Goal: Task Accomplishment & Management: Complete application form

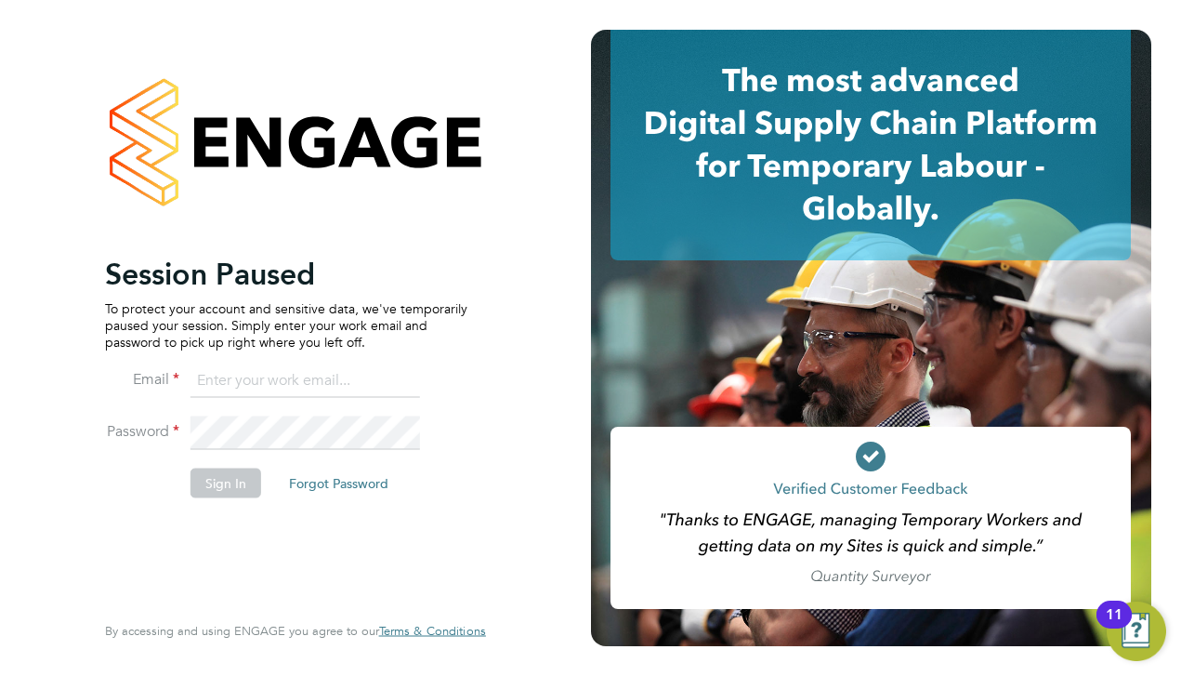
type input "[PERSON_NAME][EMAIL_ADDRESS][DOMAIN_NAME]"
click at [234, 481] on button "Sign In" at bounding box center [225, 482] width 71 height 30
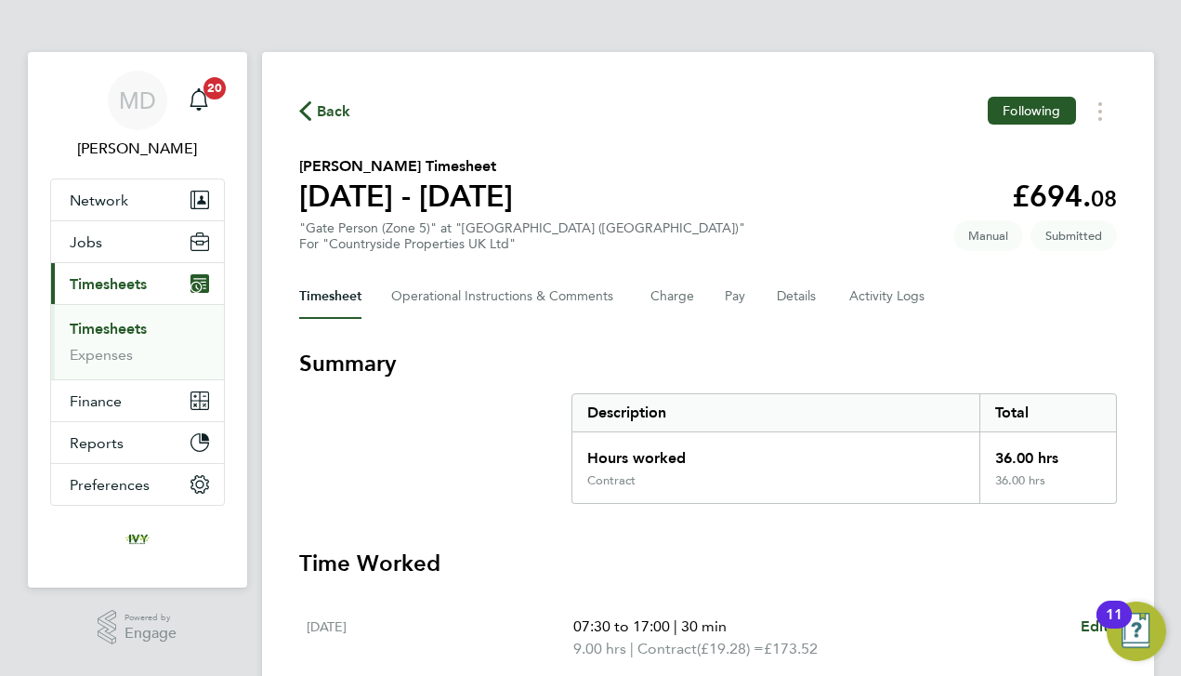
click at [122, 326] on link "Timesheets" at bounding box center [108, 329] width 77 height 18
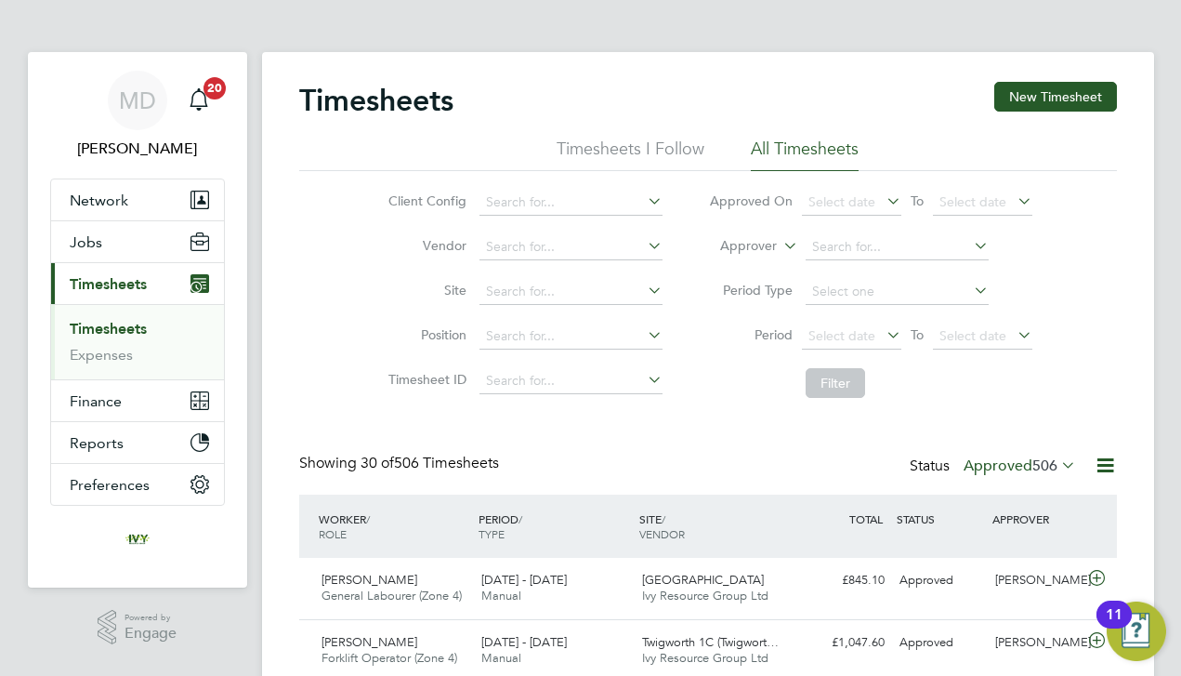
click at [1036, 110] on button "New Timesheet" at bounding box center [1055, 97] width 123 height 30
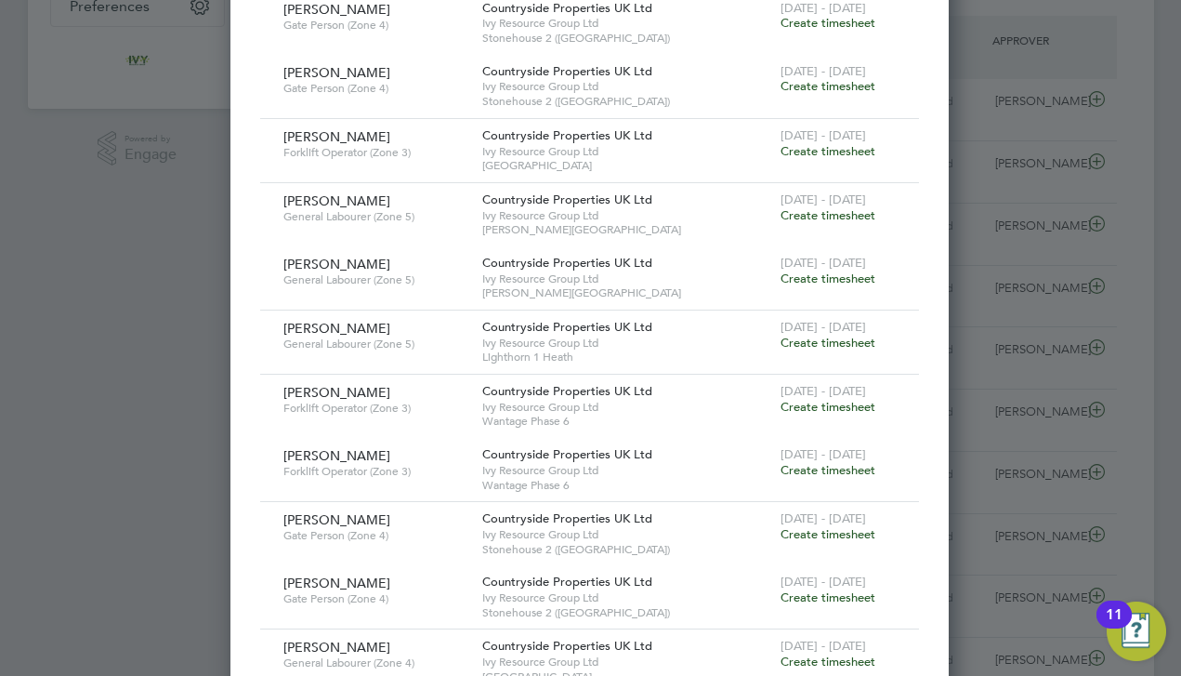
click at [817, 335] on span "Create timesheet" at bounding box center [828, 343] width 95 height 16
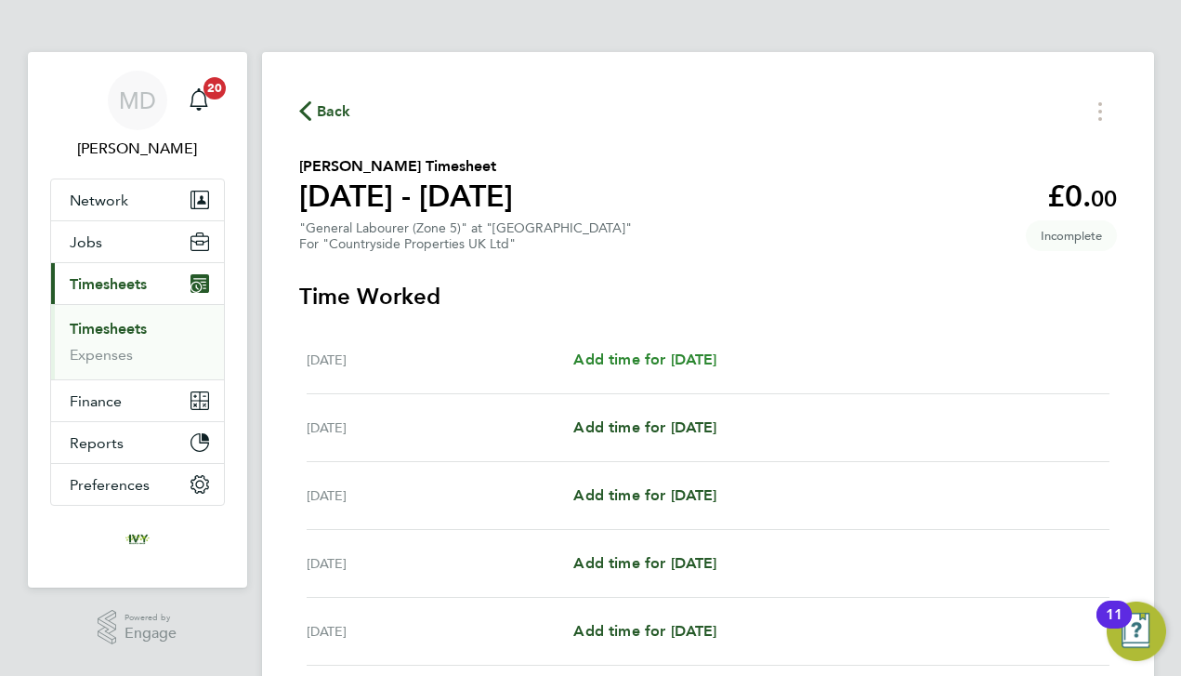
click at [694, 358] on span "Add time for [DATE]" at bounding box center [644, 359] width 143 height 18
select select "30"
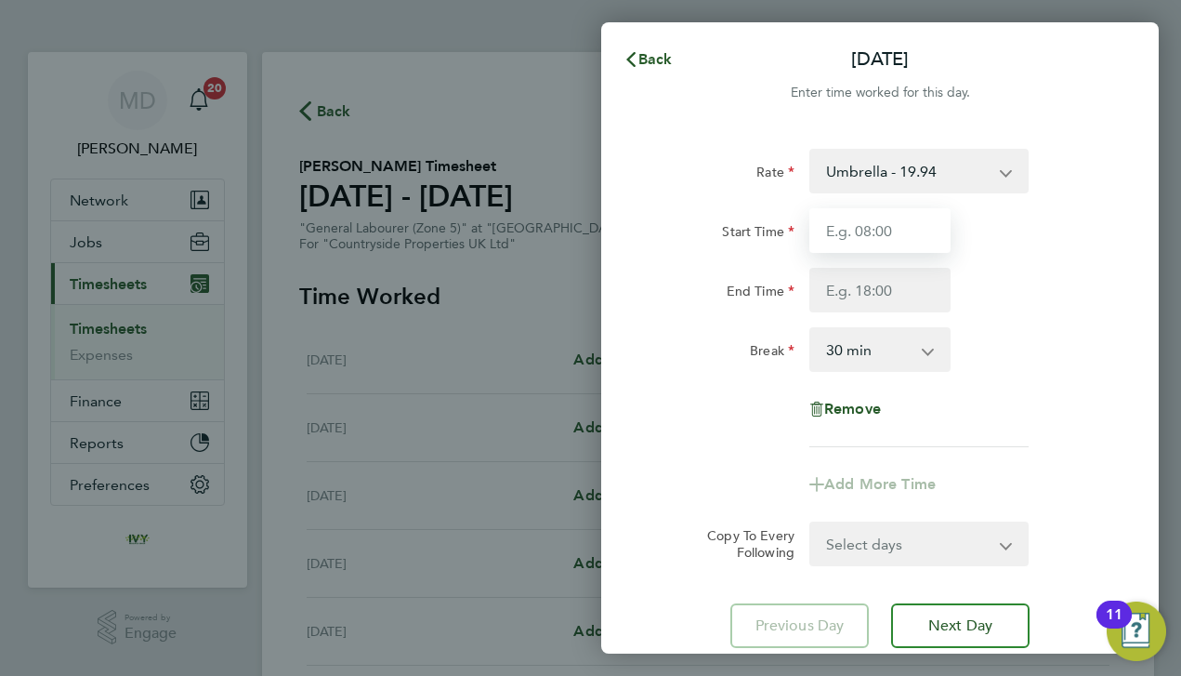
click at [898, 239] on input "Start Time" at bounding box center [879, 230] width 141 height 45
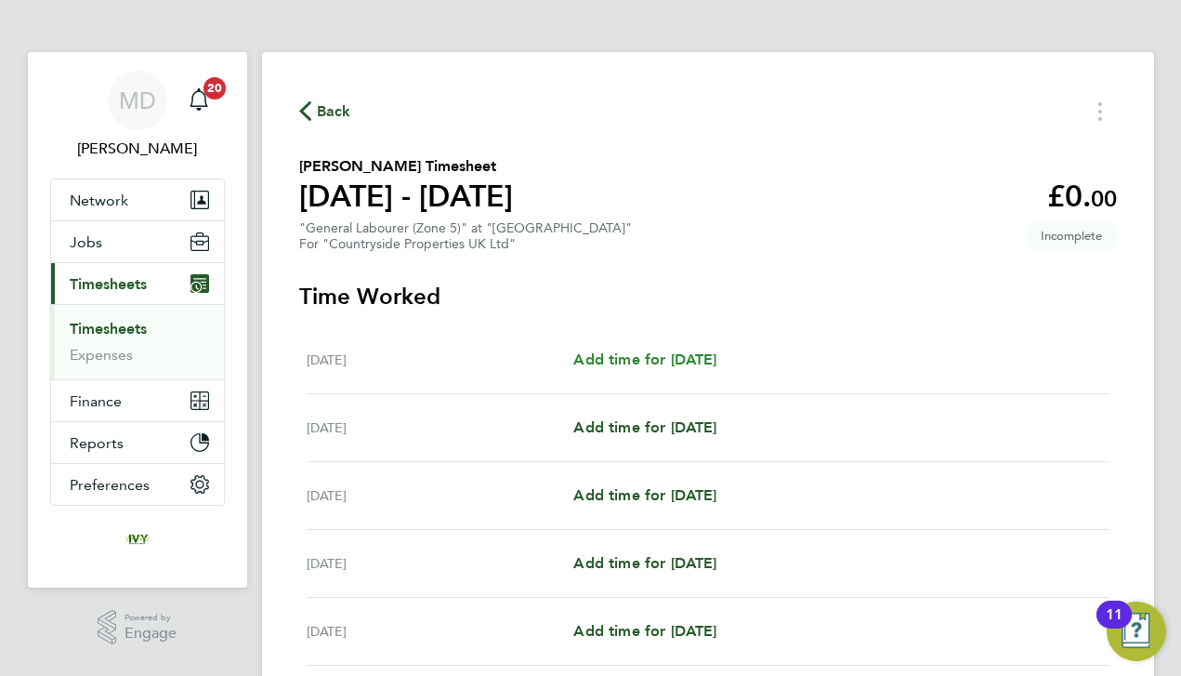
click at [694, 358] on span "Add time for [DATE]" at bounding box center [644, 359] width 143 height 18
select select "30"
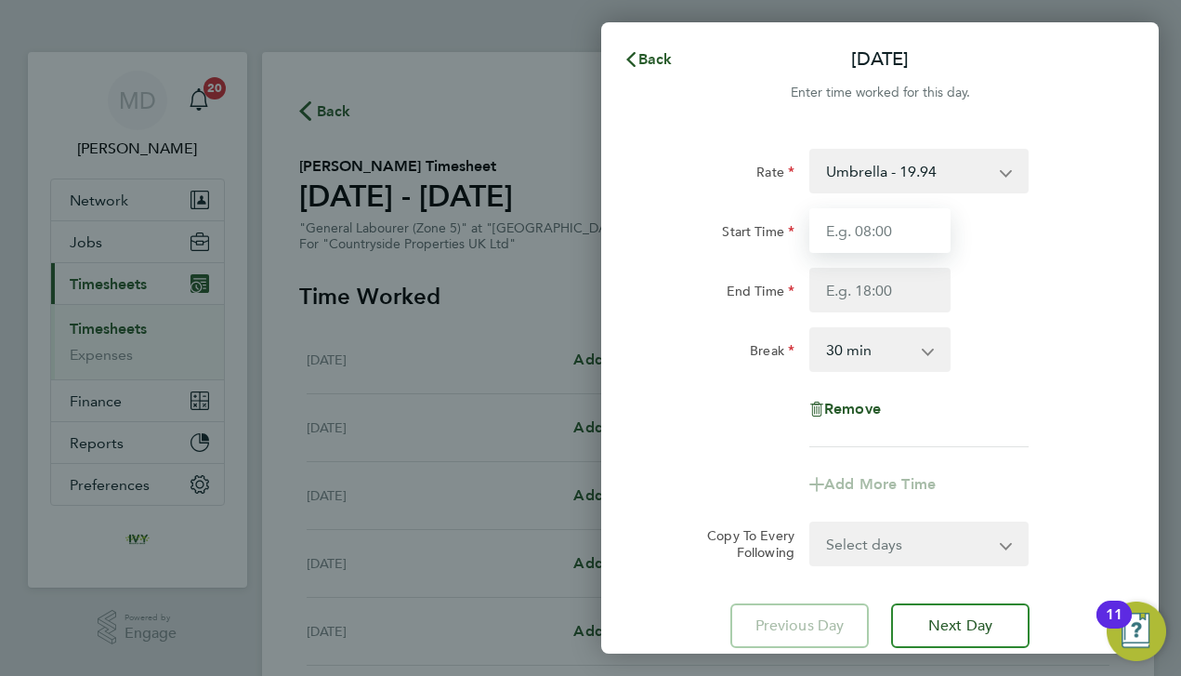
click at [887, 238] on input "Start Time" at bounding box center [879, 230] width 141 height 45
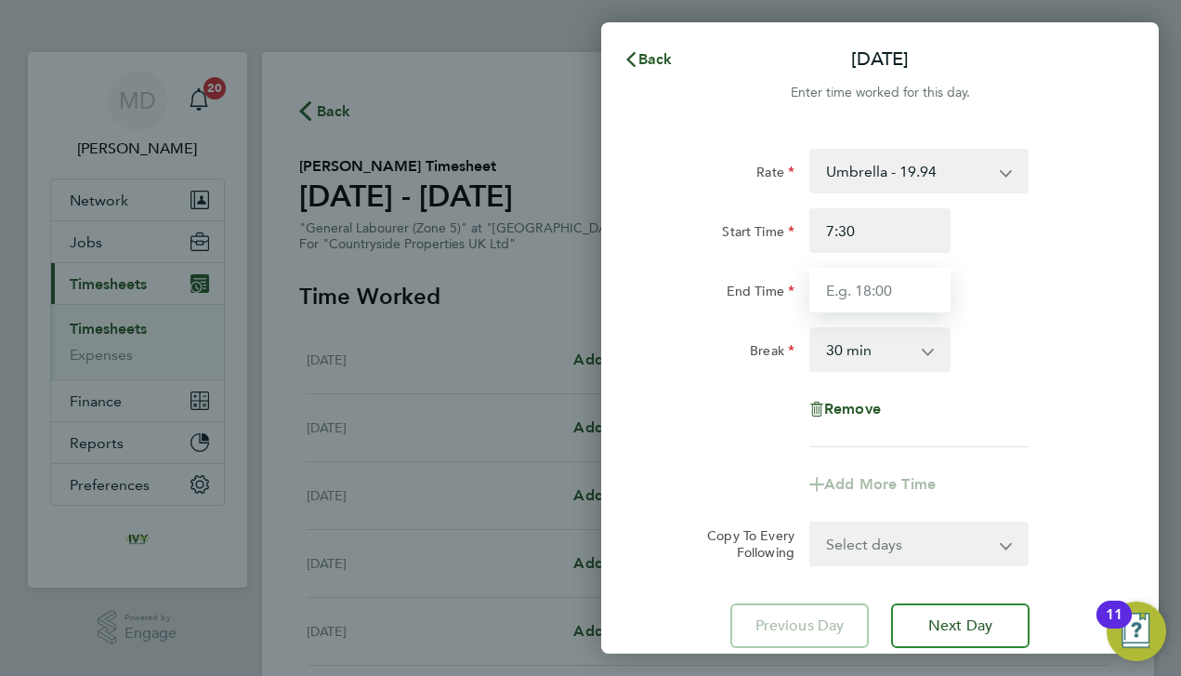
type input "07:30"
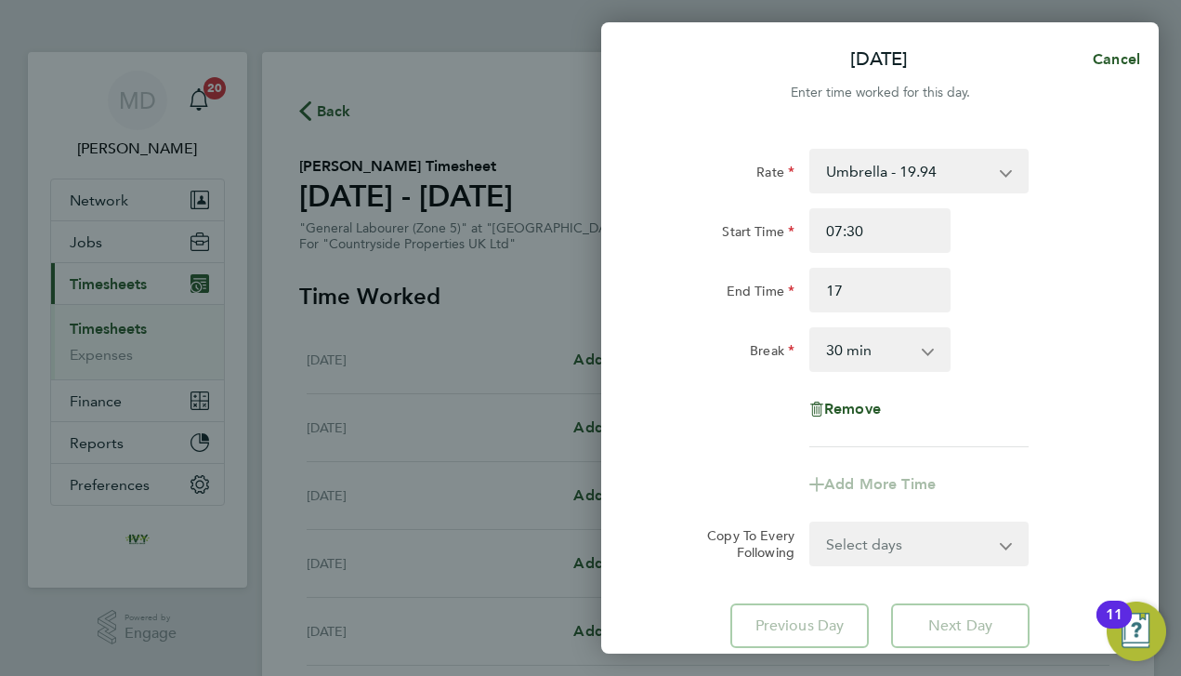
type input "17:00"
click at [1037, 321] on div "Rate Umbrella - 19.94 Start Time 07:30 End Time 17:00 Break 0 min 15 min 30 min…" at bounding box center [879, 298] width 453 height 298
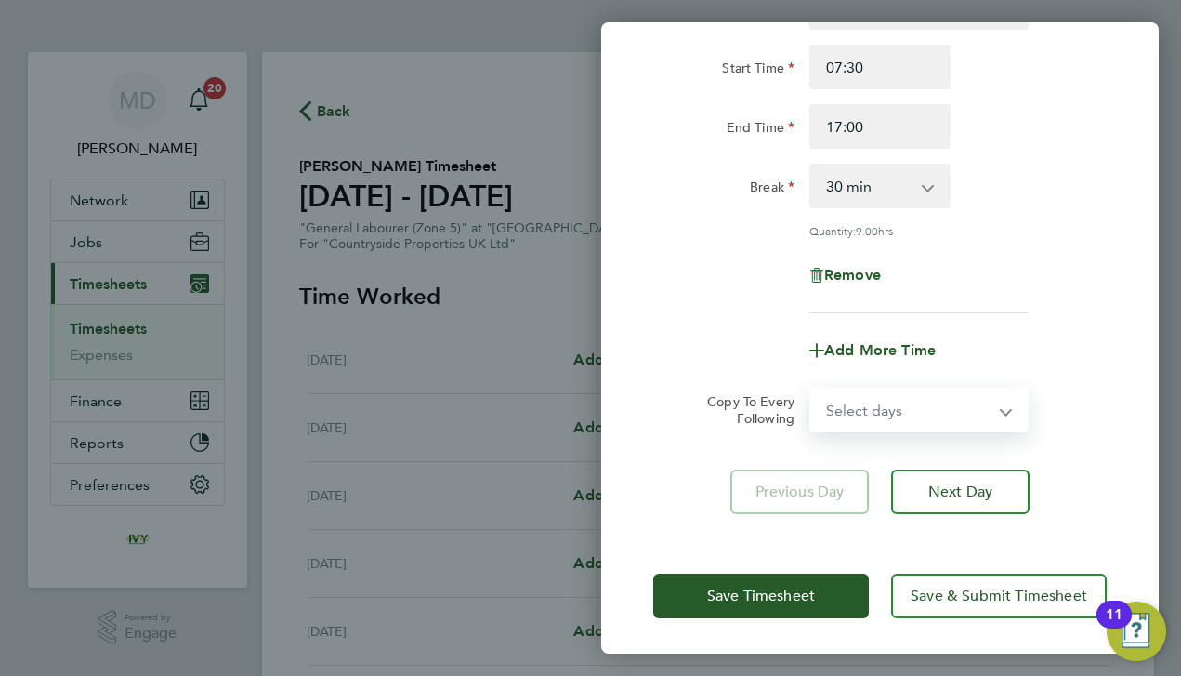
select select "DAY"
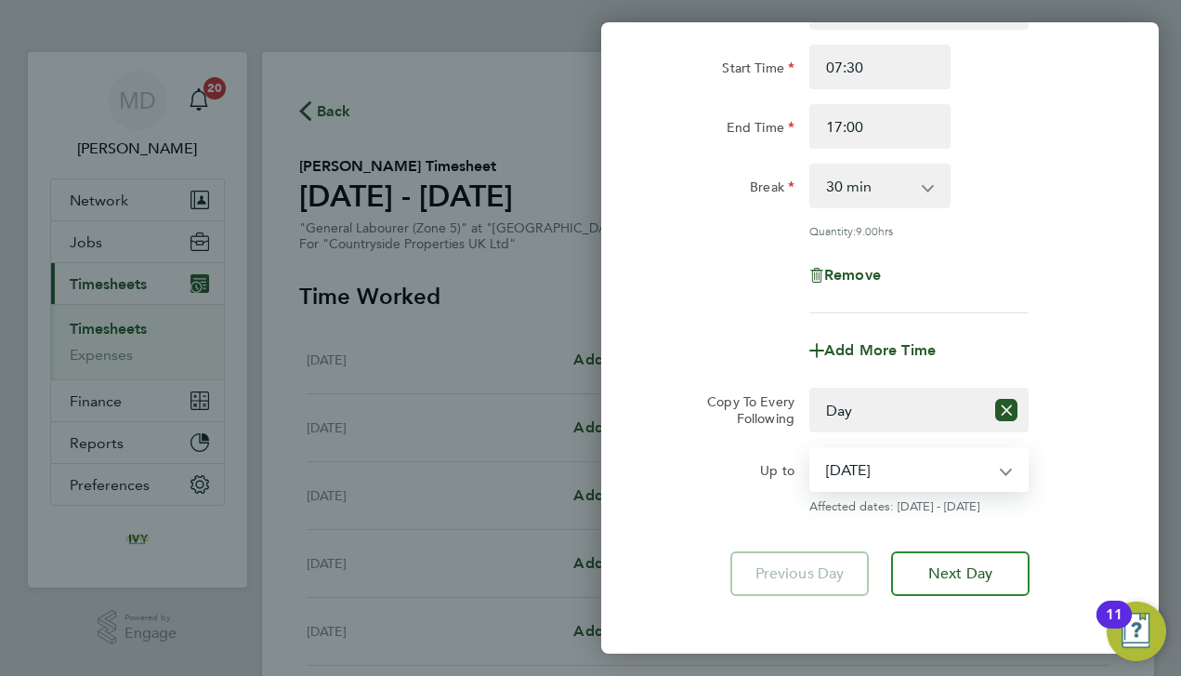
select select "[DATE]"
click at [703, 476] on div "Up to" at bounding box center [723, 465] width 141 height 37
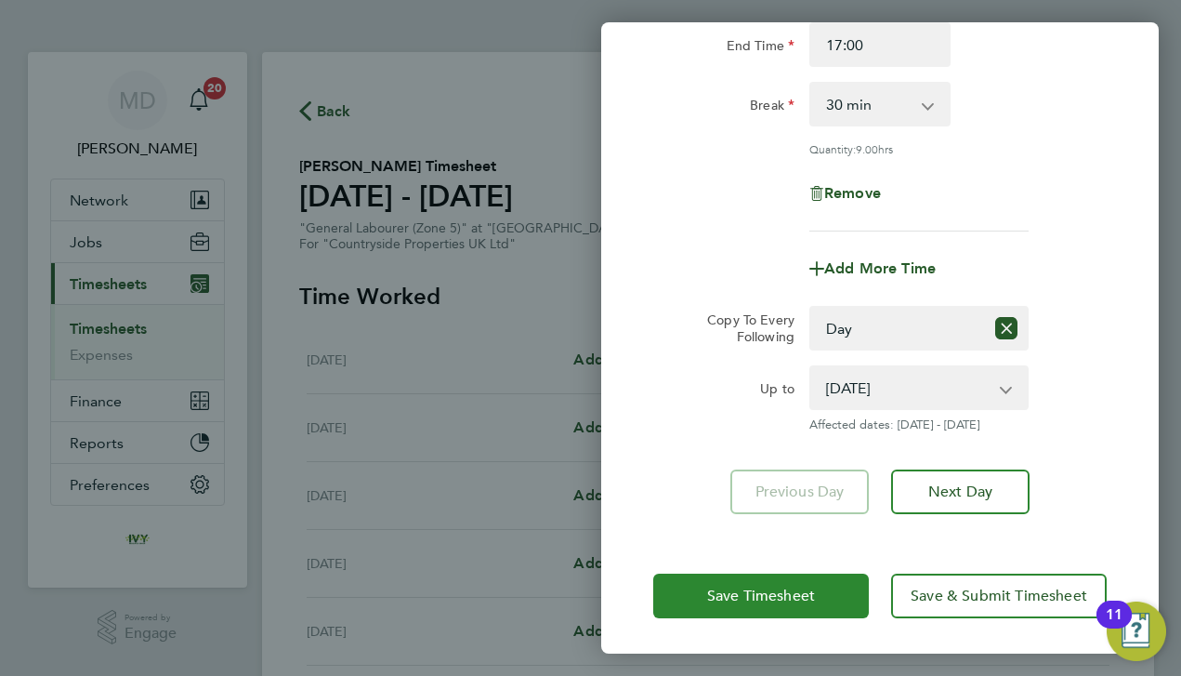
click at [729, 582] on button "Save Timesheet" at bounding box center [761, 595] width 216 height 45
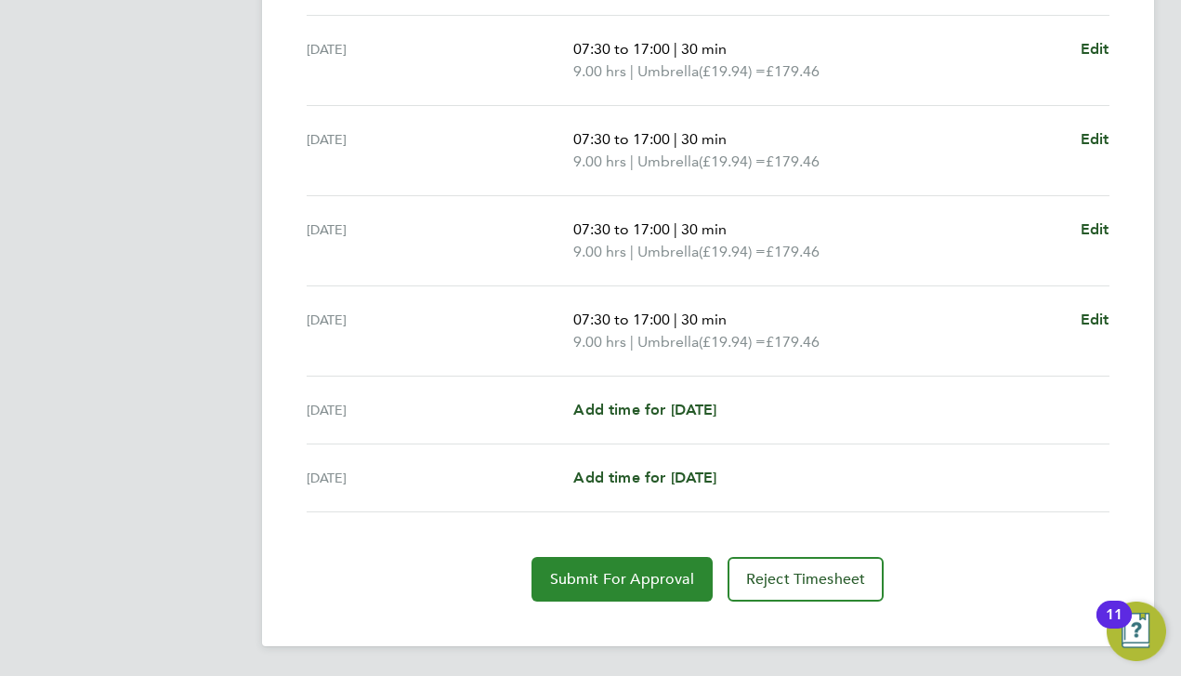
click at [607, 583] on span "Submit For Approval" at bounding box center [622, 579] width 144 height 19
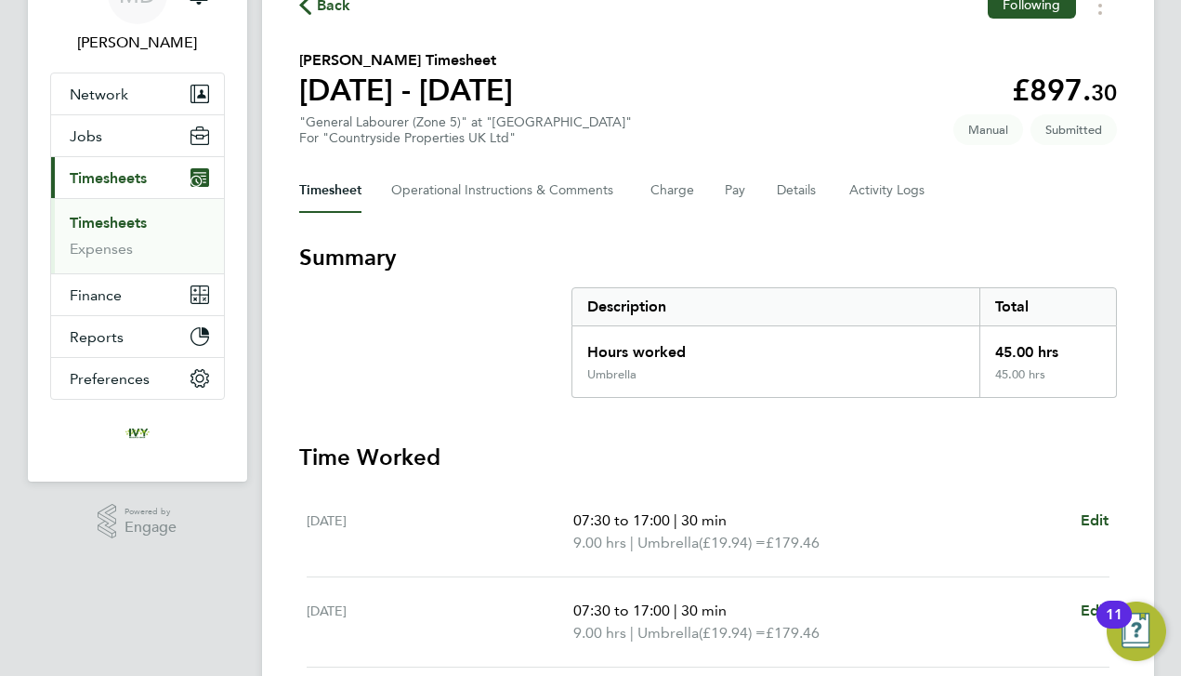
click at [114, 222] on link "Timesheets" at bounding box center [108, 223] width 77 height 18
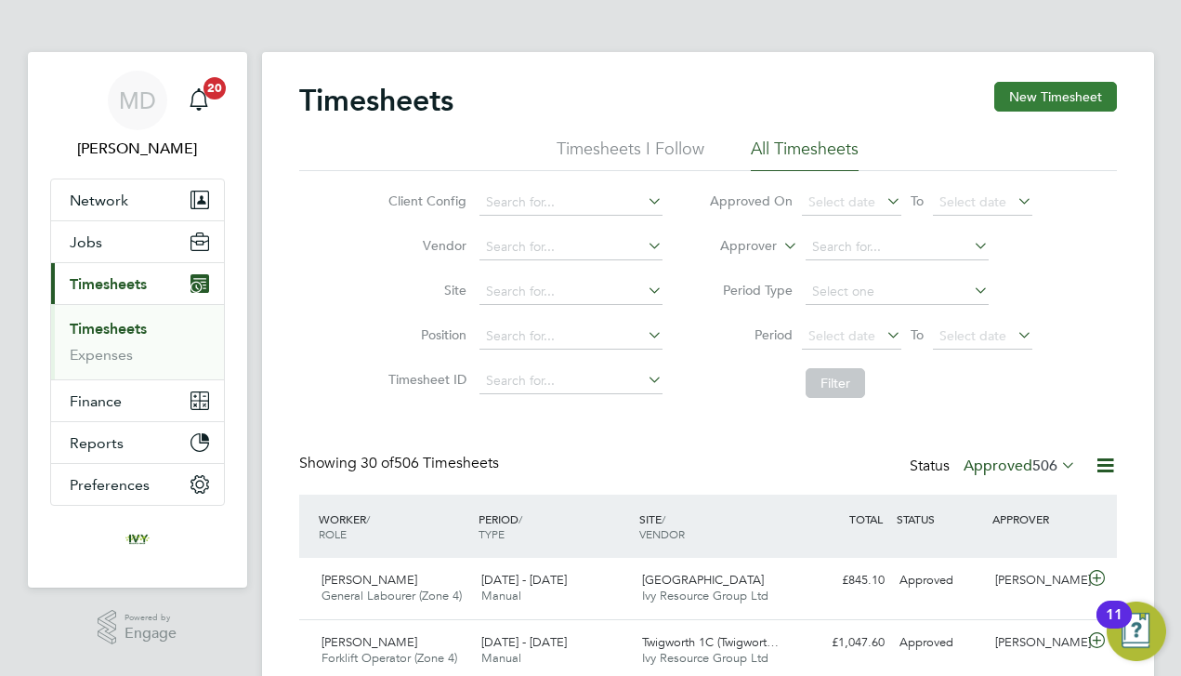
click at [1020, 102] on button "New Timesheet" at bounding box center [1055, 97] width 123 height 30
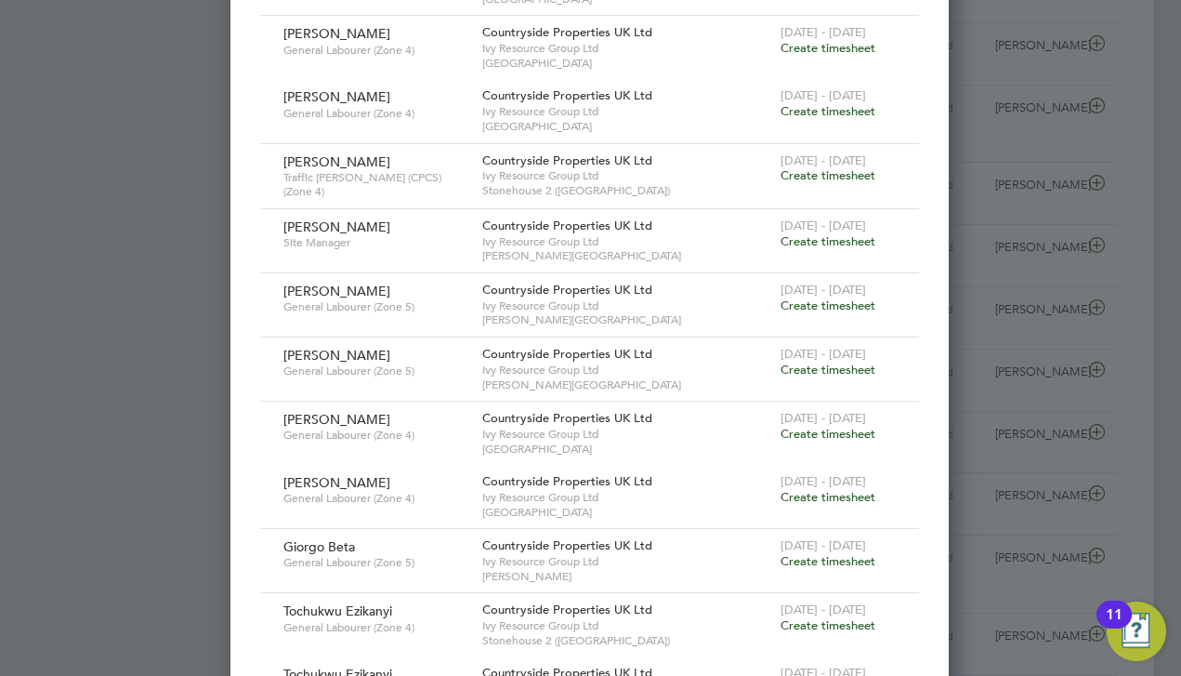
click at [826, 233] on span "Create timesheet" at bounding box center [828, 241] width 95 height 16
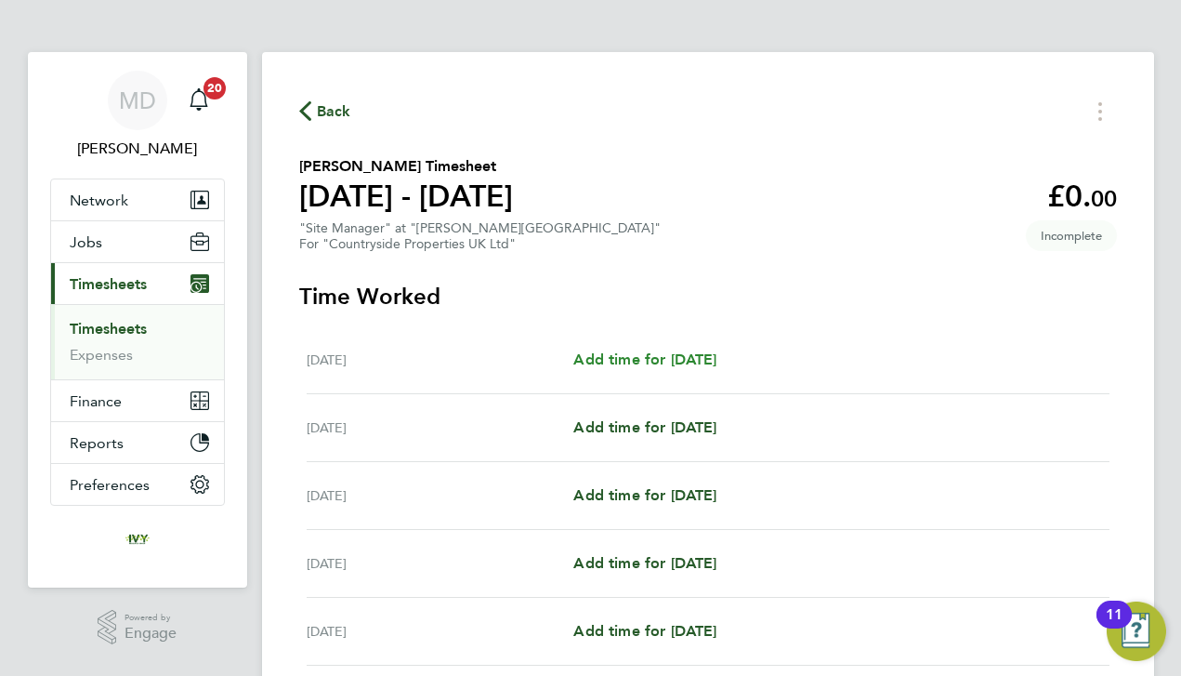
click at [716, 354] on span "Add time for [DATE]" at bounding box center [644, 359] width 143 height 18
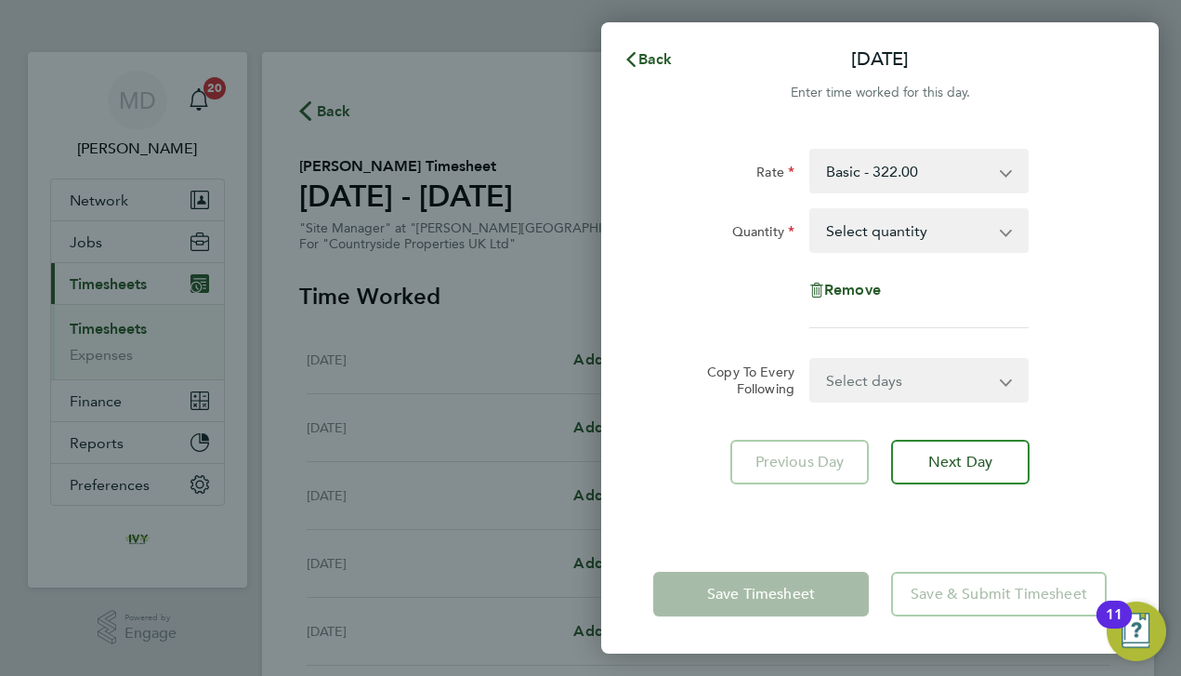
click at [860, 253] on div "Rate Basic - 322.00 Quantity Select quantity 0.5 1 Remove" at bounding box center [879, 238] width 453 height 179
select select "1"
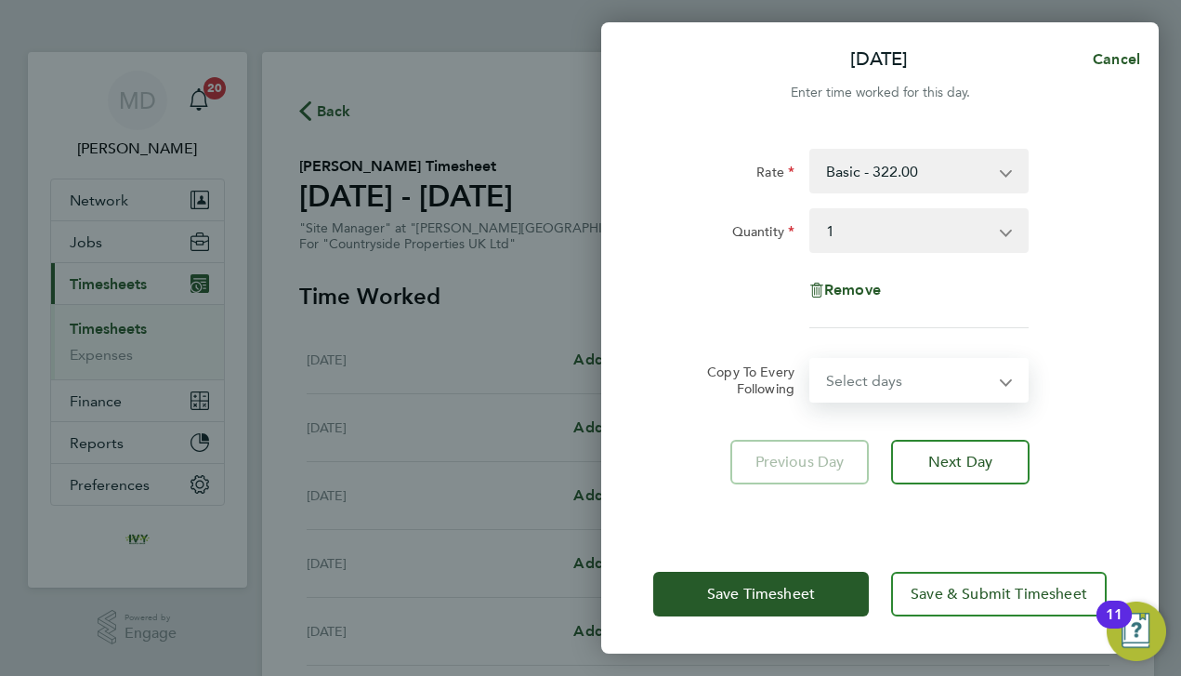
select select "DAY"
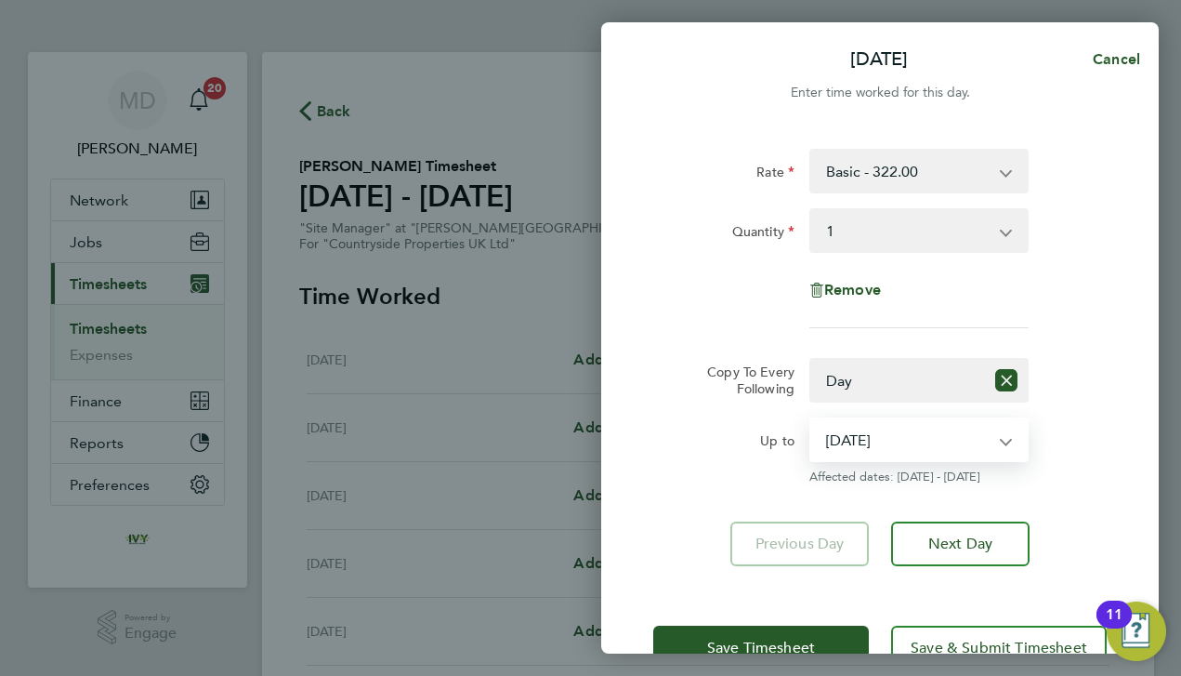
select select "[DATE]"
click at [733, 451] on div "Up to" at bounding box center [723, 435] width 141 height 37
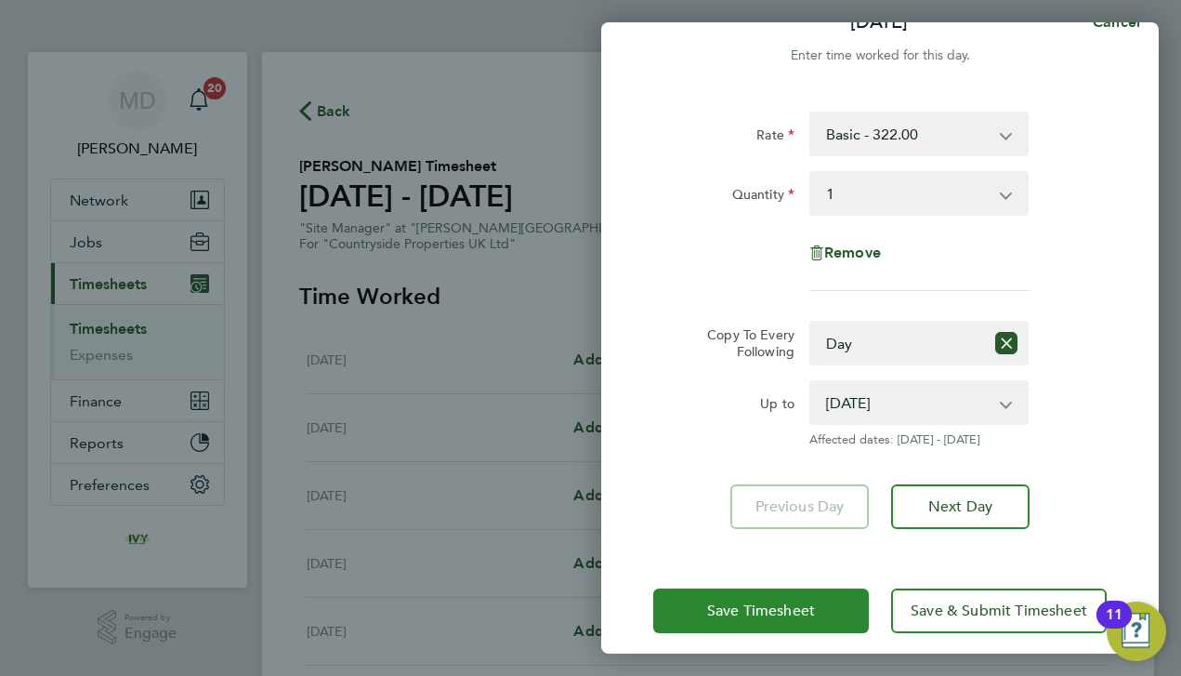
click at [720, 616] on span "Save Timesheet" at bounding box center [761, 610] width 108 height 19
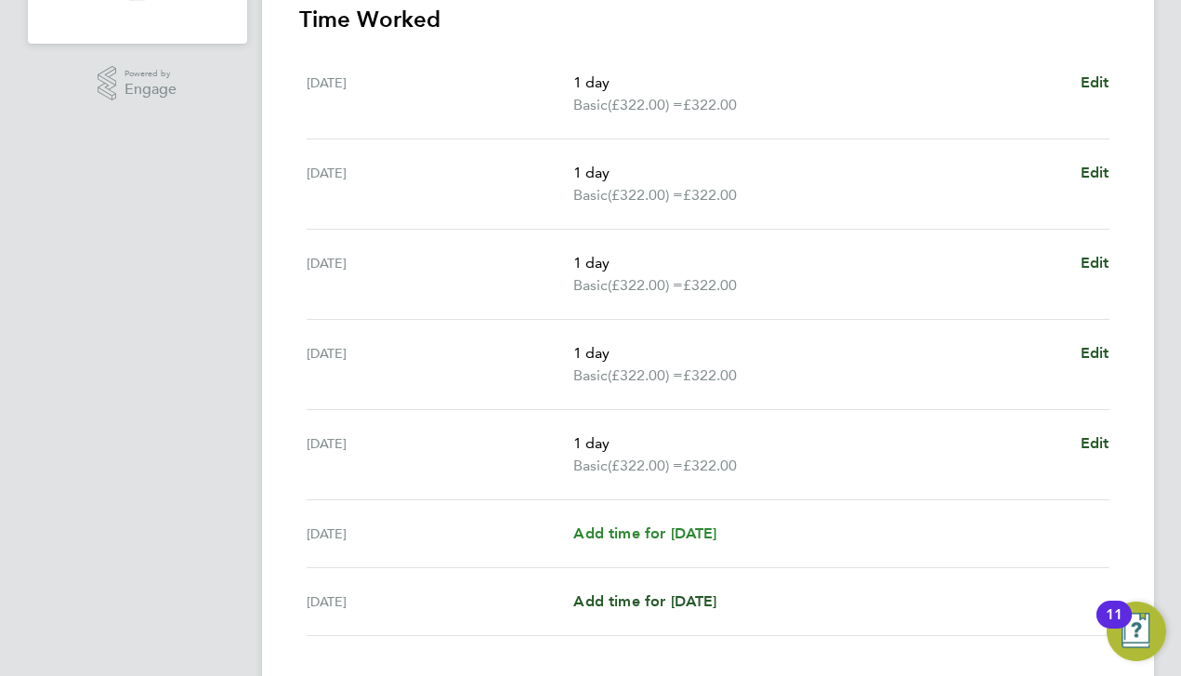
click at [700, 529] on span "Add time for [DATE]" at bounding box center [644, 533] width 143 height 18
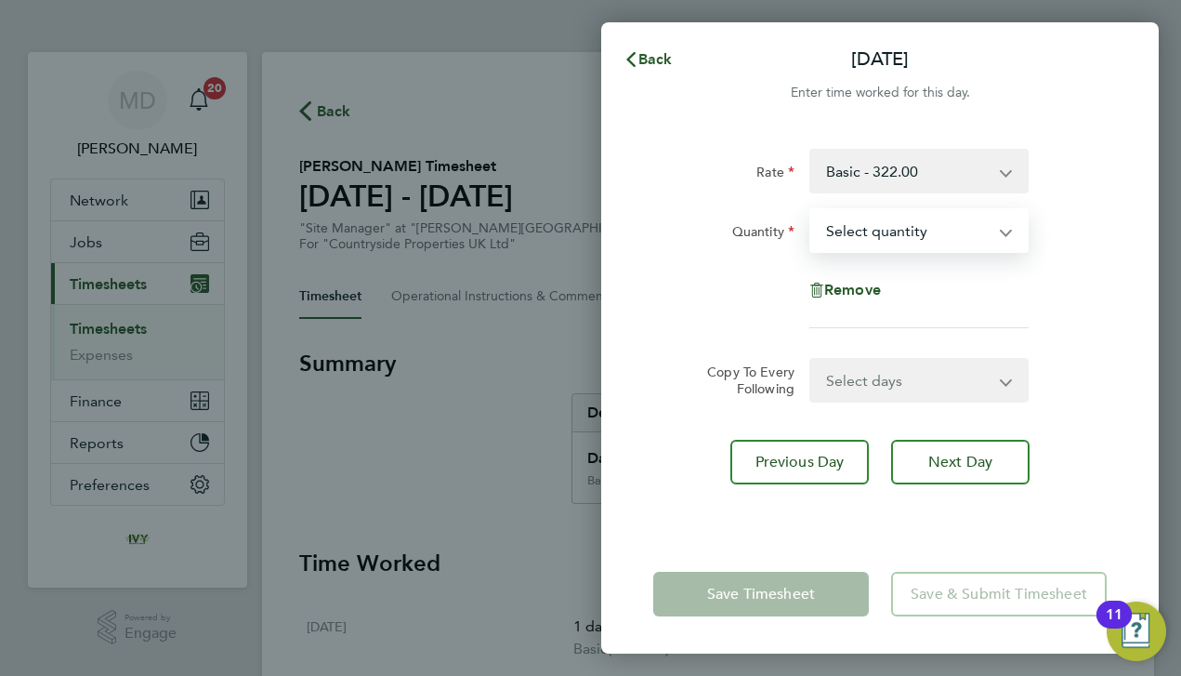
select select "1"
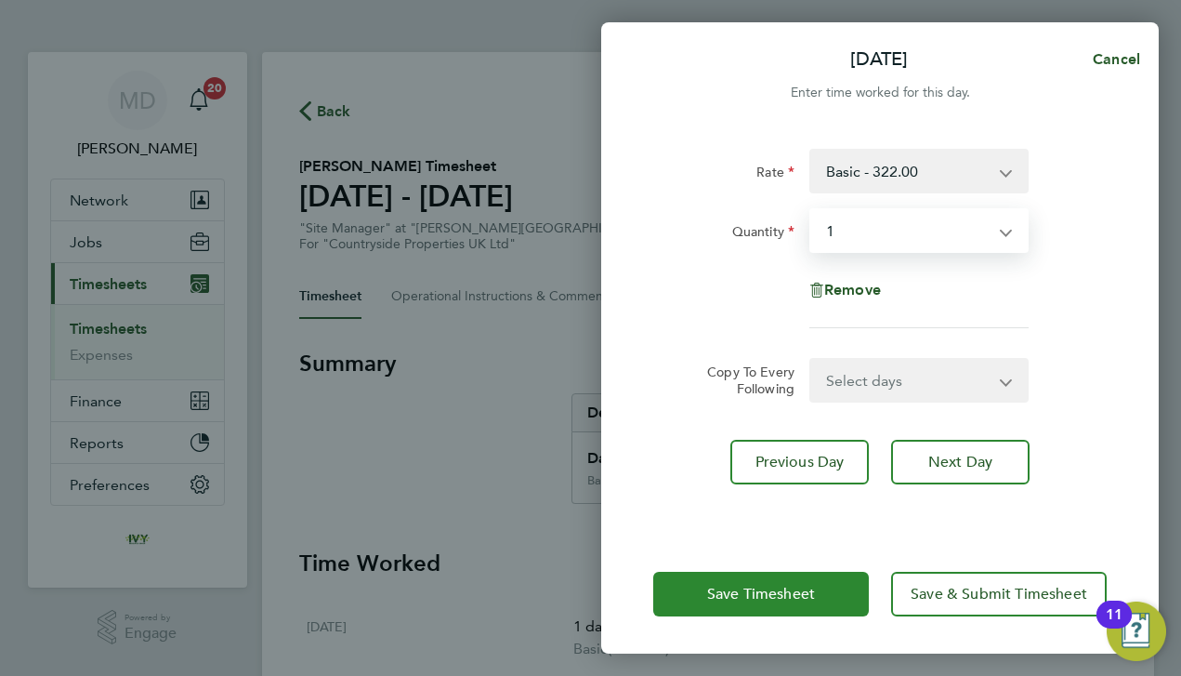
click at [760, 589] on span "Save Timesheet" at bounding box center [761, 594] width 108 height 19
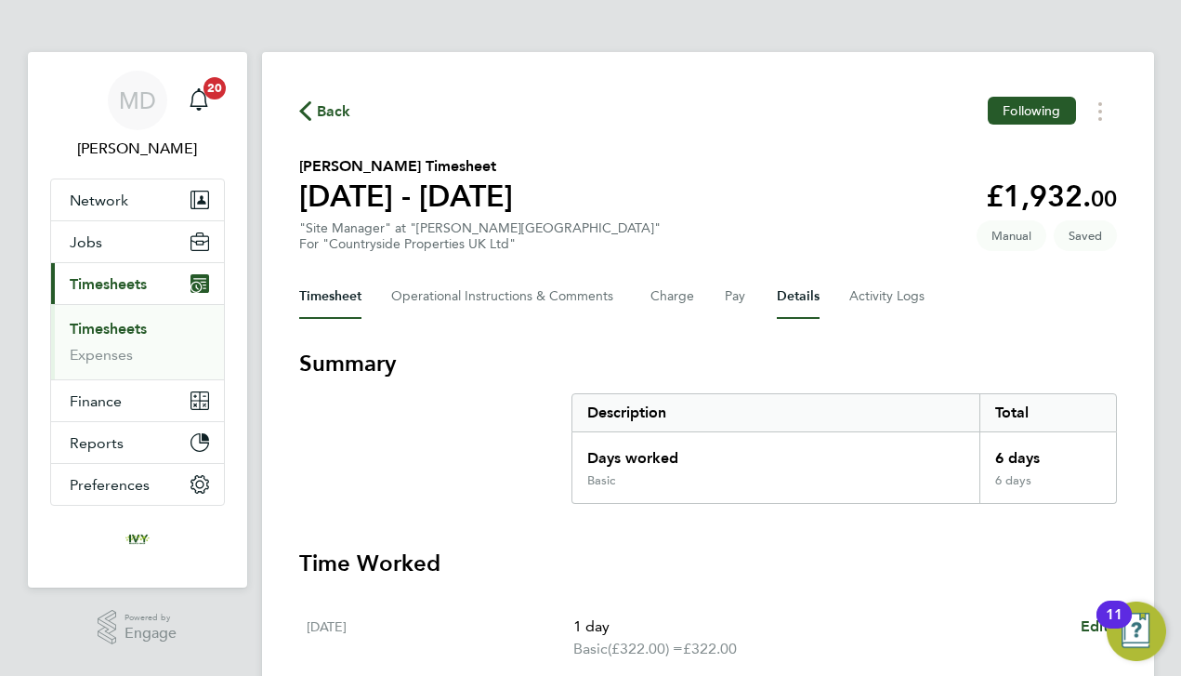
click at [781, 296] on button "Details" at bounding box center [798, 296] width 43 height 45
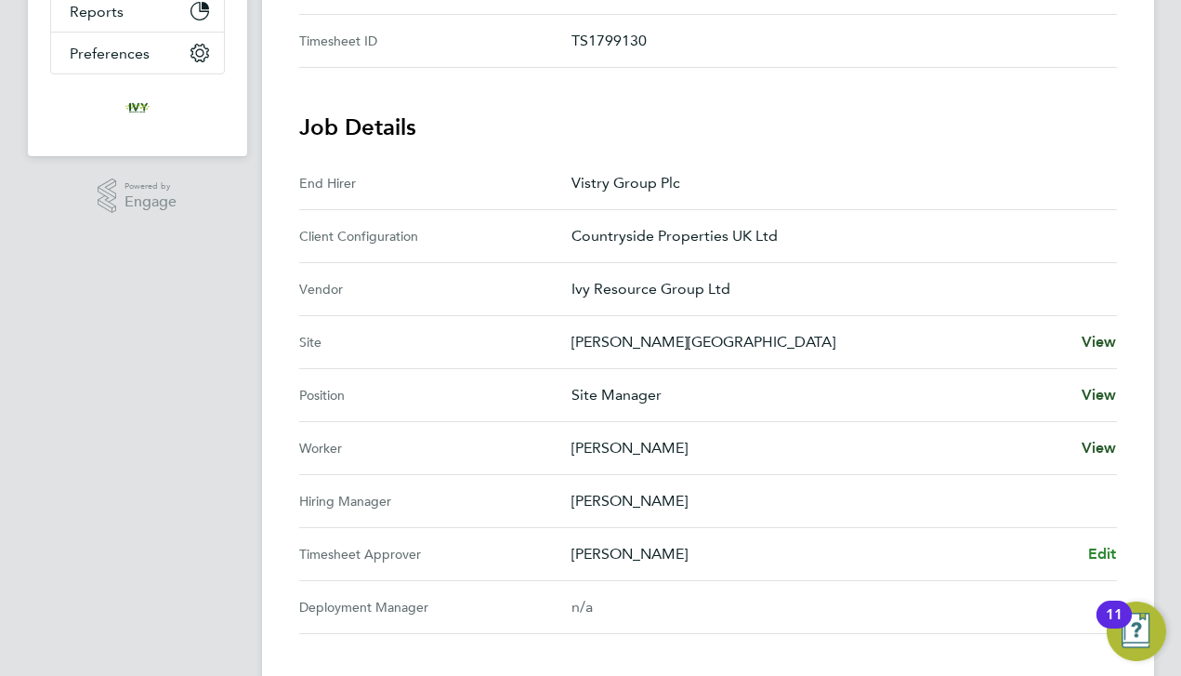
click at [1095, 550] on span "Edit" at bounding box center [1102, 554] width 29 height 18
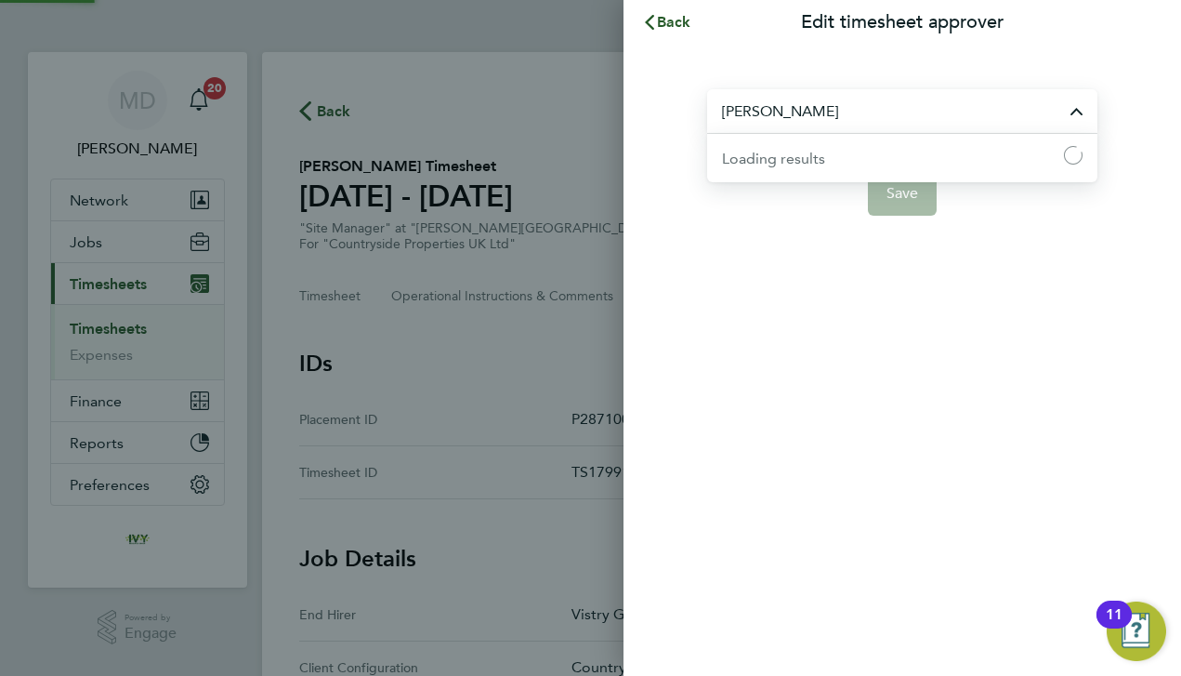
click at [857, 119] on input "[PERSON_NAME]" at bounding box center [902, 111] width 390 height 44
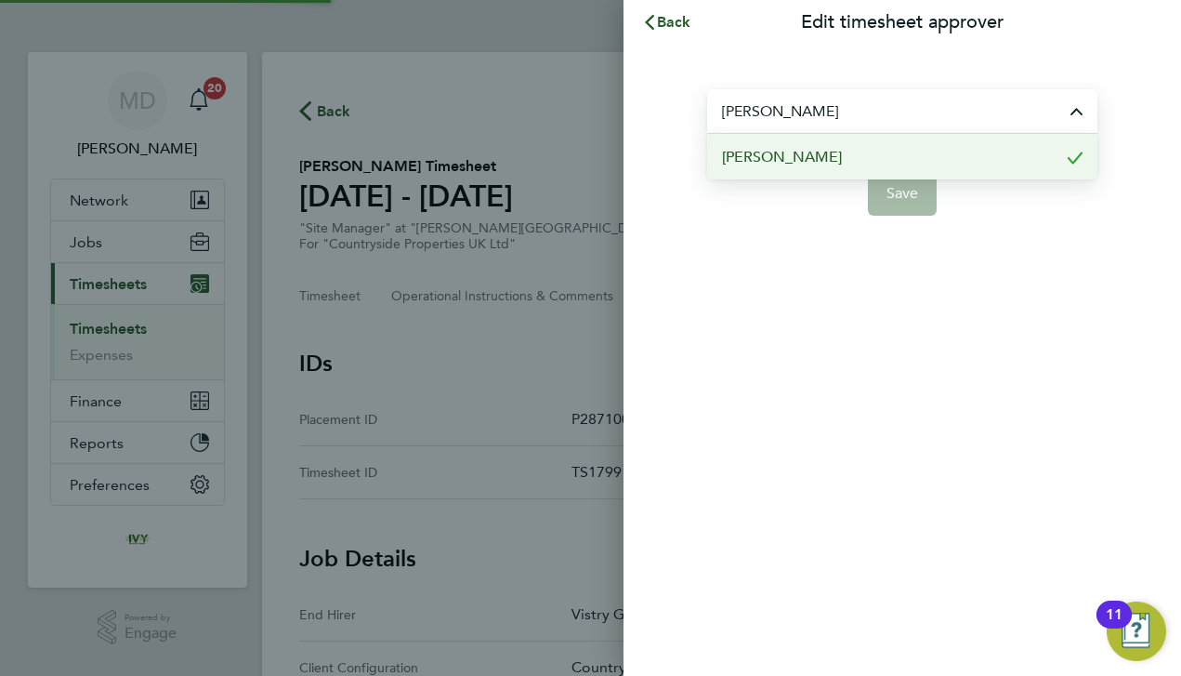
type input "J"
drag, startPoint x: 857, startPoint y: 119, endPoint x: 808, endPoint y: 158, distance: 62.1
click at [808, 158] on span "[PERSON_NAME]" at bounding box center [782, 157] width 120 height 22
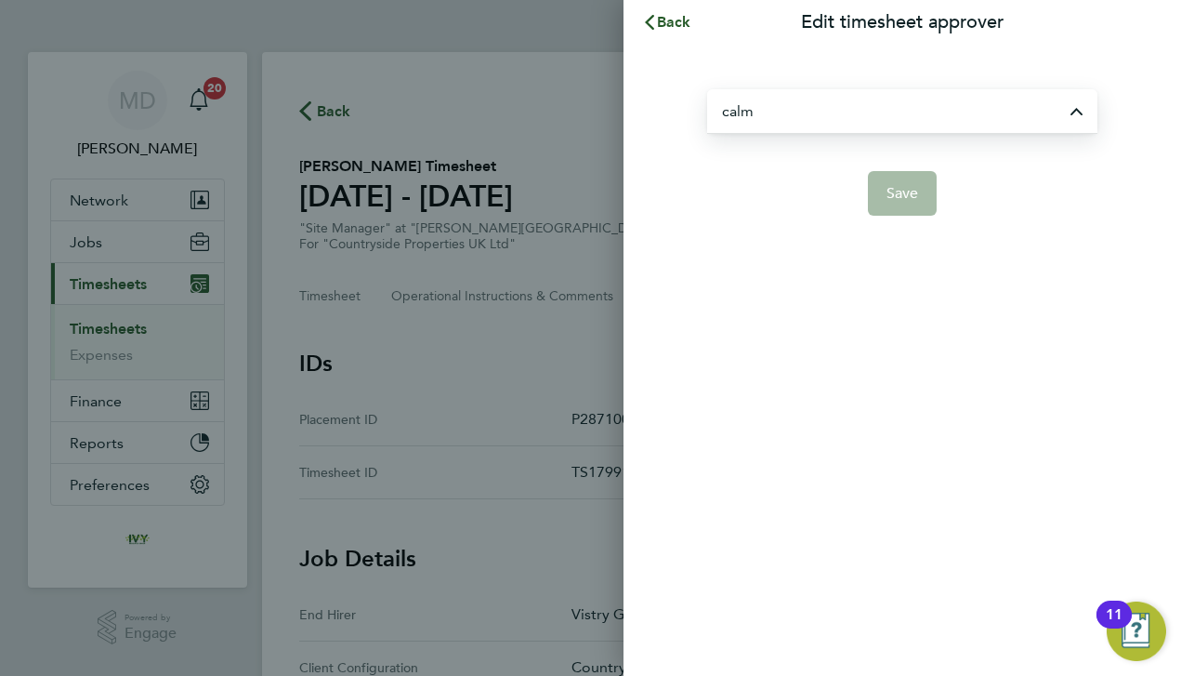
type input "[PERSON_NAME]"
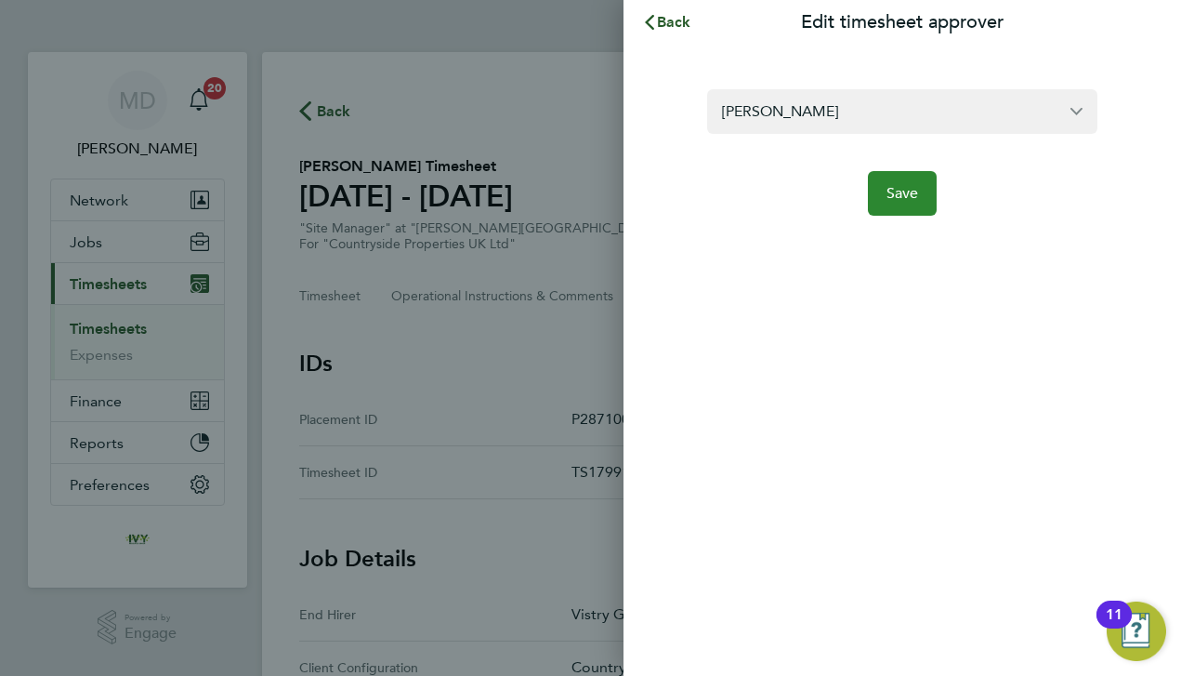
click at [894, 181] on button "Save" at bounding box center [903, 193] width 70 height 45
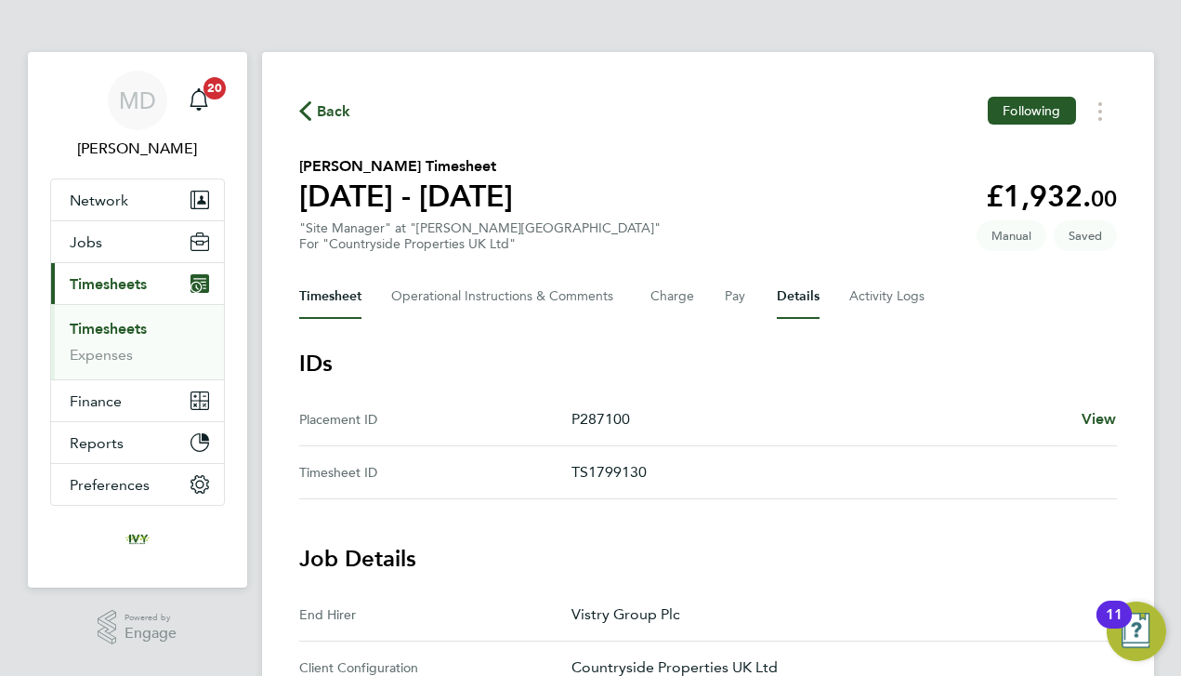
click at [333, 306] on button "Timesheet" at bounding box center [330, 296] width 62 height 45
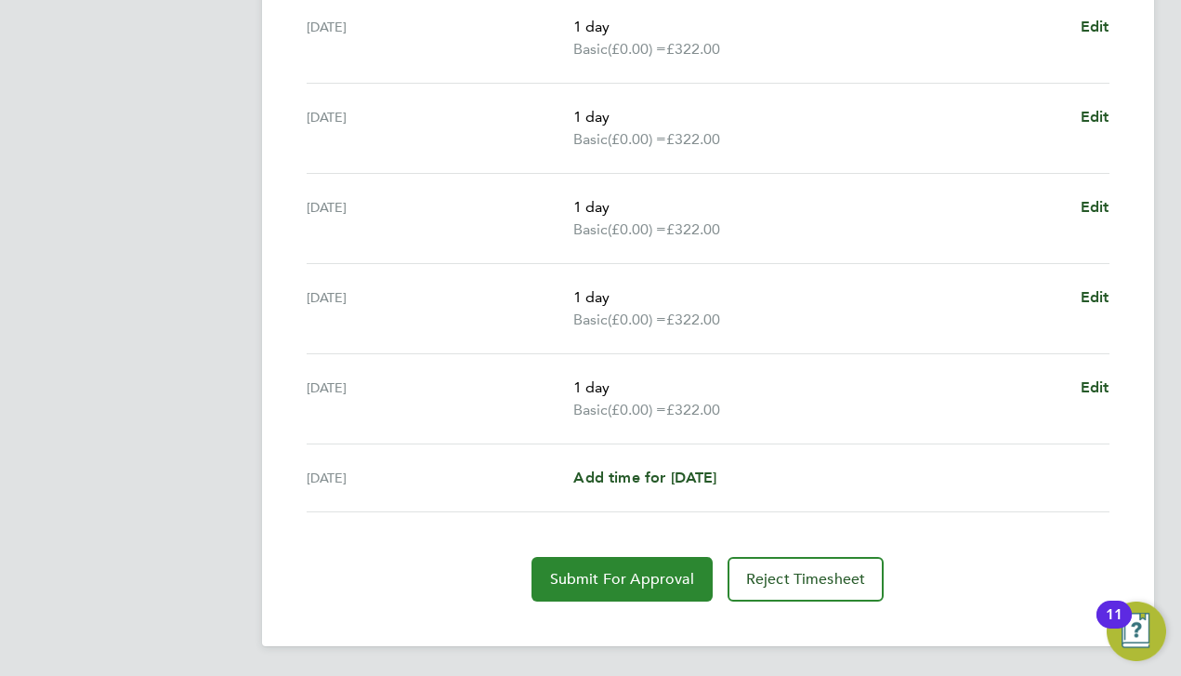
click at [577, 570] on span "Submit For Approval" at bounding box center [622, 579] width 144 height 19
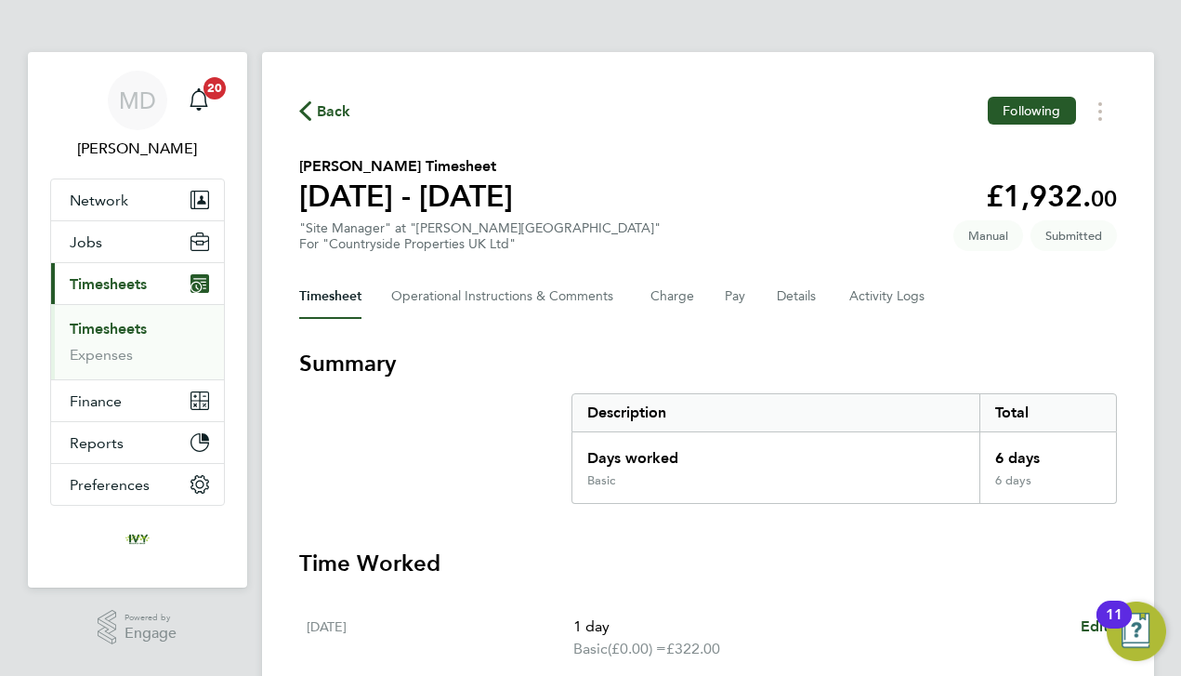
click at [125, 336] on link "Timesheets" at bounding box center [108, 329] width 77 height 18
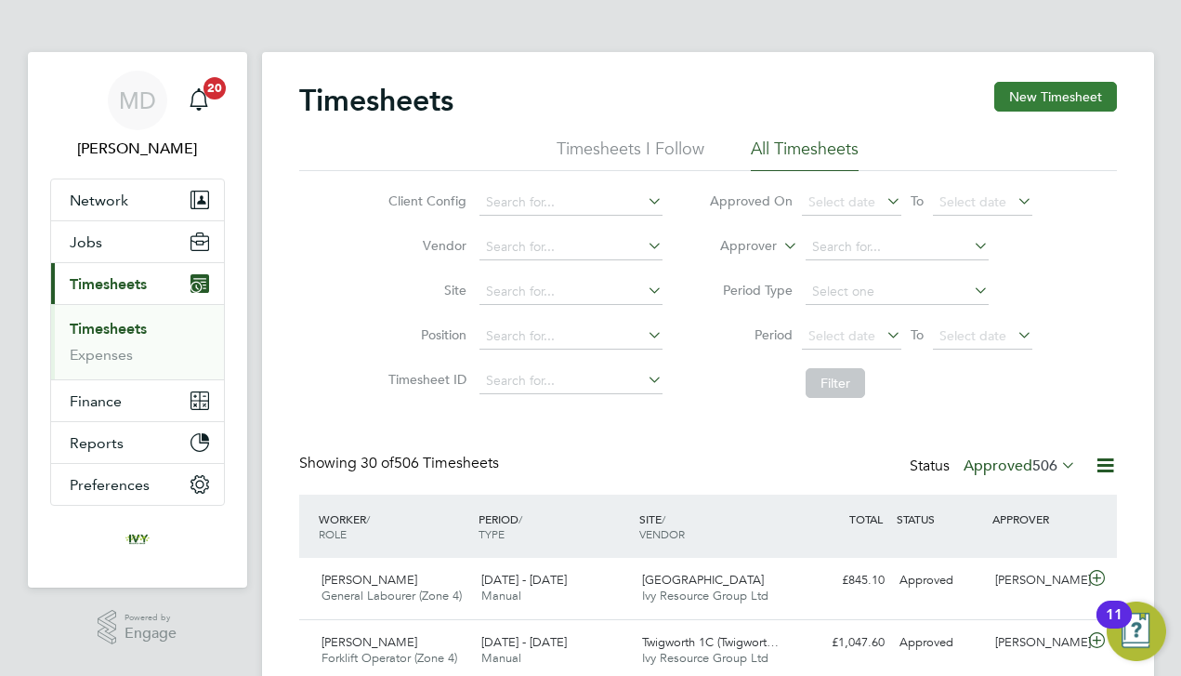
click at [1015, 94] on button "New Timesheet" at bounding box center [1055, 97] width 123 height 30
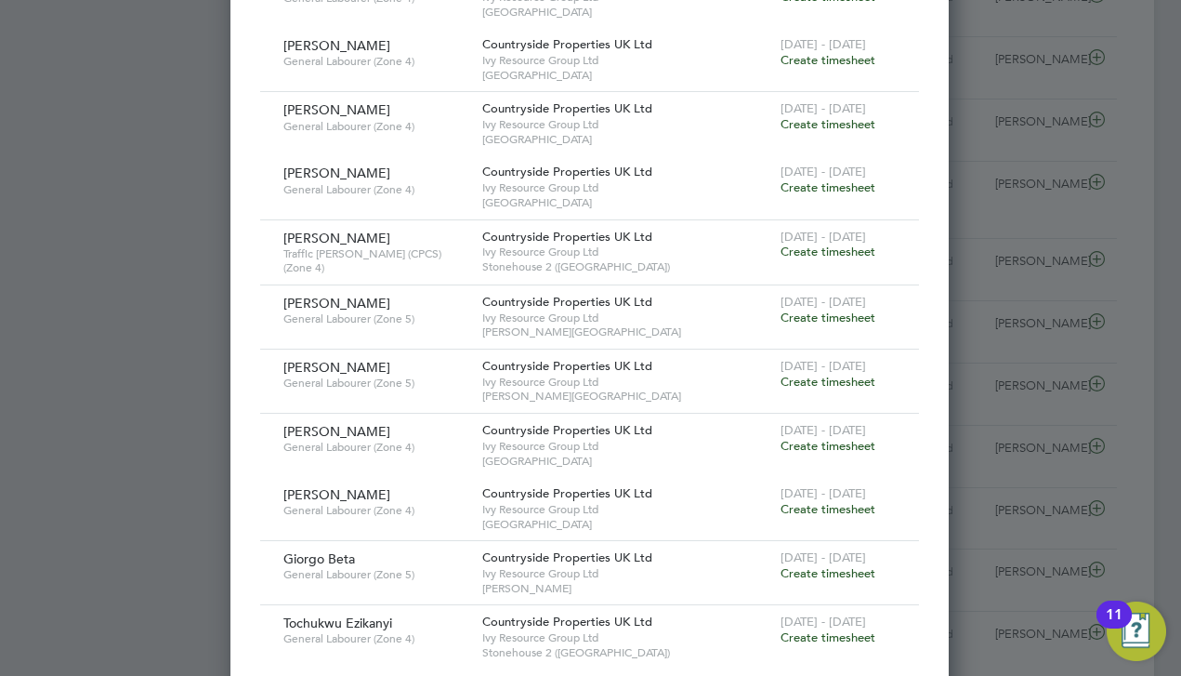
click at [822, 374] on span "Create timesheet" at bounding box center [828, 382] width 95 height 16
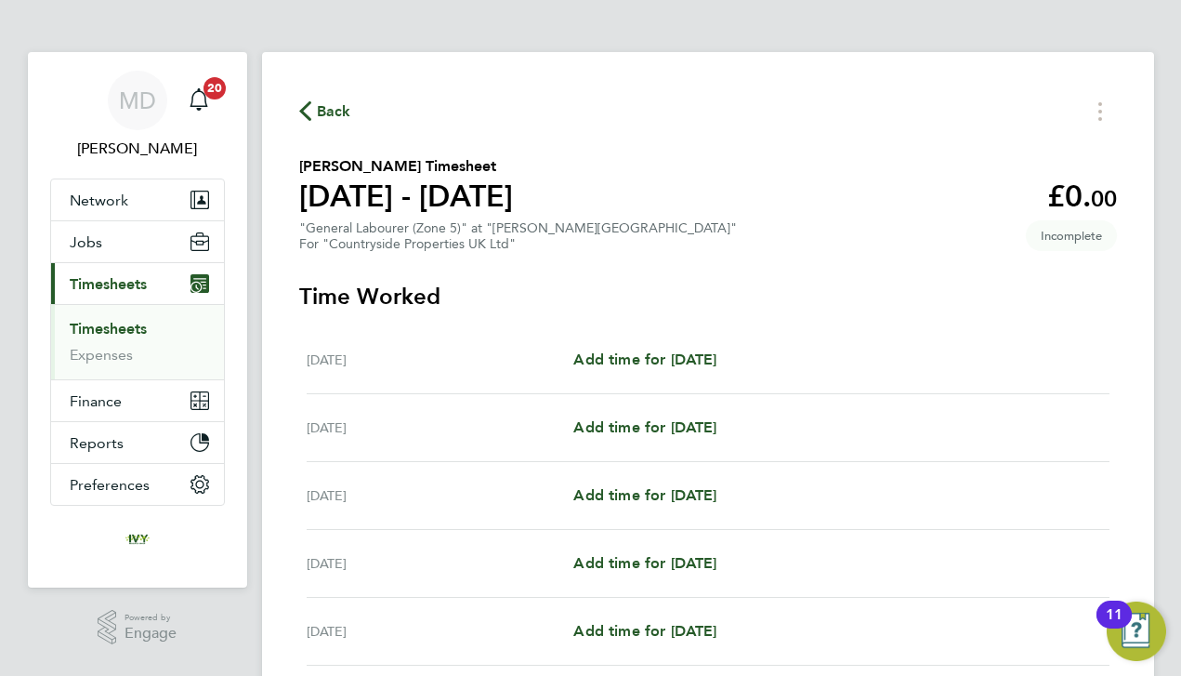
click at [704, 371] on div "[DATE] Add time for [DATE] Add time for [DATE]" at bounding box center [708, 360] width 803 height 68
click at [693, 366] on span "Add time for [DATE]" at bounding box center [644, 359] width 143 height 18
select select "30"
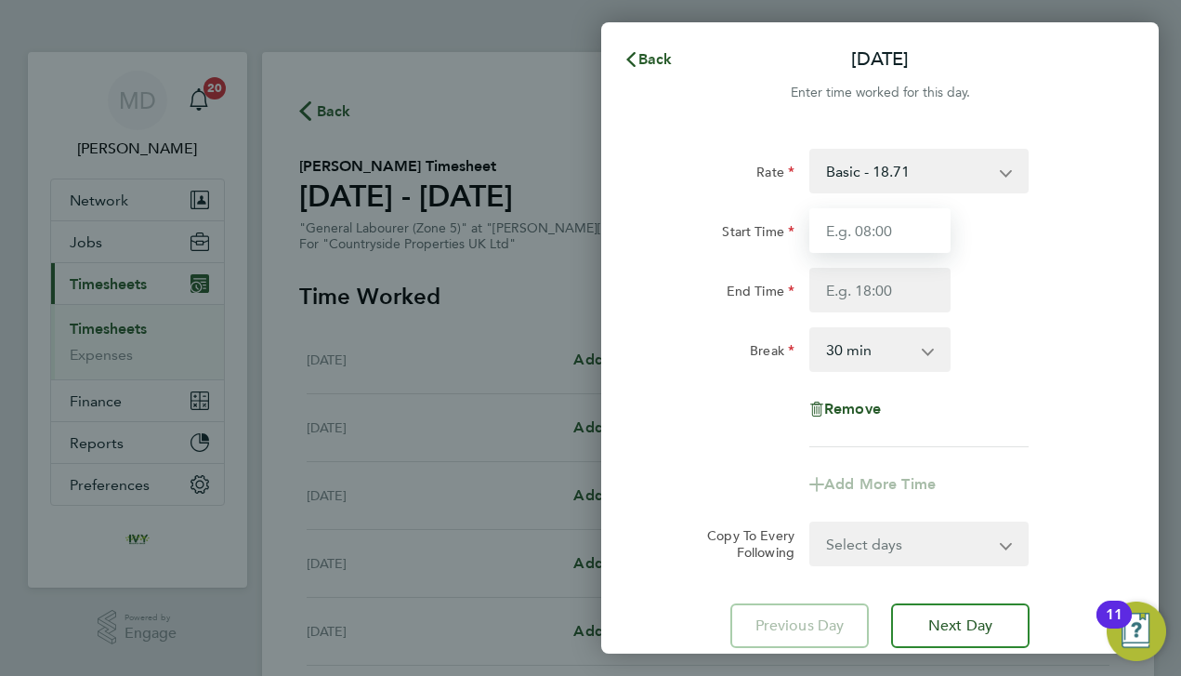
click at [848, 223] on input "Start Time" at bounding box center [879, 230] width 141 height 45
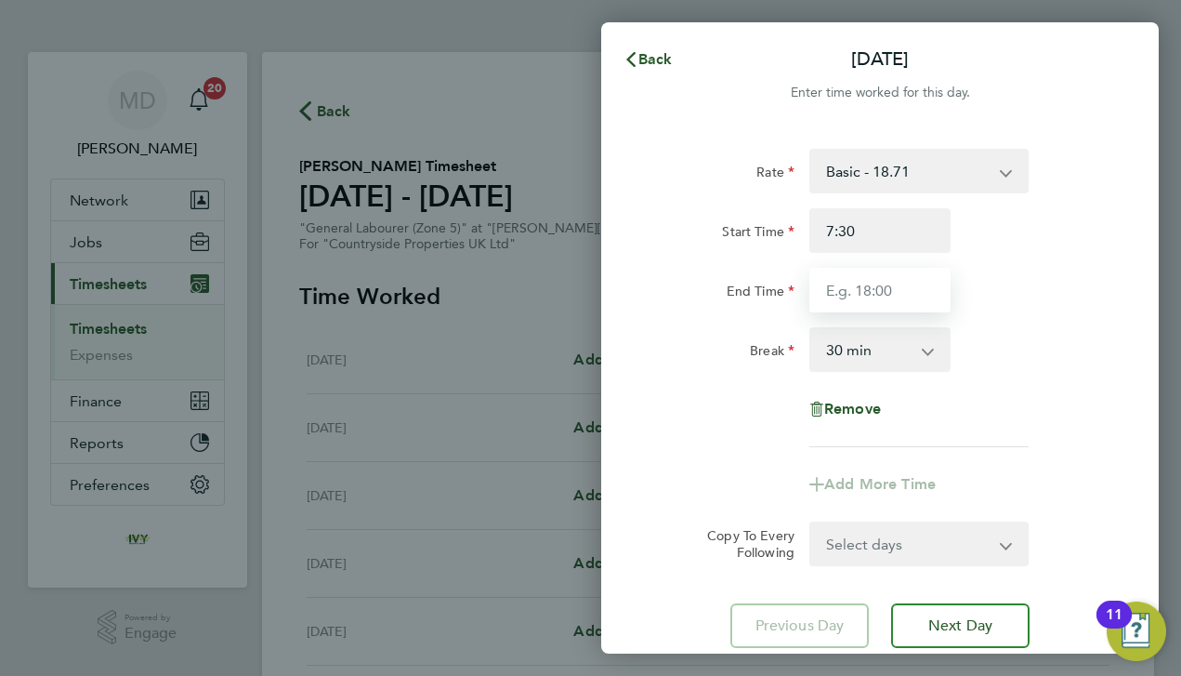
type input "07:30"
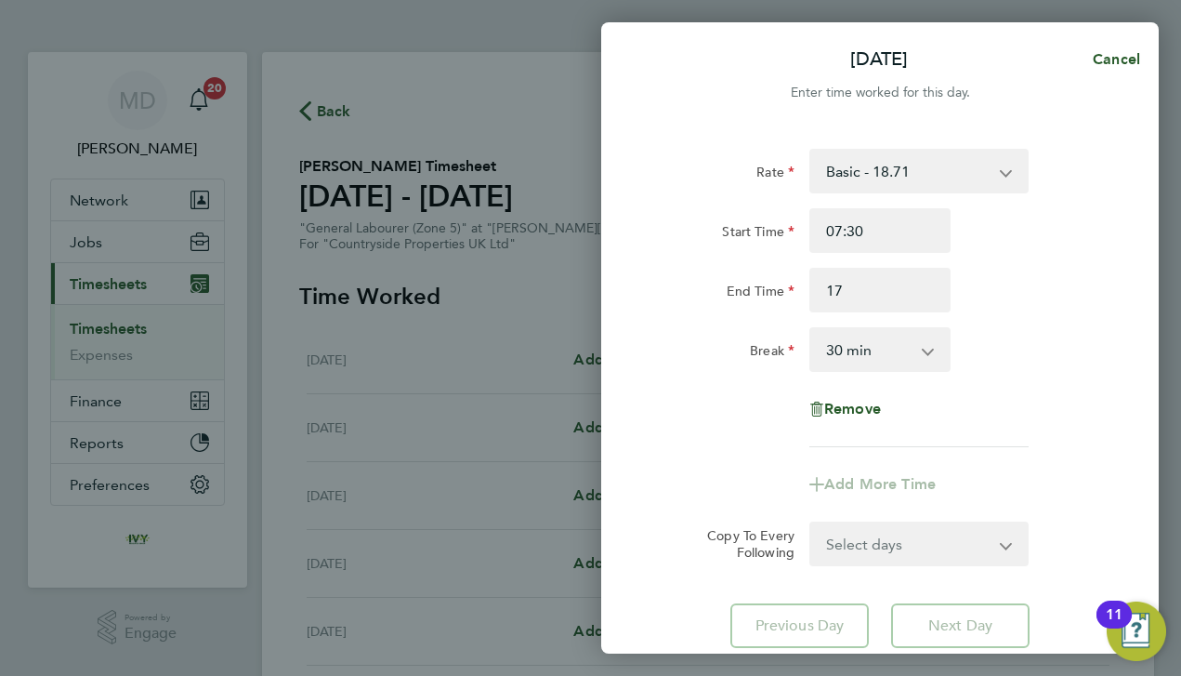
type input "17:00"
click at [1119, 355] on div "Rate Basic - 18.71 Start Time 07:30 End Time 17:00 Break 0 min 15 min 30 min 45…" at bounding box center [880, 398] width 558 height 544
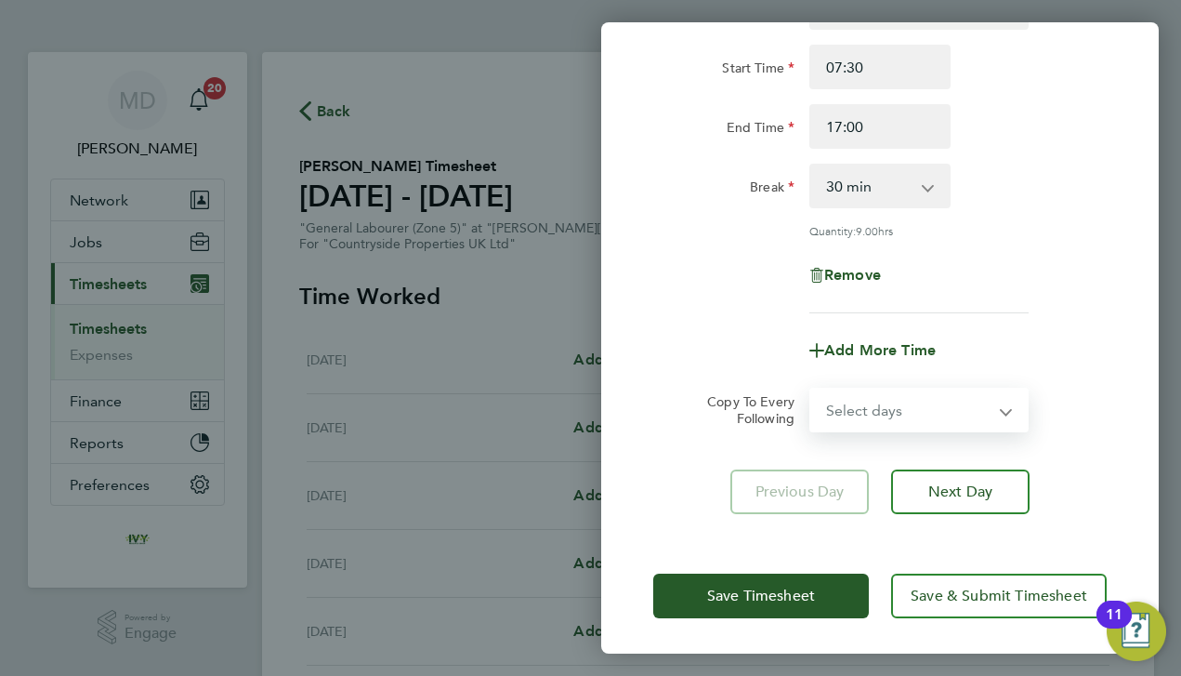
select select "DAY"
select select "[DATE]"
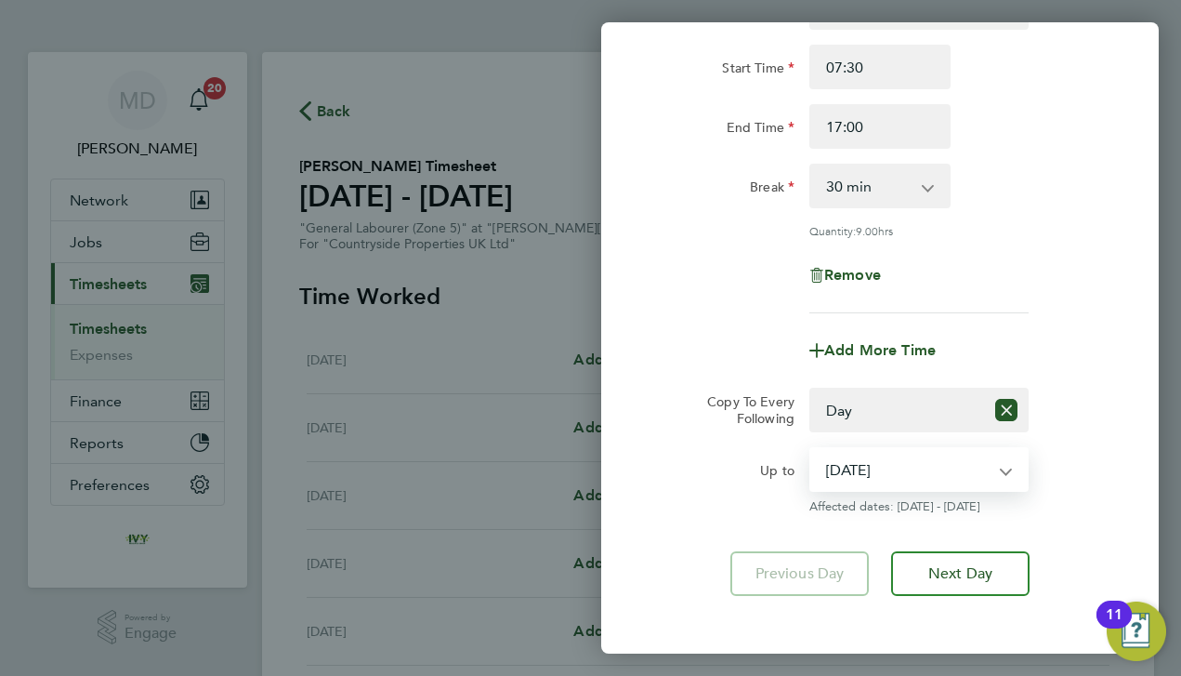
click at [739, 539] on div "Rate Basic - 18.71 Start Time 07:30 End Time 17:00 Break 0 min 15 min 30 min 45…" at bounding box center [880, 290] width 558 height 655
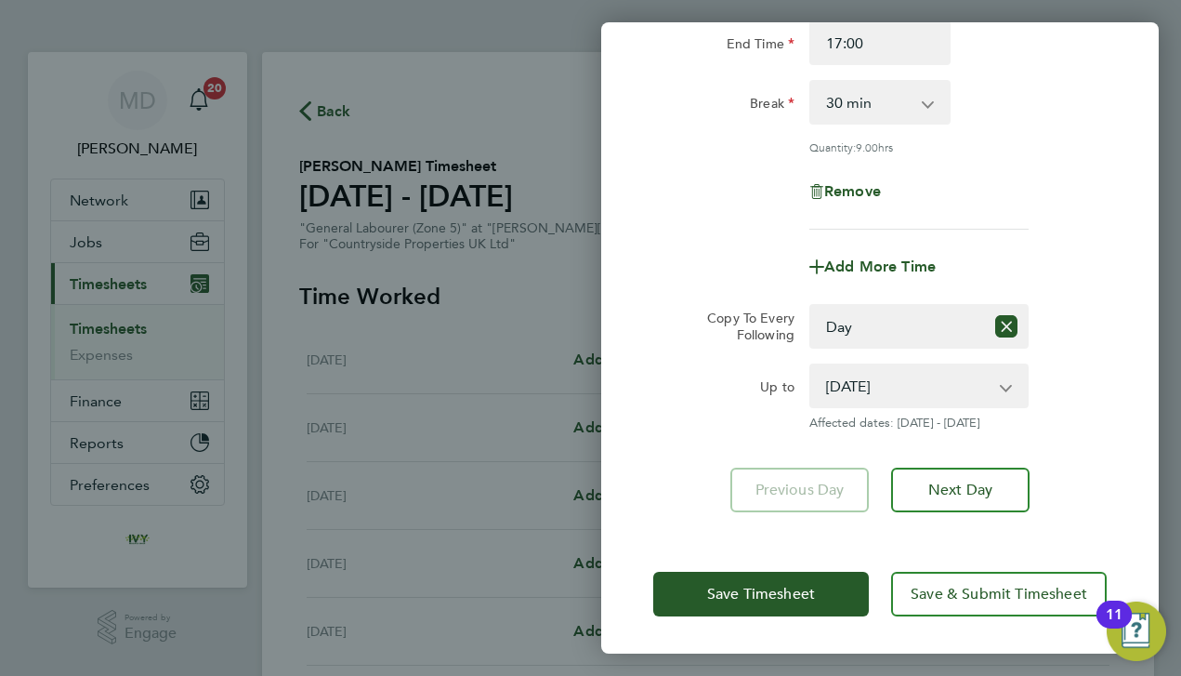
click at [739, 539] on div "Save Timesheet Save & Submit Timesheet" at bounding box center [880, 593] width 558 height 119
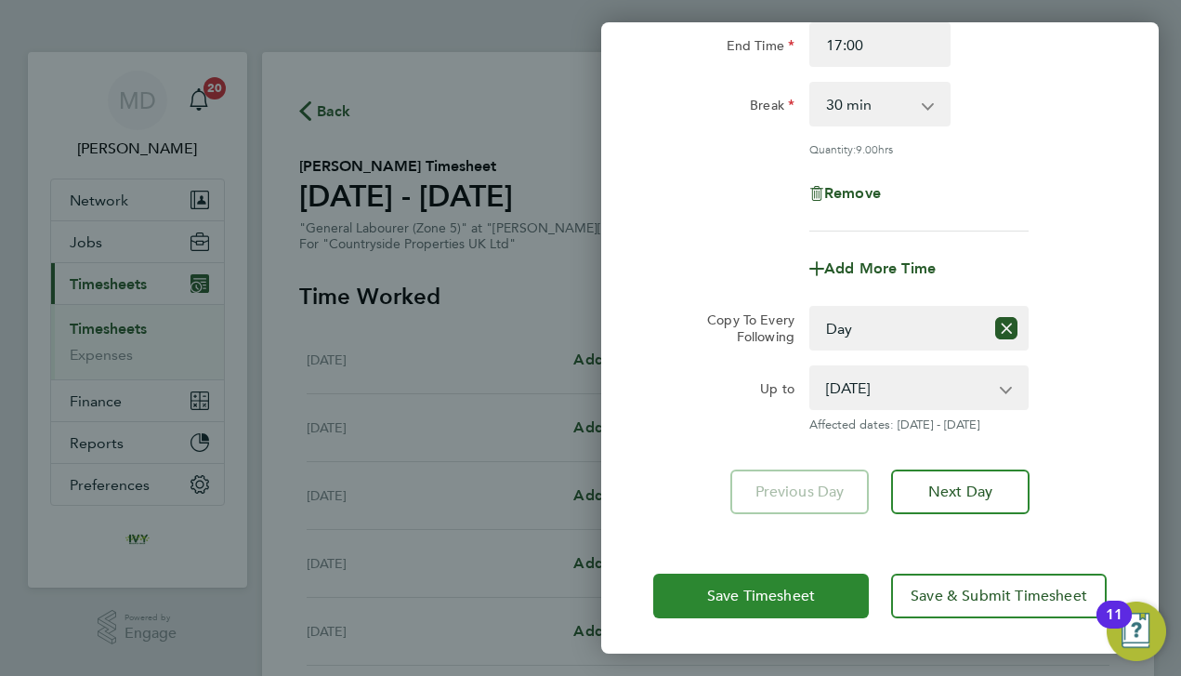
click at [720, 577] on button "Save Timesheet" at bounding box center [761, 595] width 216 height 45
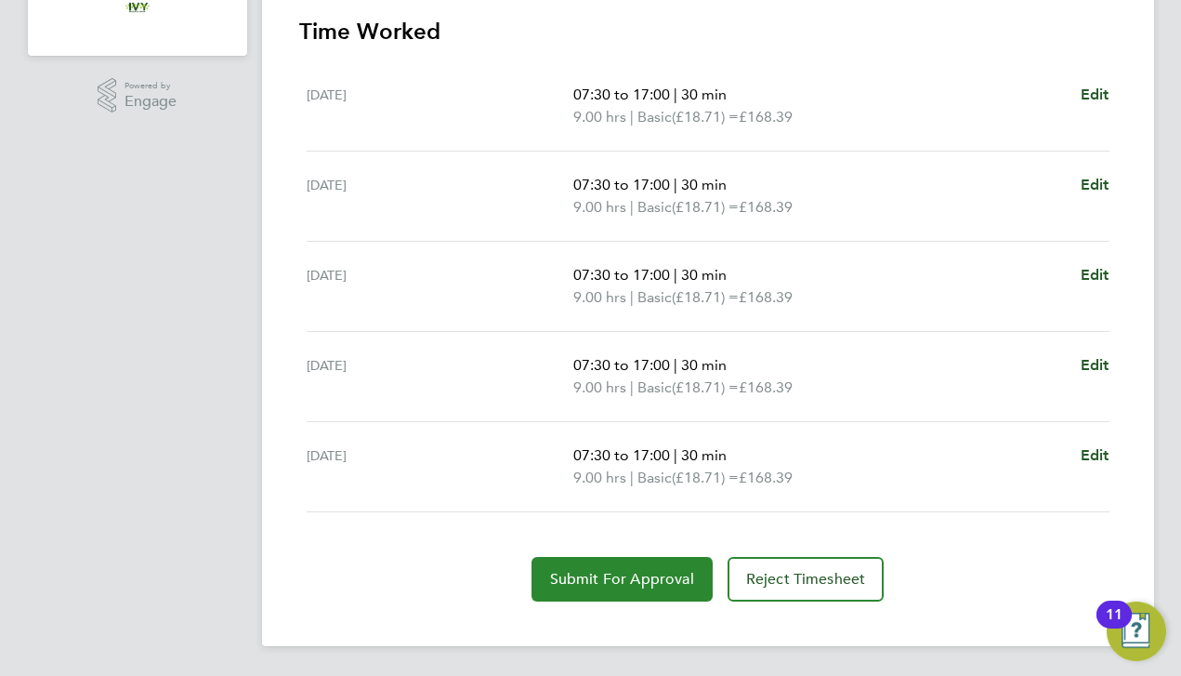
click at [594, 579] on span "Submit For Approval" at bounding box center [622, 579] width 144 height 19
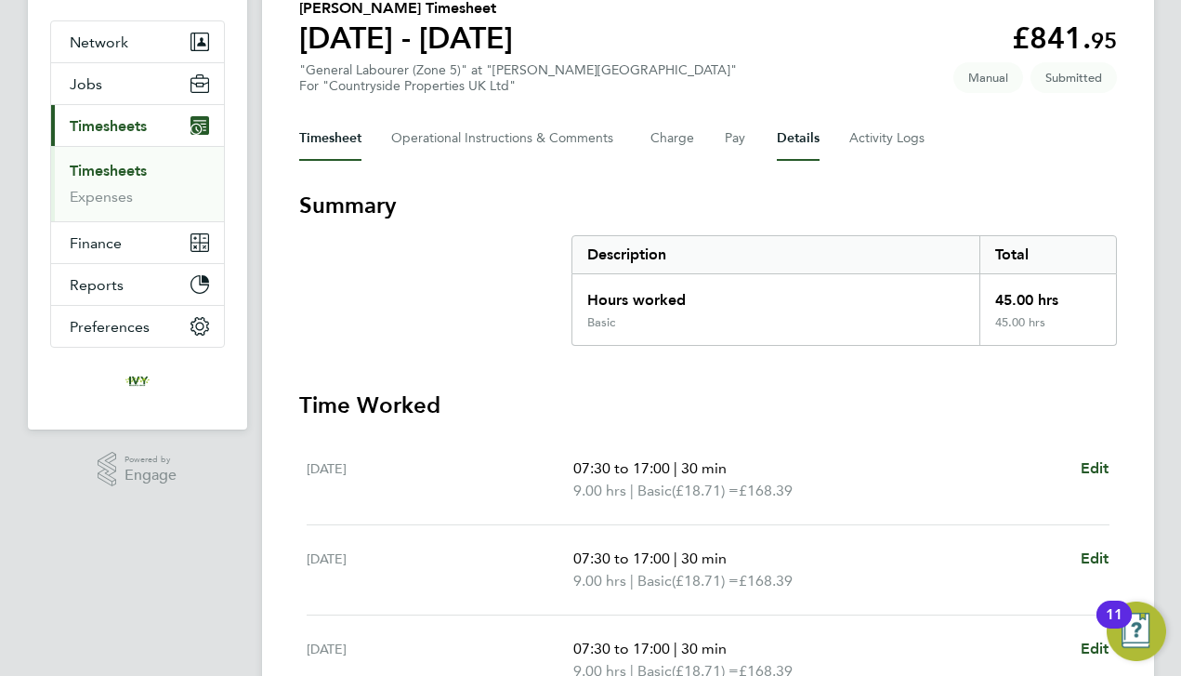
click at [800, 133] on button "Details" at bounding box center [798, 138] width 43 height 45
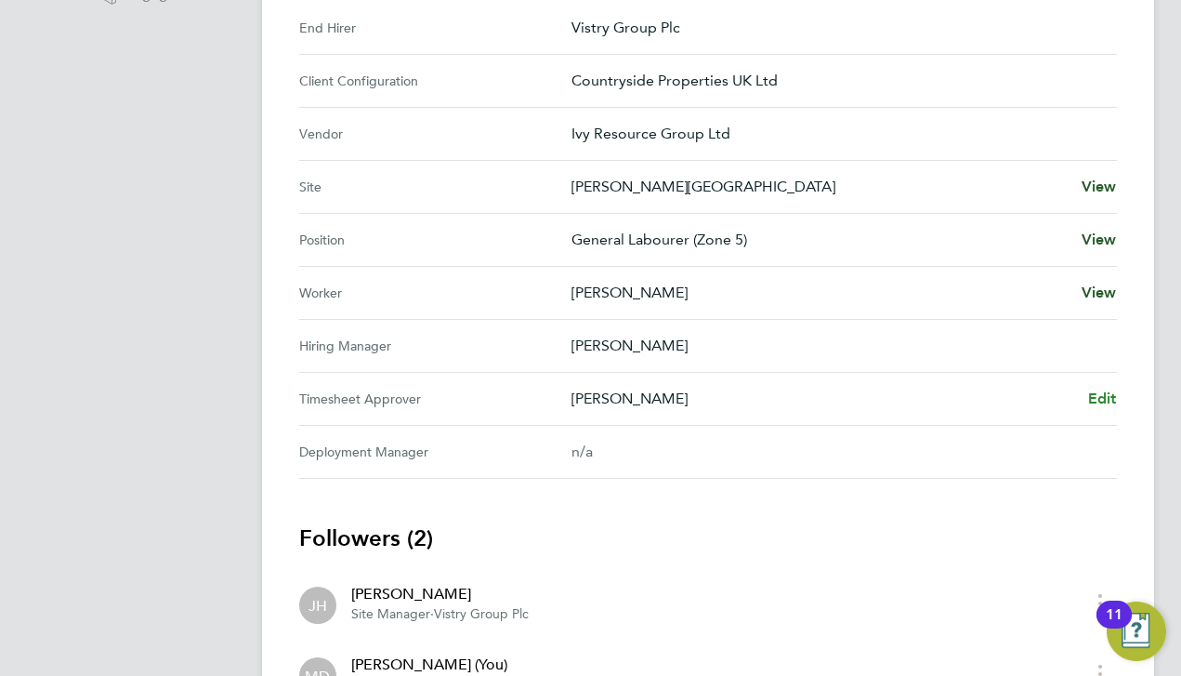
click at [1106, 402] on span "Edit" at bounding box center [1102, 398] width 29 height 18
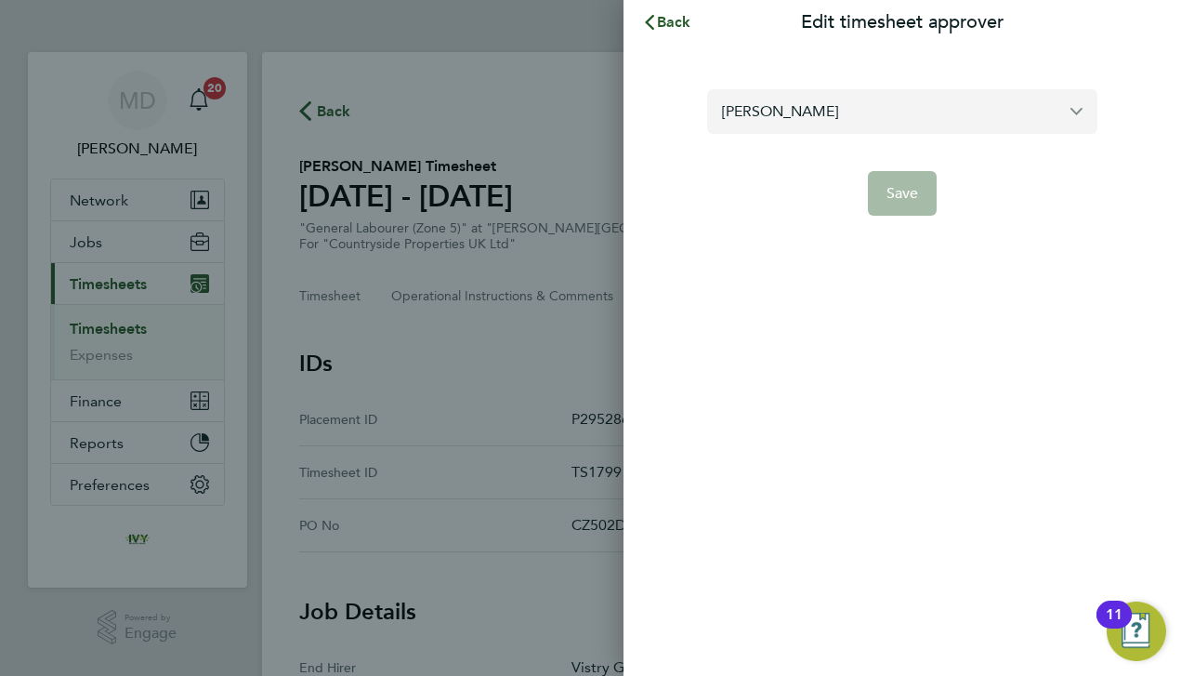
click at [815, 102] on input "[PERSON_NAME]" at bounding box center [902, 111] width 390 height 44
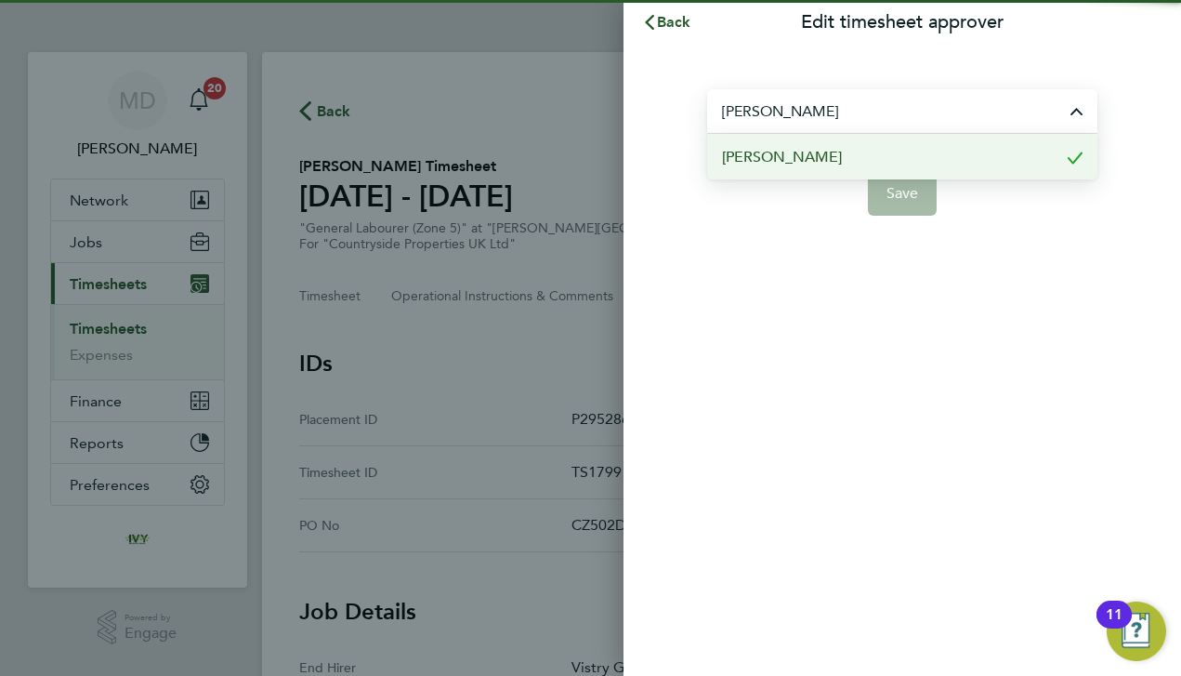
type input "J"
click at [812, 154] on span "[PERSON_NAME]" at bounding box center [782, 157] width 120 height 22
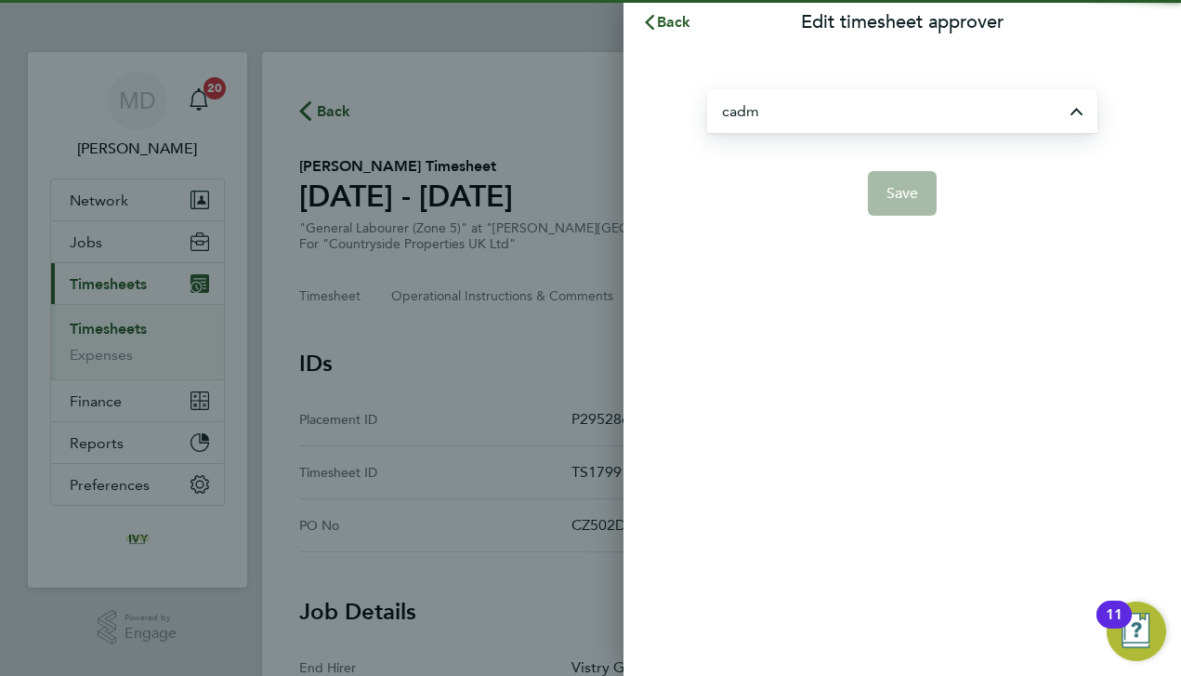
type input "[PERSON_NAME]"
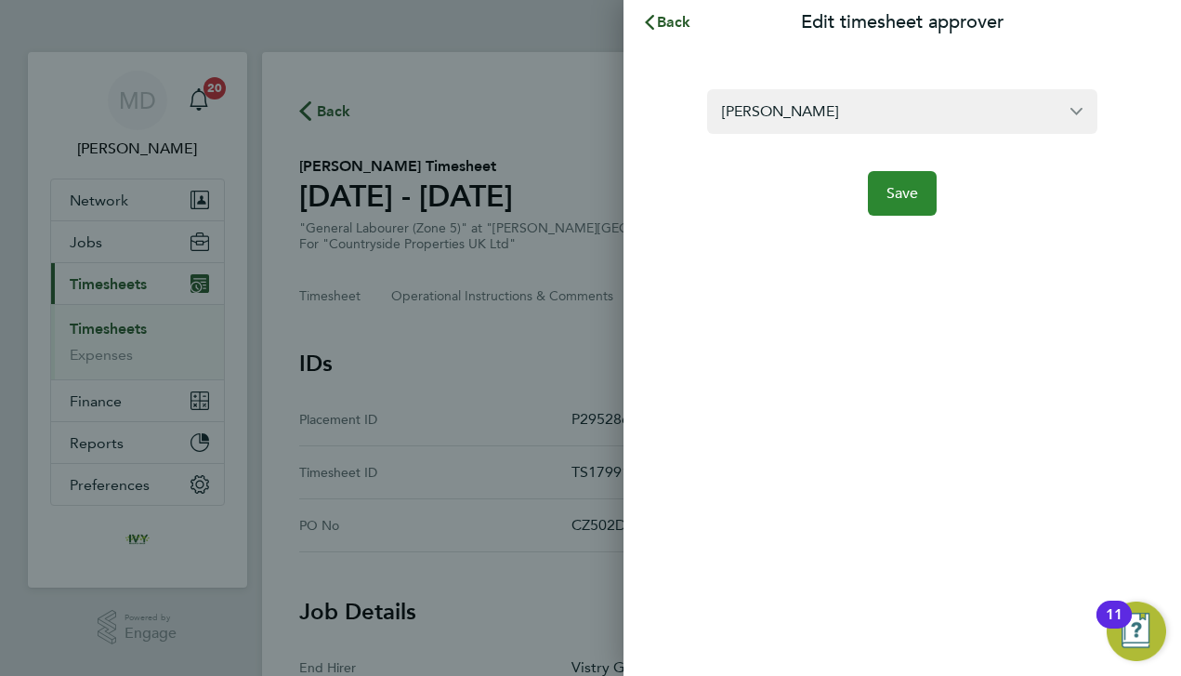
click at [883, 189] on button "Save" at bounding box center [903, 193] width 70 height 45
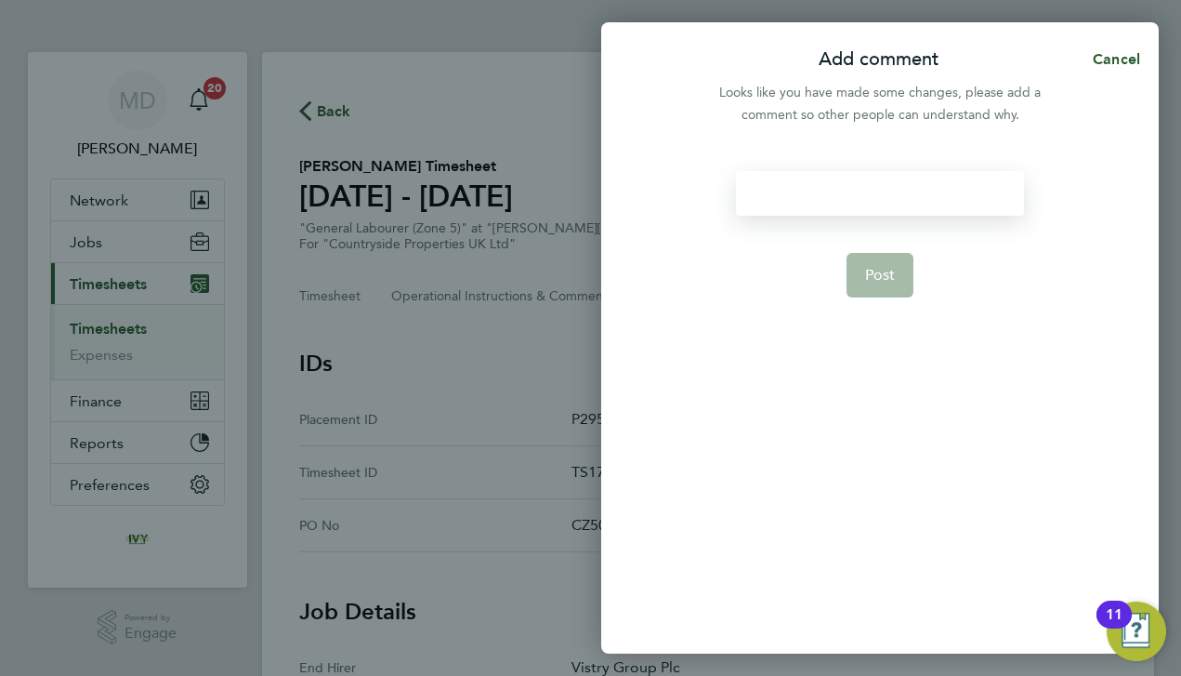
click at [850, 202] on div at bounding box center [879, 193] width 287 height 45
click at [887, 272] on span "Post" at bounding box center [880, 275] width 31 height 19
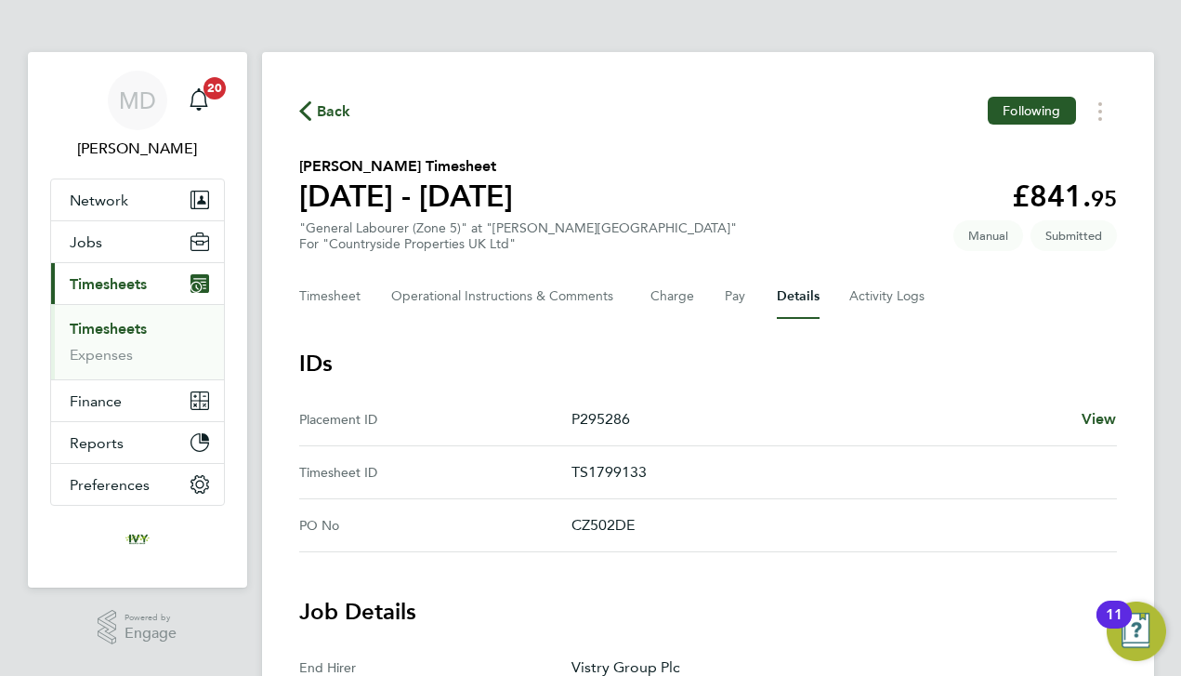
click at [103, 327] on link "Timesheets" at bounding box center [108, 329] width 77 height 18
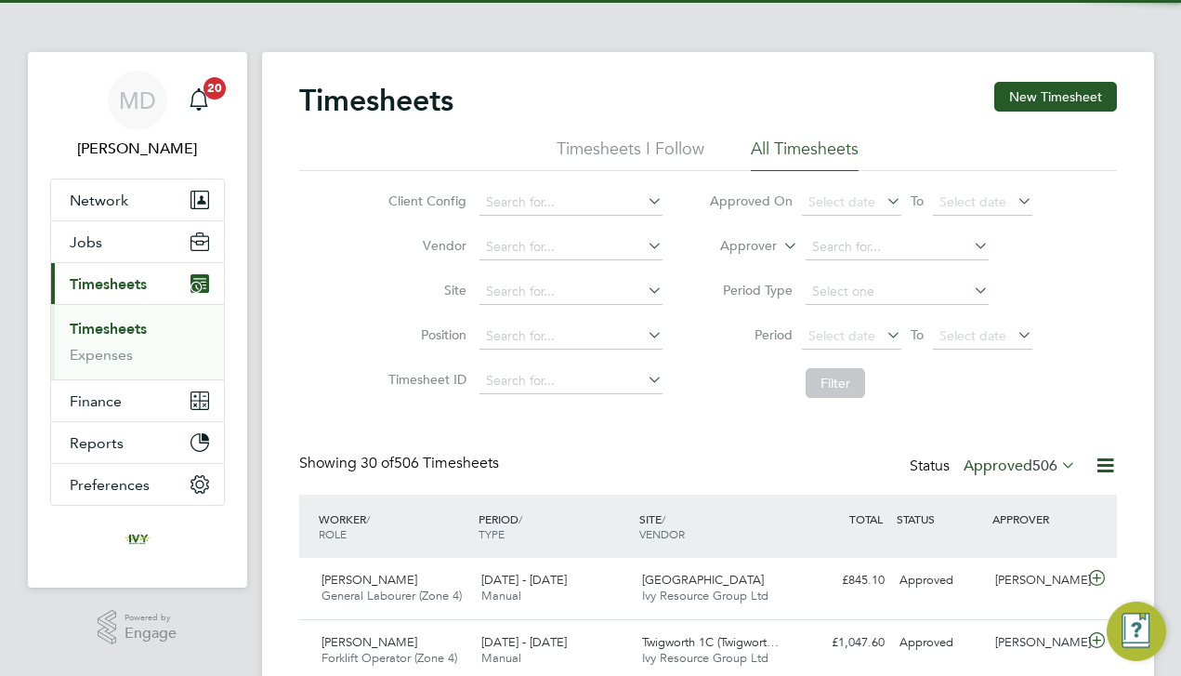
scroll to position [46, 162]
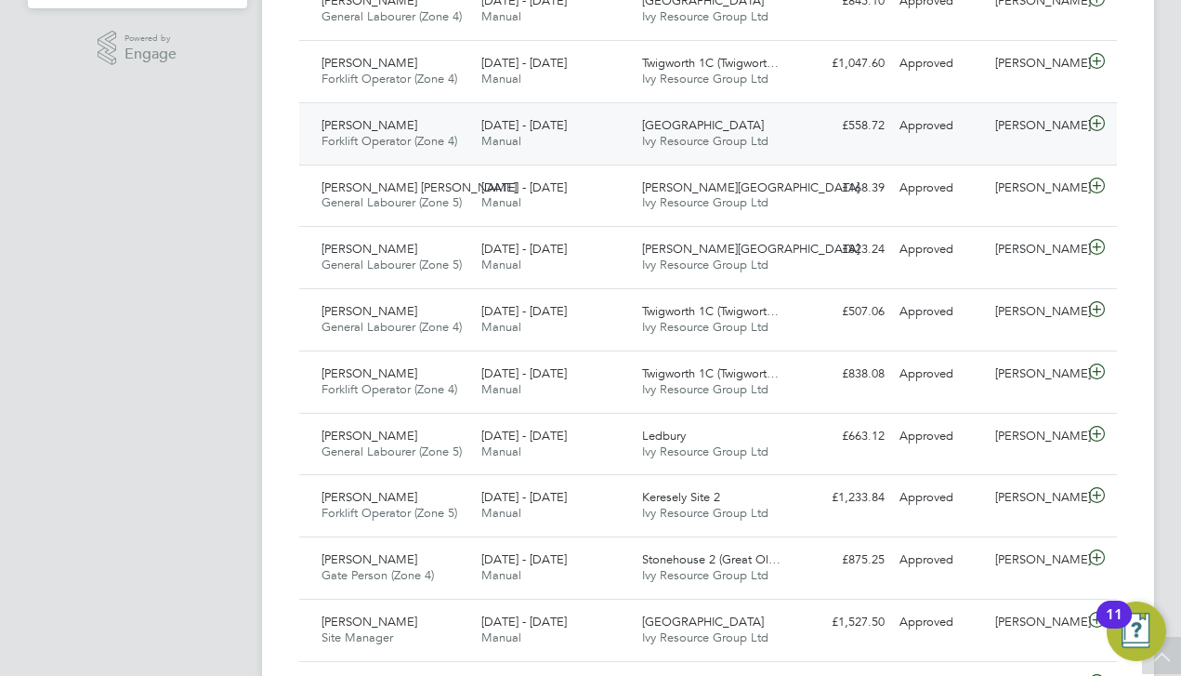
click at [1022, 104] on div "[PERSON_NAME] Forklift Operator (Zone 4) [DATE] - [DATE] [DATE] - [DATE] Manual…" at bounding box center [708, 133] width 818 height 62
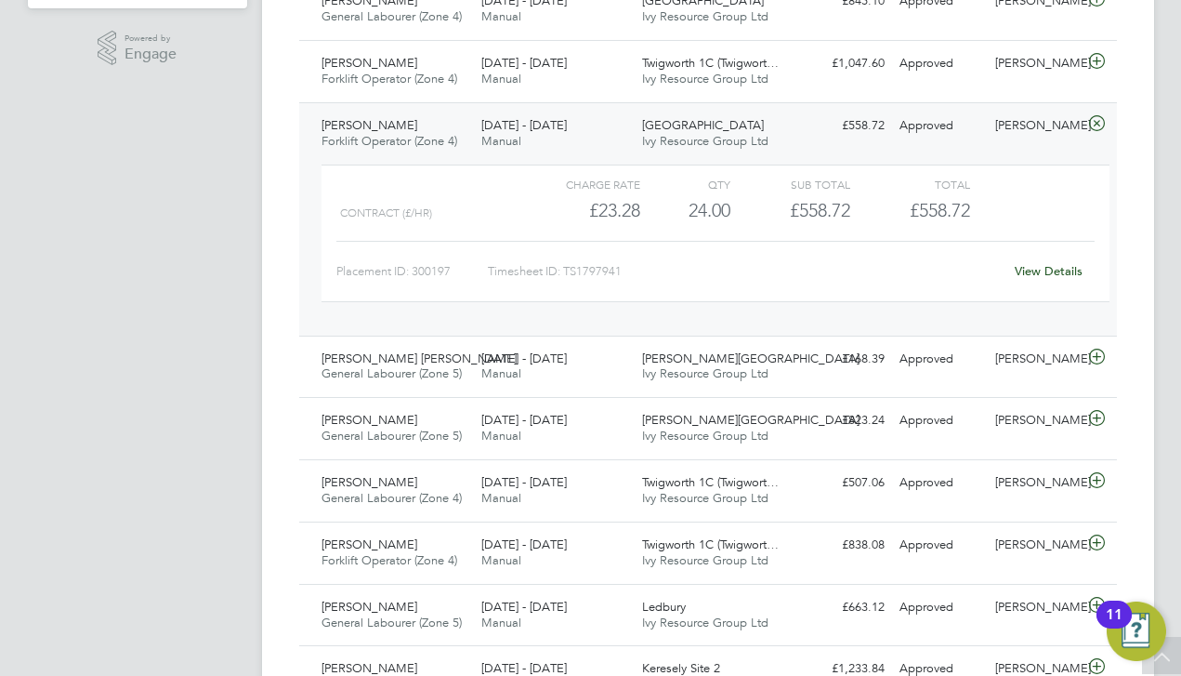
click at [1033, 102] on div "[PERSON_NAME] Forklift Operator (Zone 4) [DATE] - [DATE] [DATE] - [DATE] Manual…" at bounding box center [708, 218] width 818 height 233
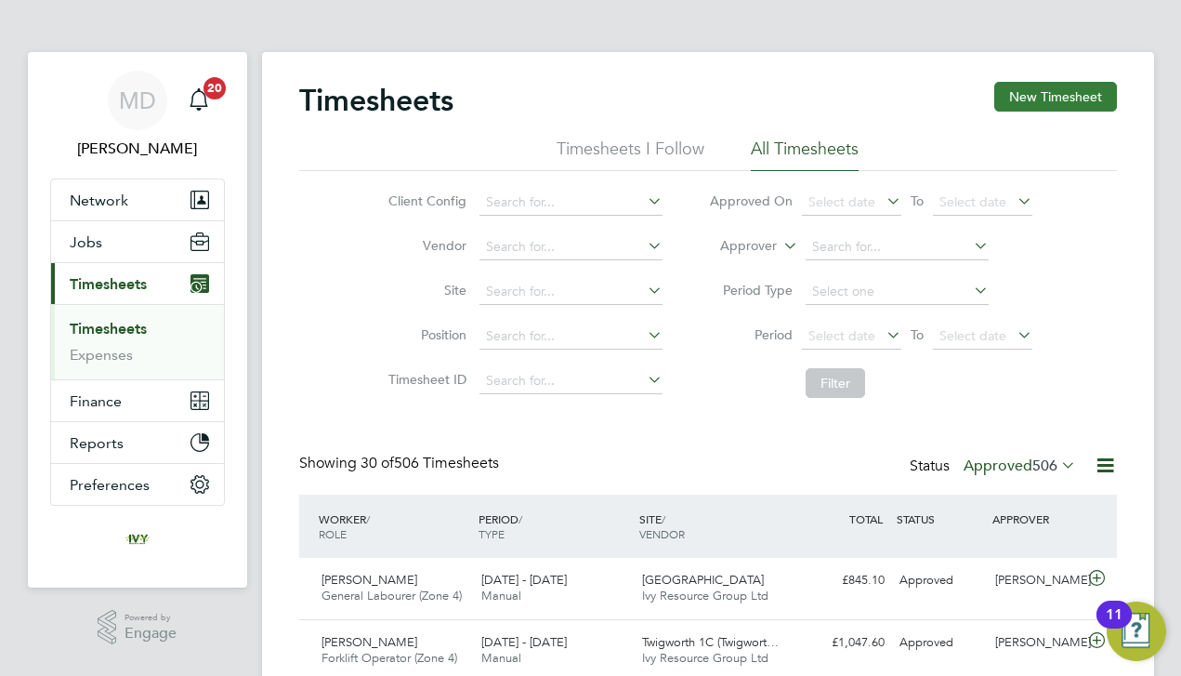
click at [999, 99] on button "New Timesheet" at bounding box center [1055, 97] width 123 height 30
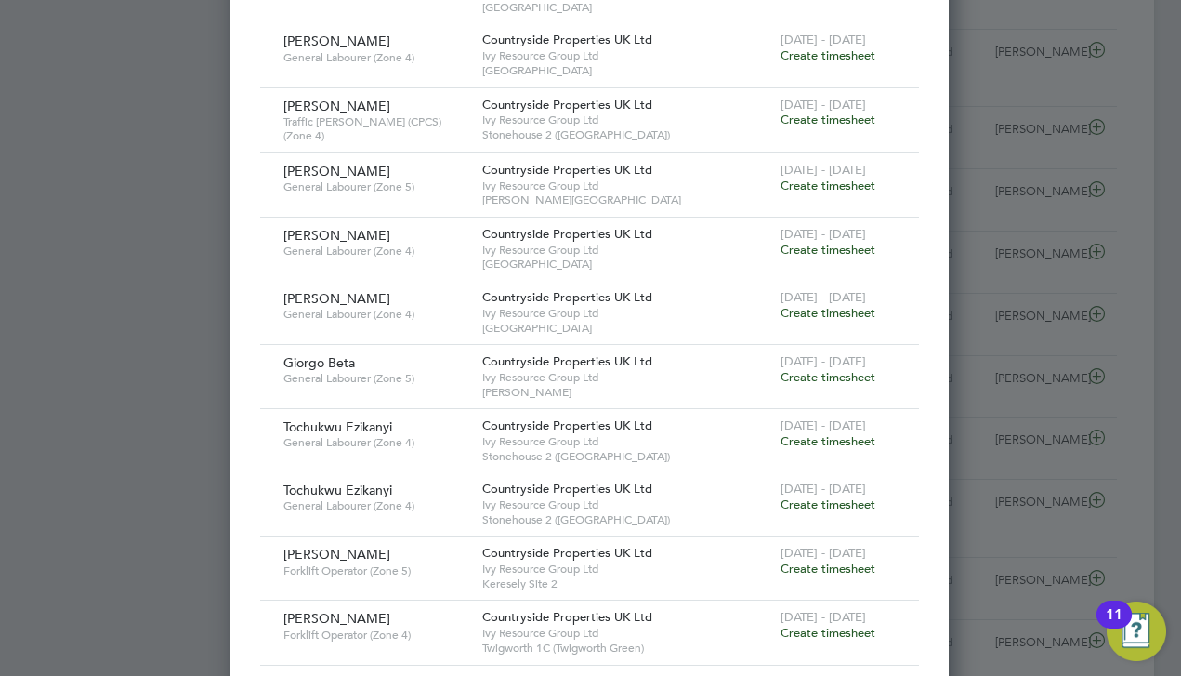
click at [832, 369] on span "Create timesheet" at bounding box center [828, 377] width 95 height 16
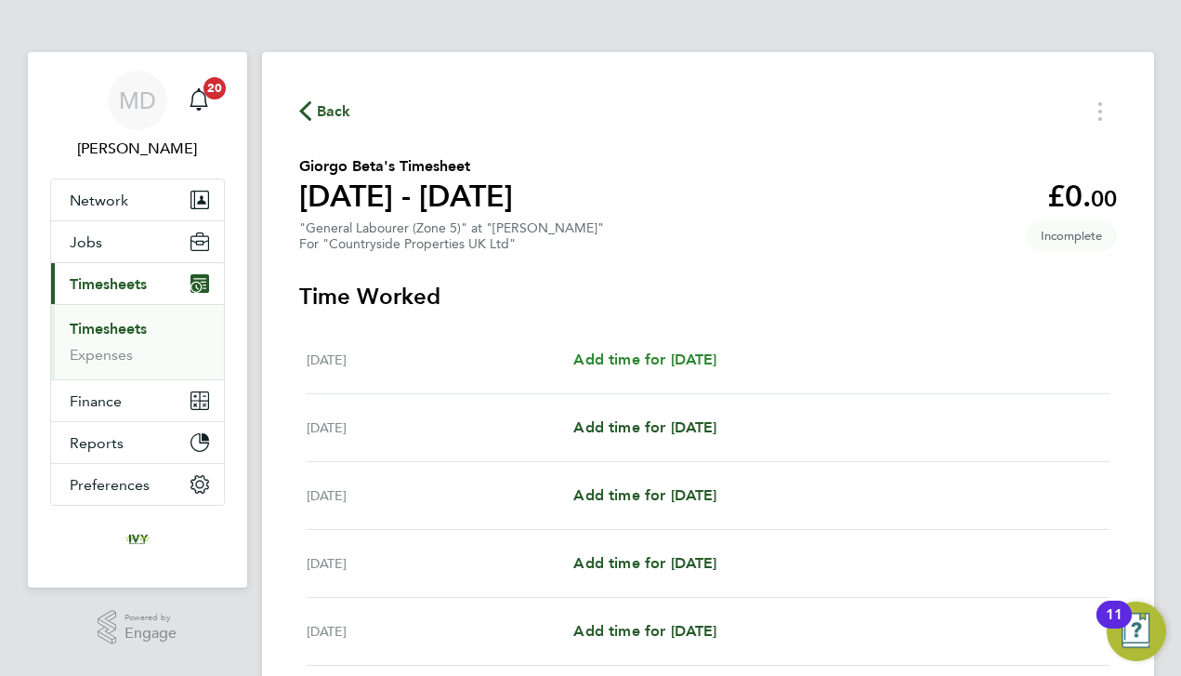
click at [694, 358] on span "Add time for [DATE]" at bounding box center [644, 359] width 143 height 18
select select "30"
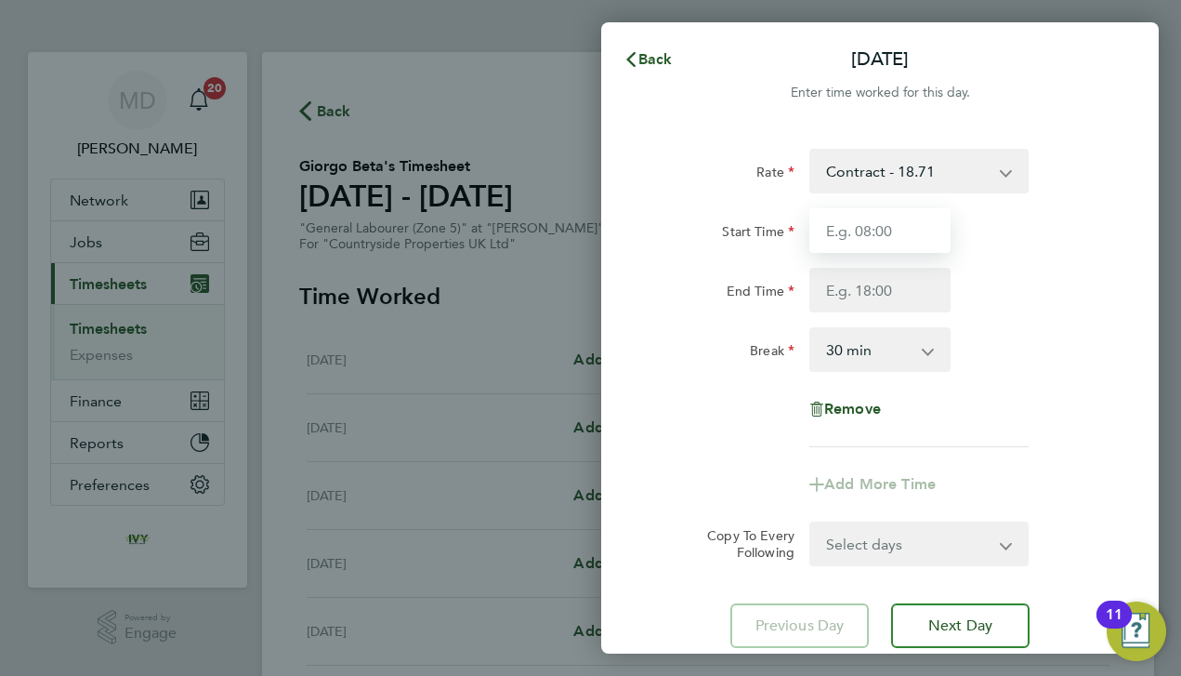
click at [865, 233] on input "Start Time" at bounding box center [879, 230] width 141 height 45
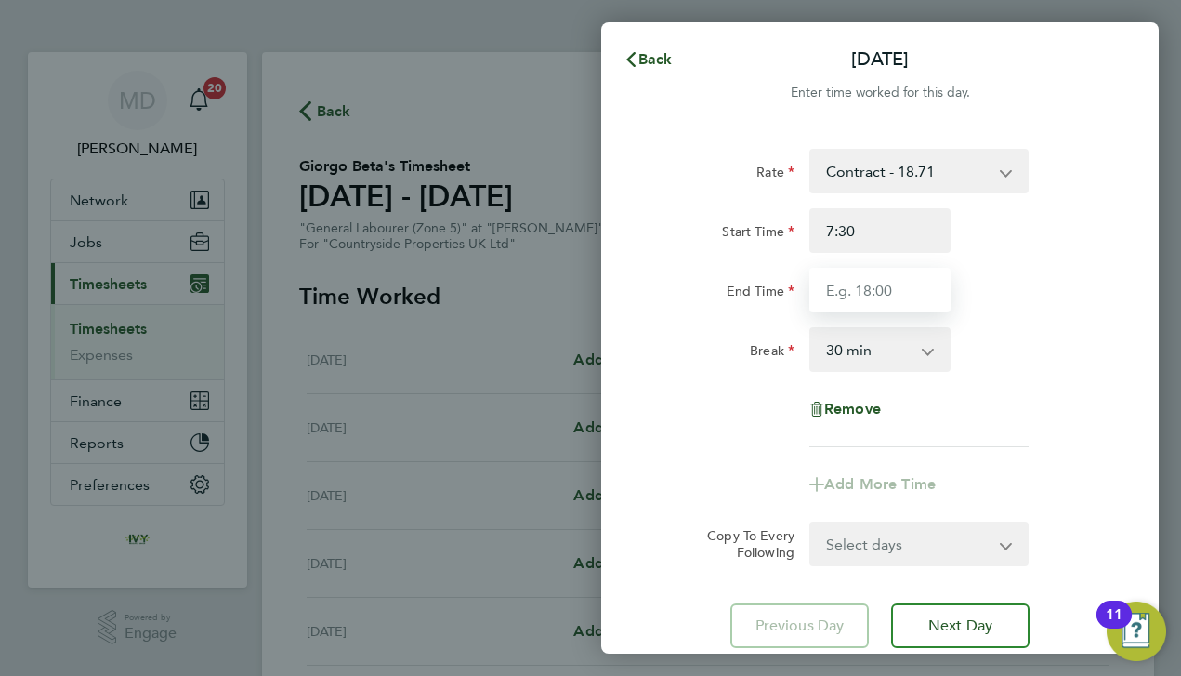
type input "07:30"
type input "16:30"
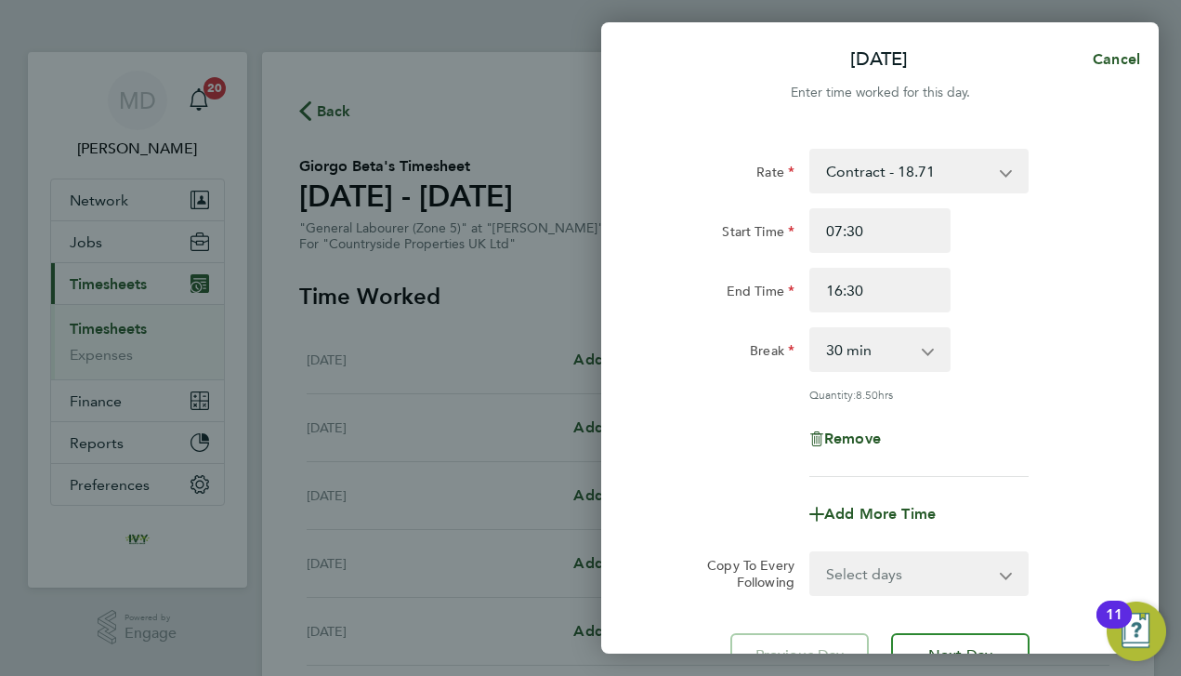
click at [1005, 319] on div "Rate Contract - 18.71 Start Time 07:30 End Time 16:30 Break 0 min 15 min 30 min…" at bounding box center [879, 313] width 453 height 328
select select "DAY"
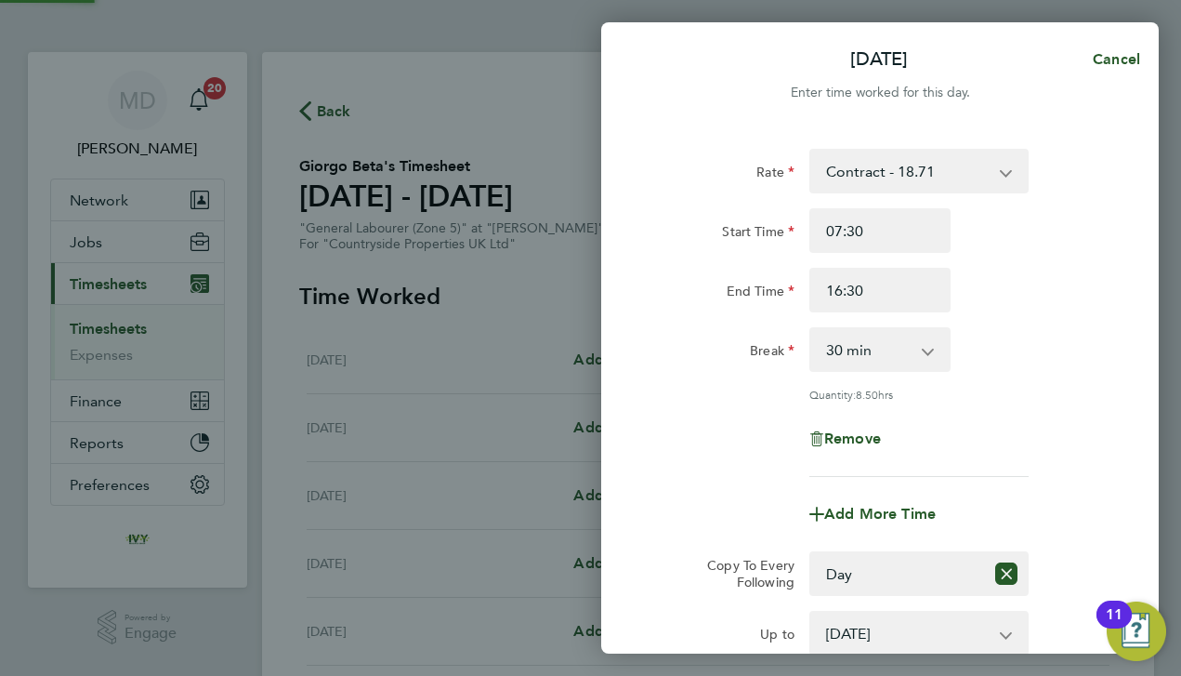
click at [1040, 468] on div "Rate Contract - 18.71 Start Time 07:30 End Time 16:30 Break 0 min 15 min 30 min…" at bounding box center [879, 313] width 453 height 328
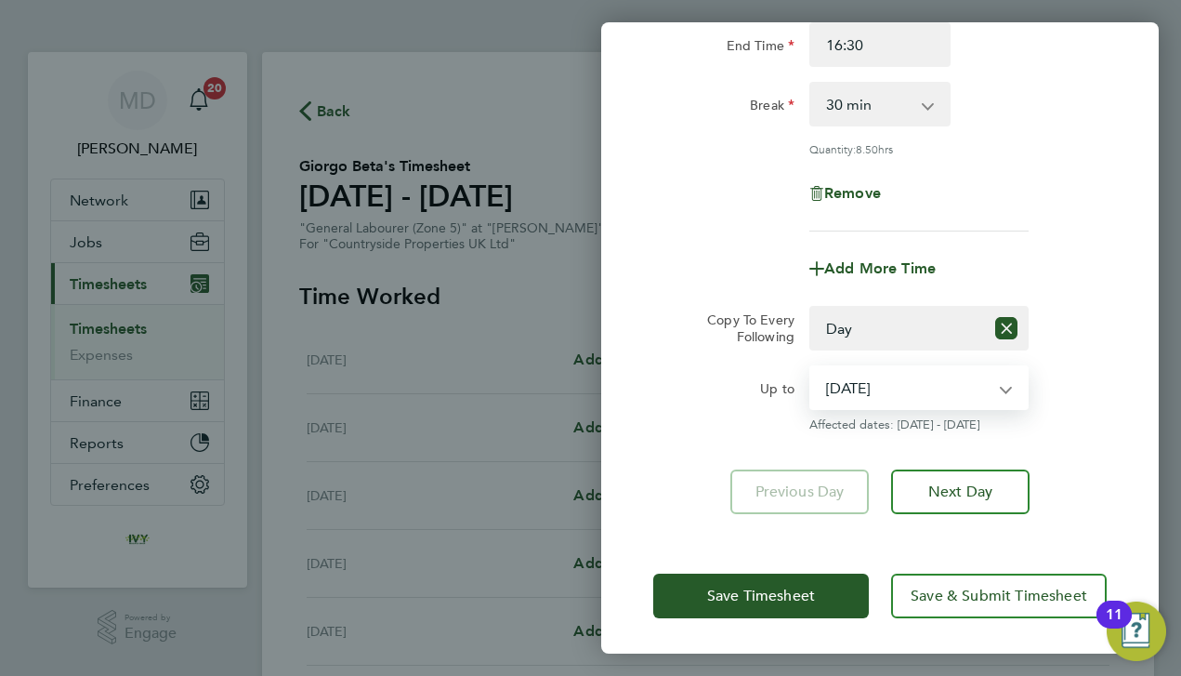
select select "2025-08-06"
click at [678, 443] on div "Rate Contract - 18.71 Start Time 07:30 End Time 16:30 Break 0 min 15 min 30 min…" at bounding box center [880, 208] width 558 height 655
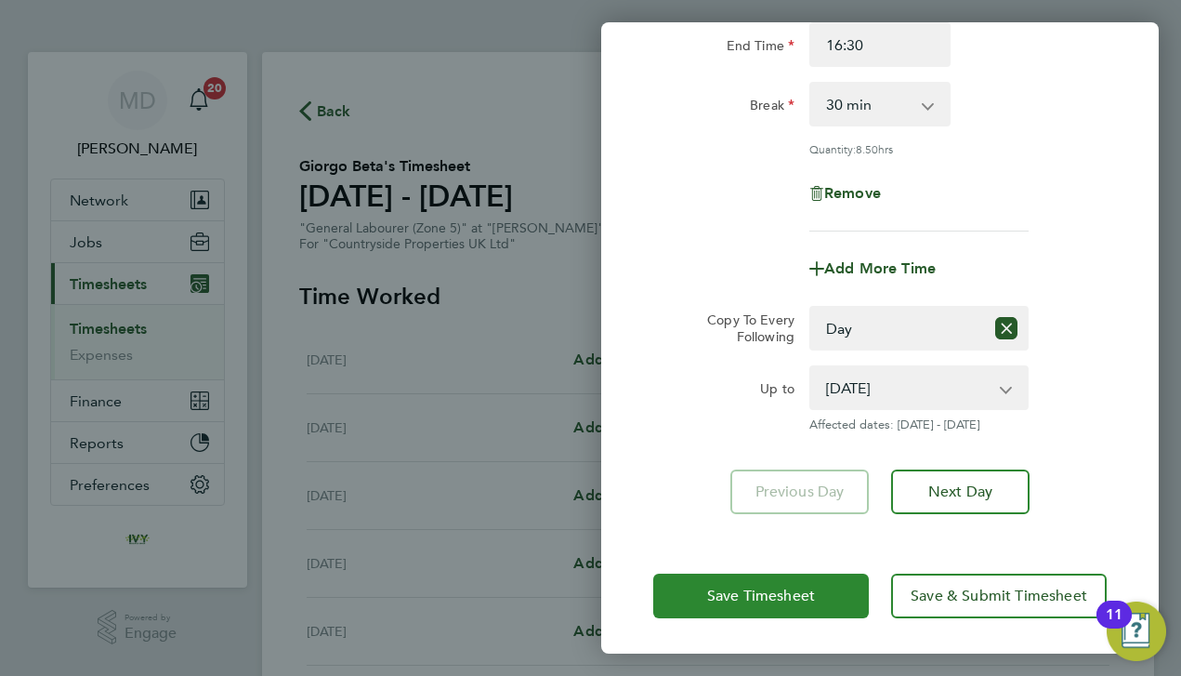
click at [675, 594] on button "Save Timesheet" at bounding box center [761, 595] width 216 height 45
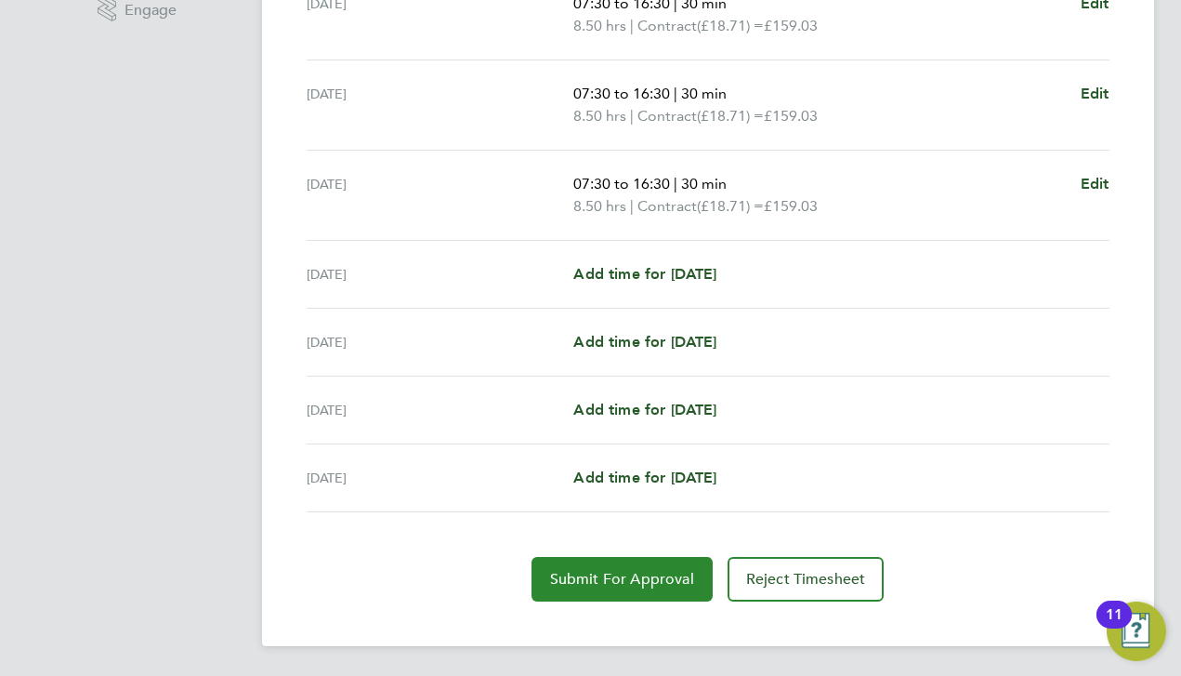
click at [605, 587] on span "Submit For Approval" at bounding box center [622, 579] width 144 height 19
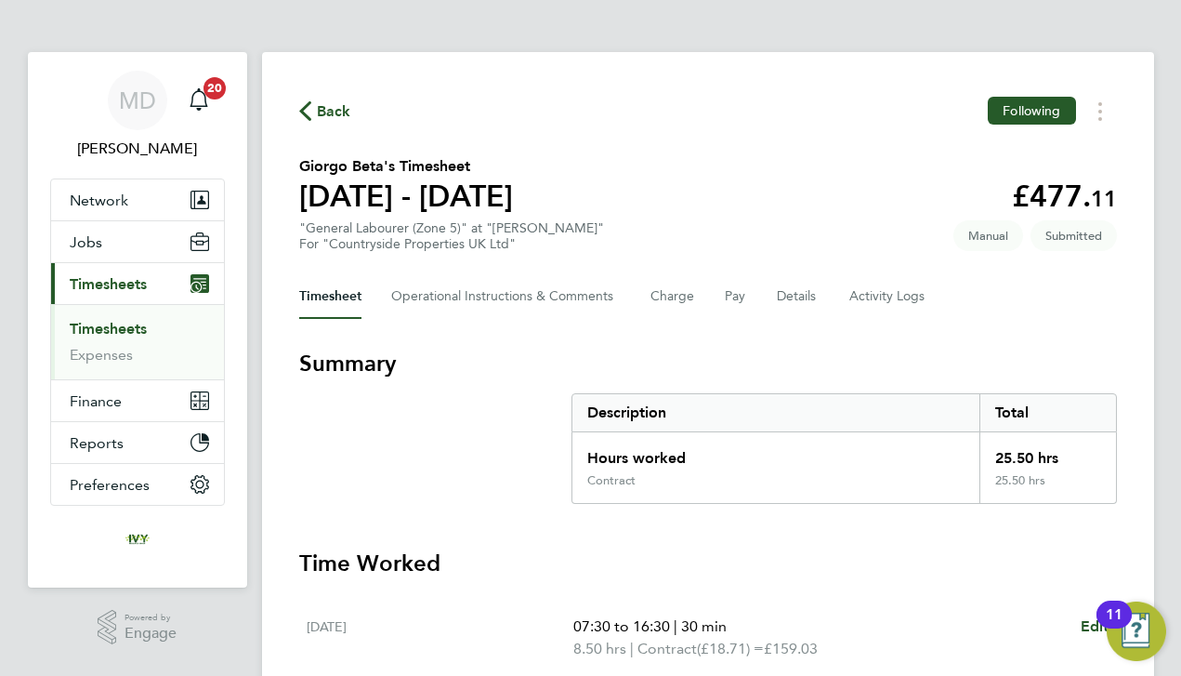
click at [117, 328] on link "Timesheets" at bounding box center [108, 329] width 77 height 18
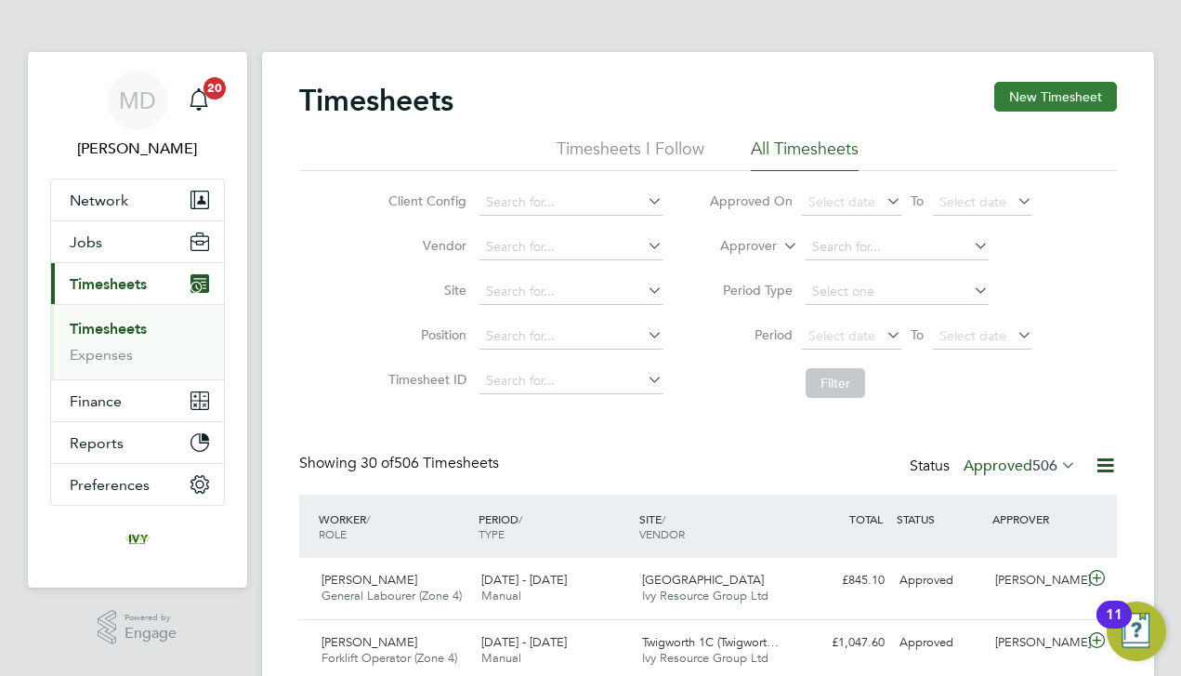
click at [1031, 100] on button "New Timesheet" at bounding box center [1055, 97] width 123 height 30
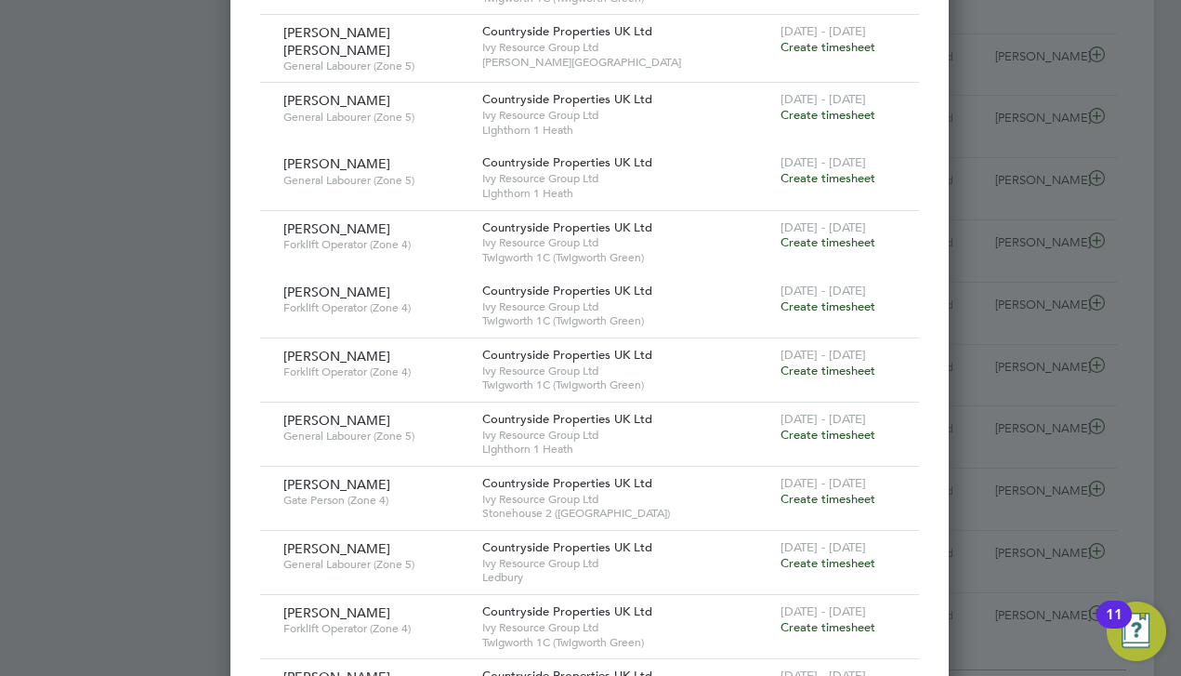
click at [811, 427] on span "Create timesheet" at bounding box center [828, 435] width 95 height 16
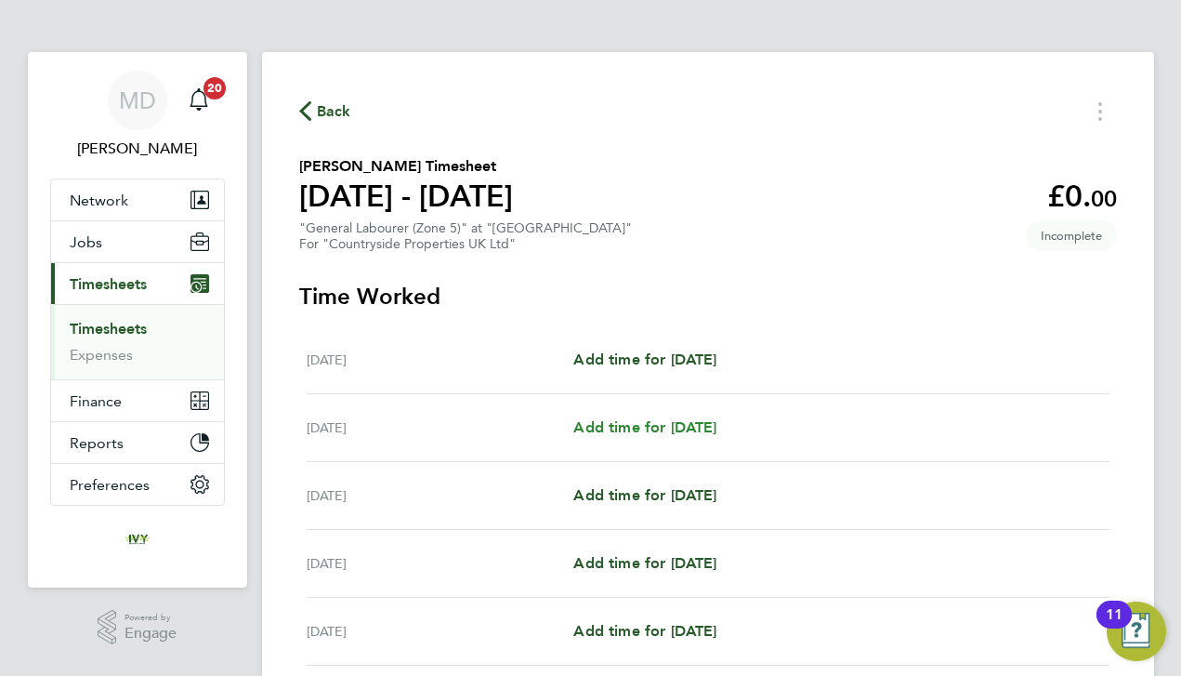
click at [661, 423] on span "Add time for [DATE]" at bounding box center [644, 427] width 143 height 18
select select "30"
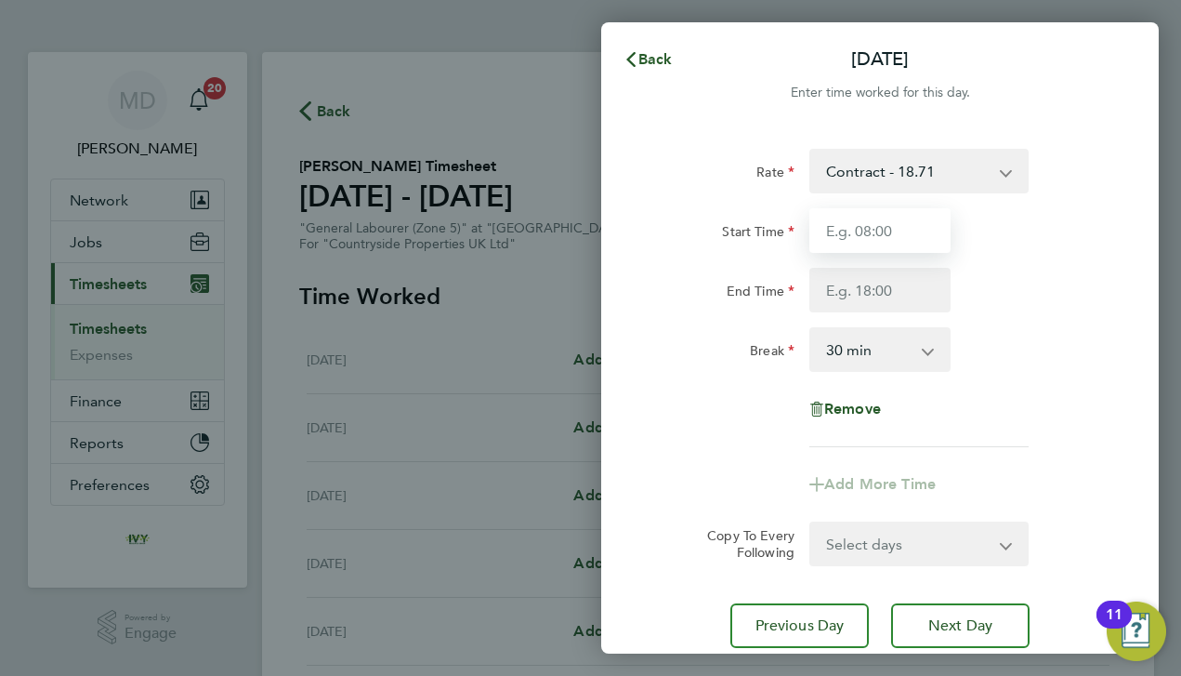
click at [909, 233] on input "Start Time" at bounding box center [879, 230] width 141 height 45
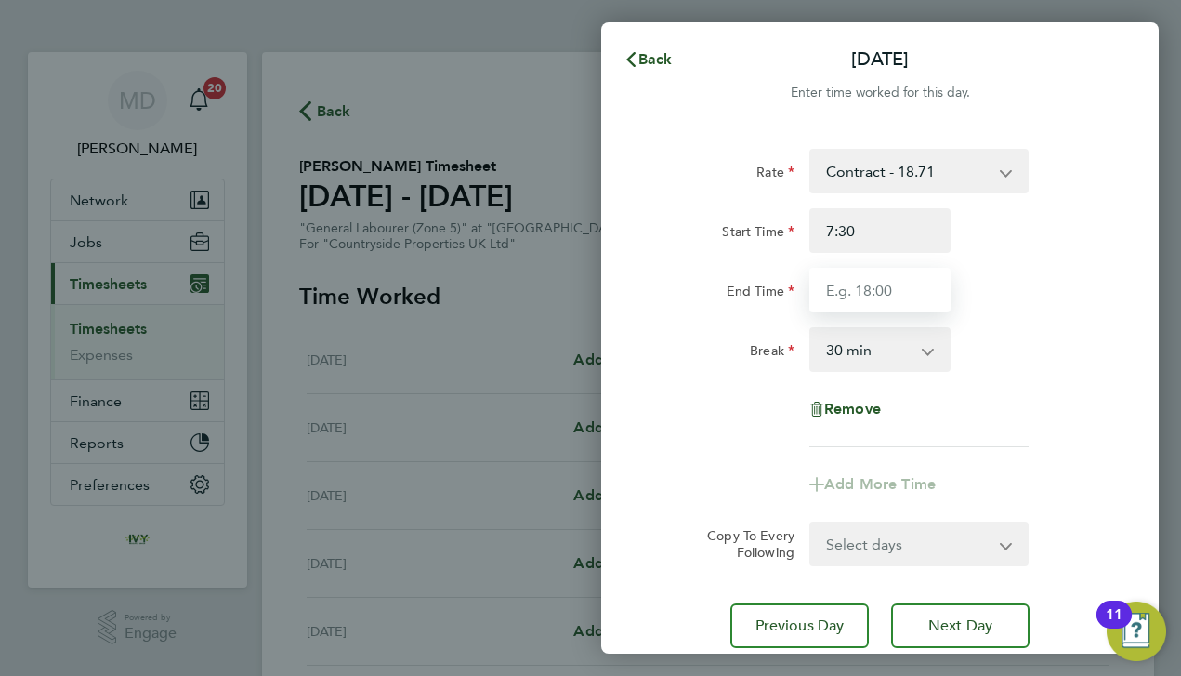
type input "07:30"
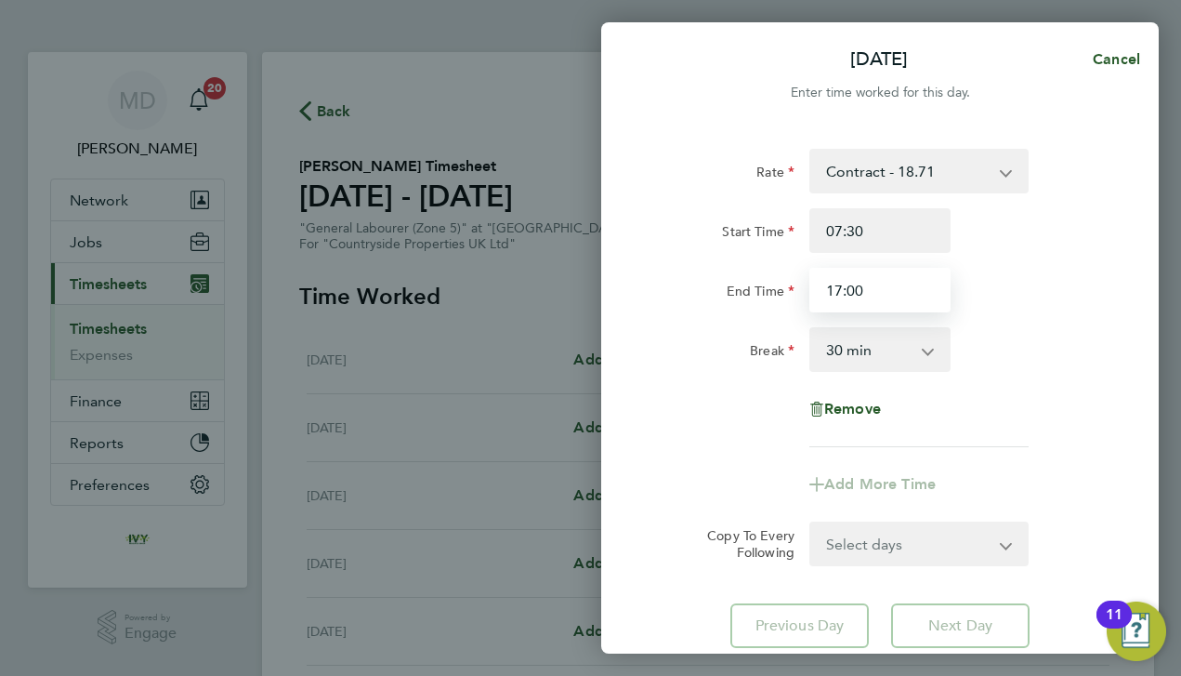
type input "17:00"
click at [1044, 327] on div "Break 0 min 15 min 30 min 45 min 60 min 75 min 90 min" at bounding box center [880, 349] width 468 height 45
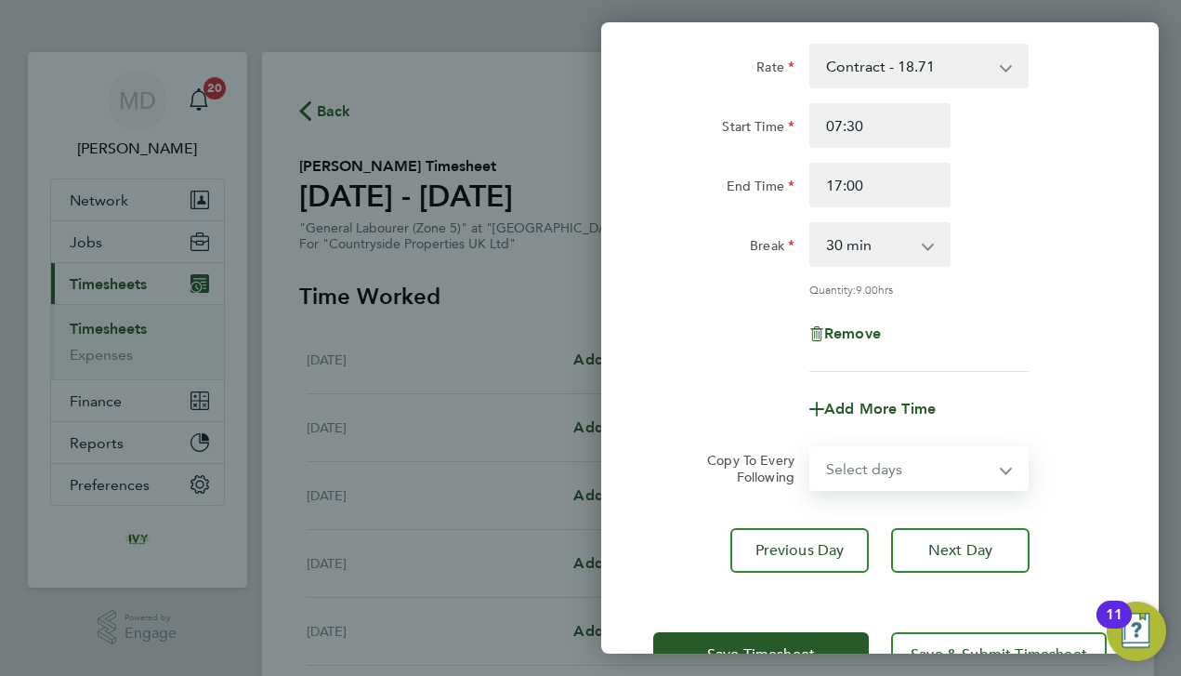
select select "DAY"
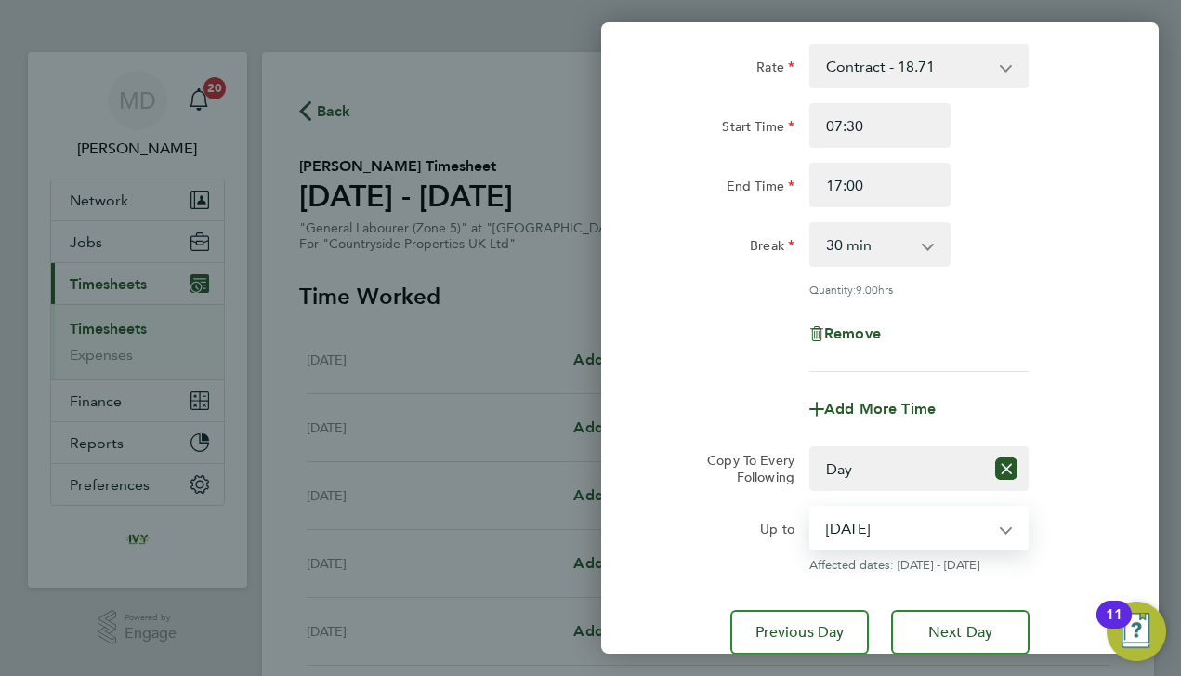
select select "[DATE]"
click at [718, 519] on div "Up to" at bounding box center [723, 524] width 141 height 37
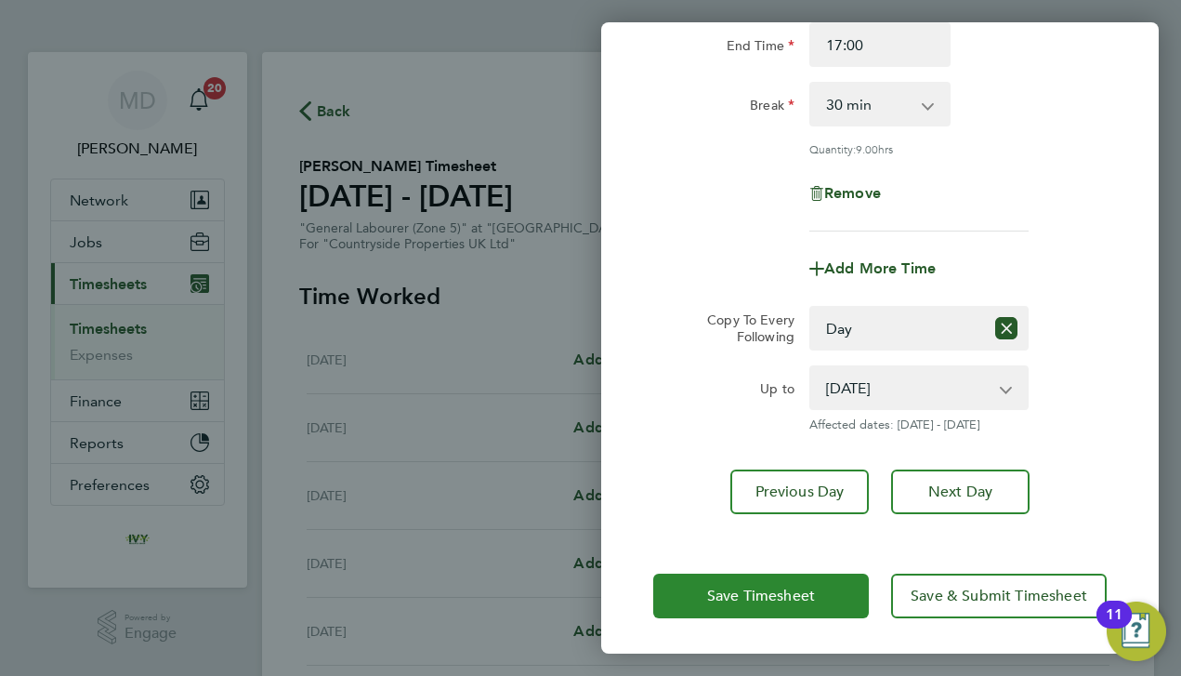
click at [718, 590] on span "Save Timesheet" at bounding box center [761, 595] width 108 height 19
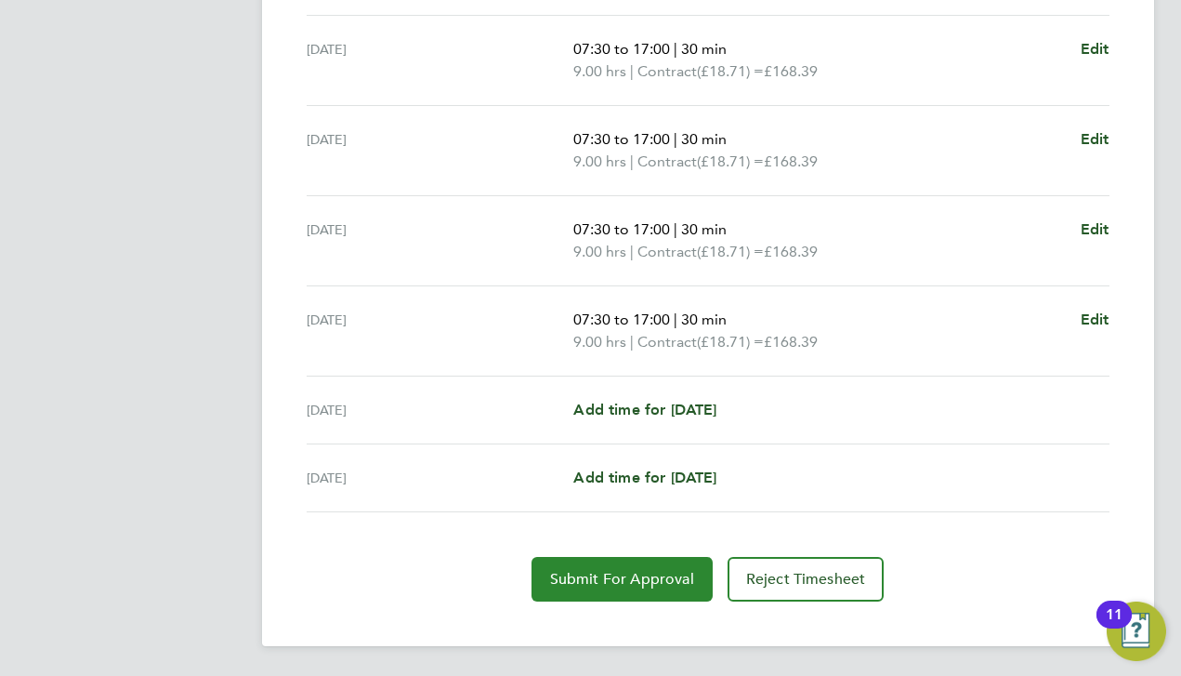
click at [605, 582] on span "Submit For Approval" at bounding box center [622, 579] width 144 height 19
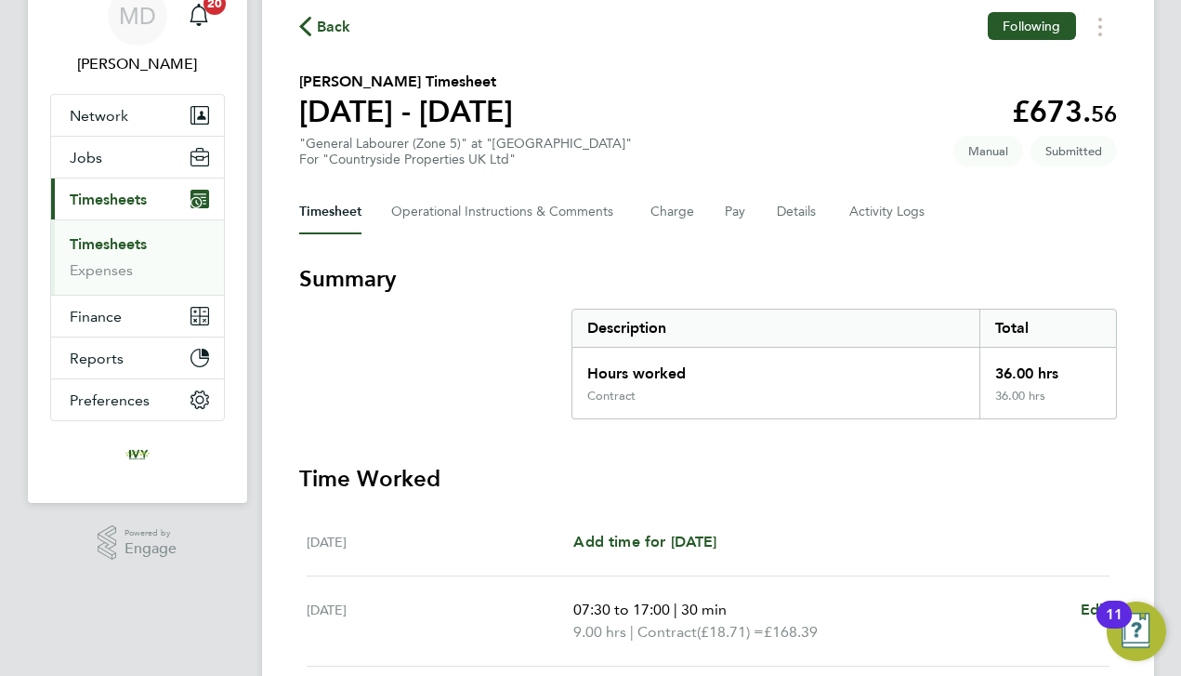
click at [93, 242] on link "Timesheets" at bounding box center [108, 244] width 77 height 18
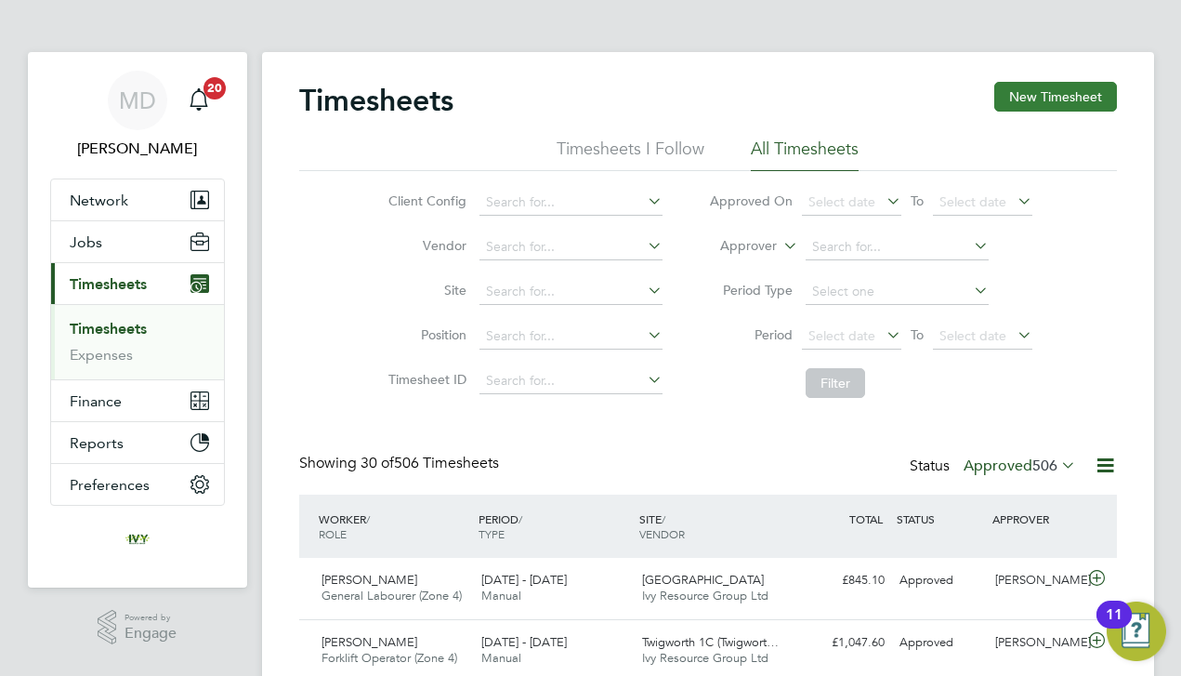
click at [1073, 96] on button "New Timesheet" at bounding box center [1055, 97] width 123 height 30
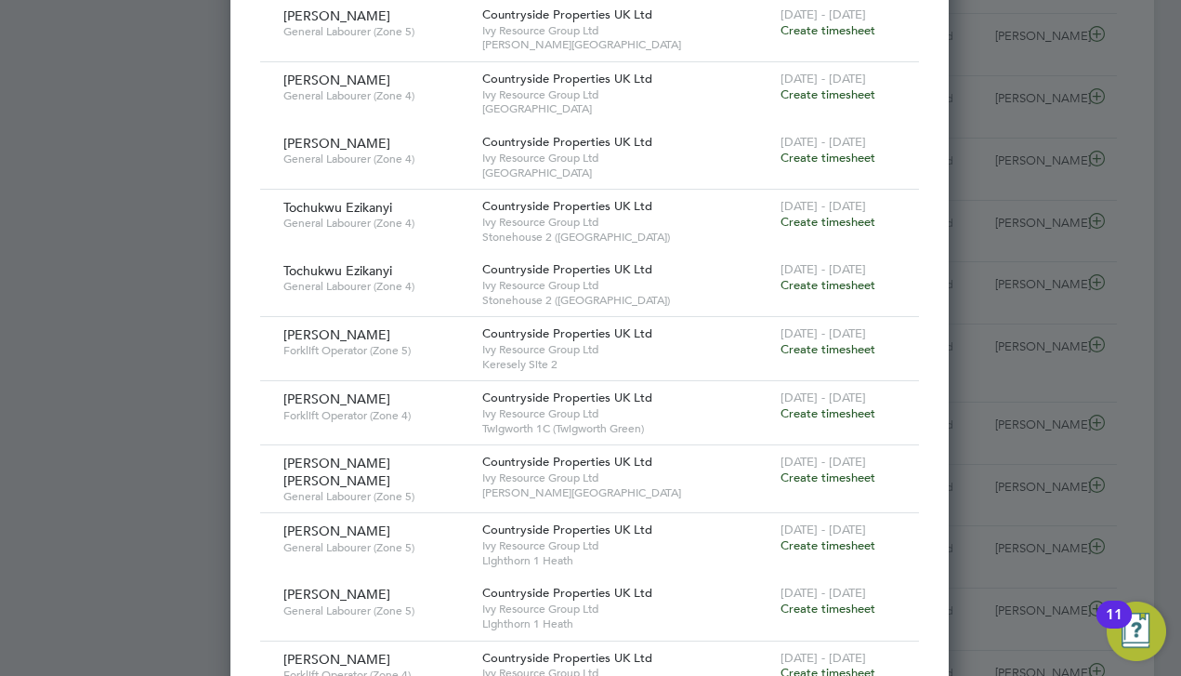
click at [816, 341] on span "Create timesheet" at bounding box center [828, 349] width 95 height 16
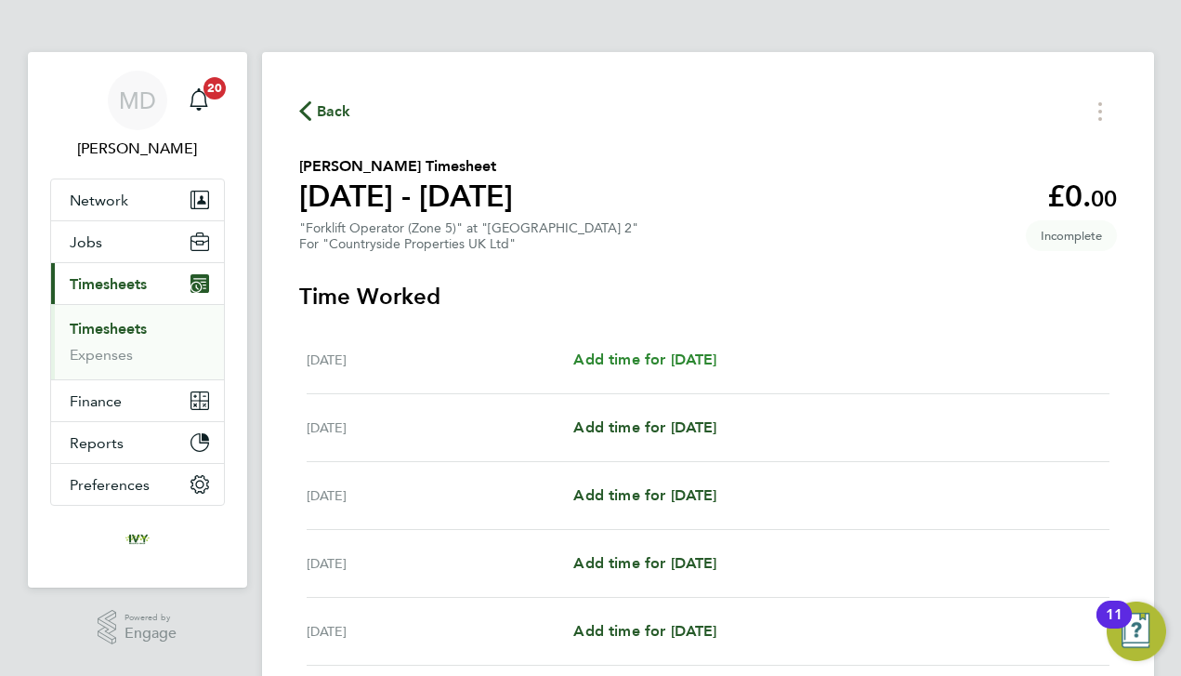
click at [716, 350] on span "Add time for [DATE]" at bounding box center [644, 359] width 143 height 18
select select "30"
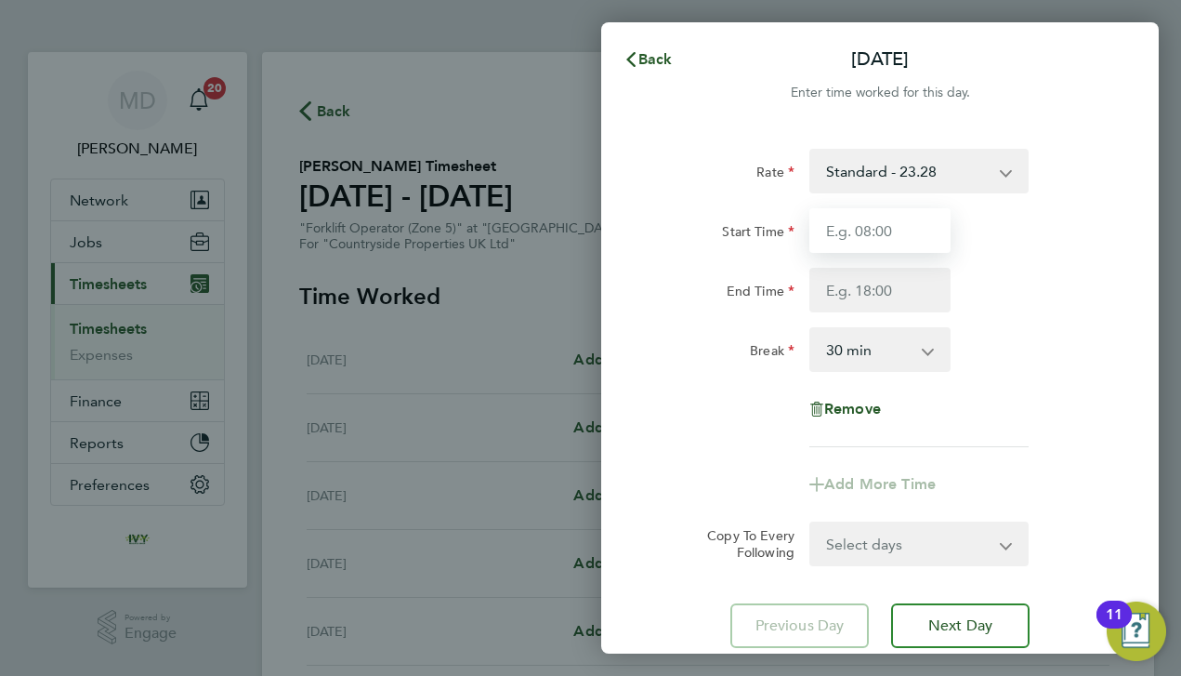
click at [873, 237] on input "Start Time" at bounding box center [879, 230] width 141 height 45
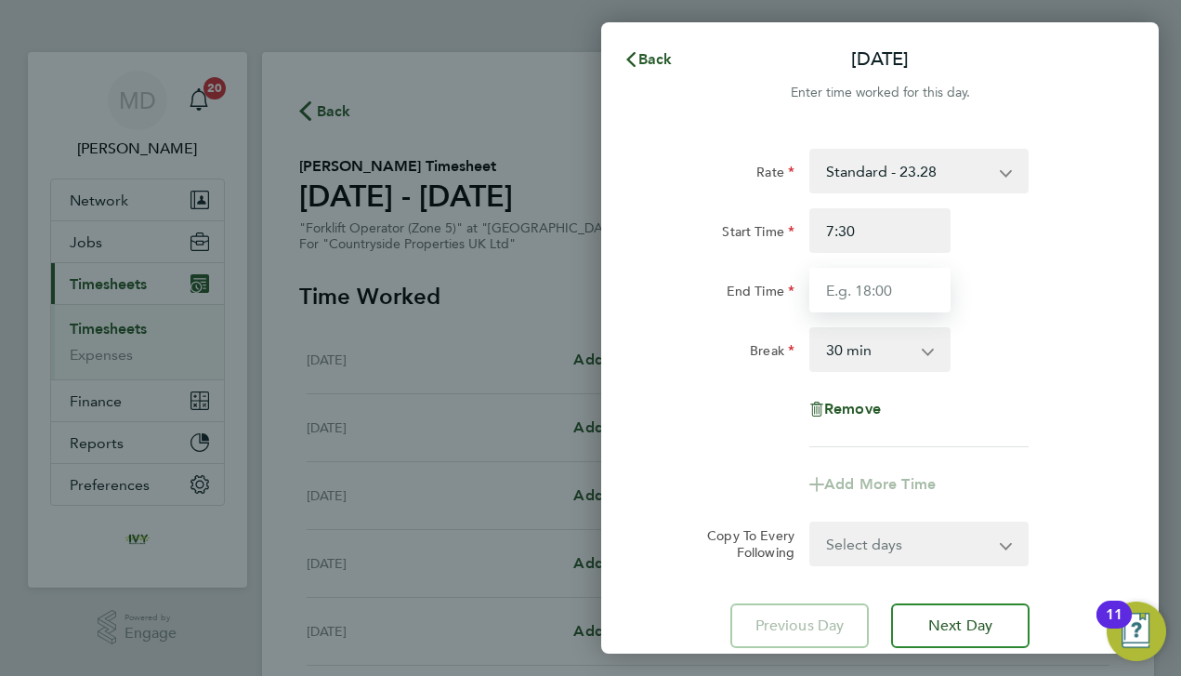
type input "07:30"
click at [881, 272] on input "End Time" at bounding box center [879, 290] width 141 height 45
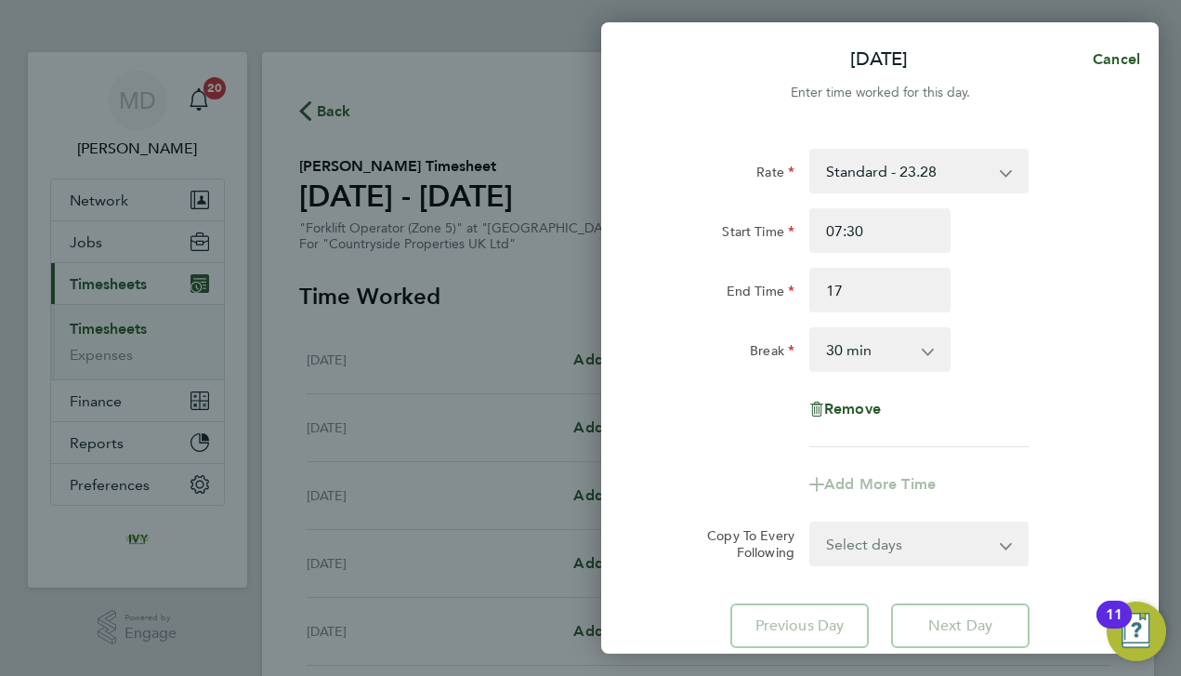
type input "17:00"
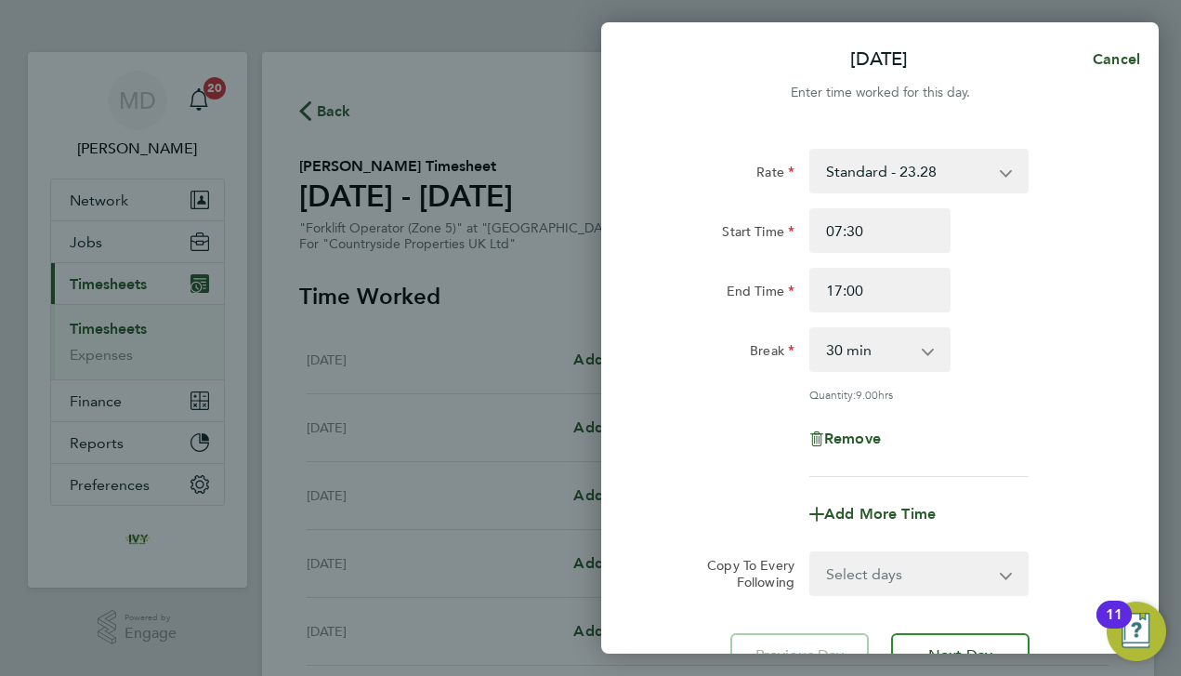
click at [1012, 324] on div "Rate Standard - 23.28 Start Time 07:30 End Time 17:00 Break 0 min 15 min 30 min…" at bounding box center [879, 313] width 453 height 328
select select "DAY"
click at [953, 481] on app-timesheet-line-form-group "Rate Standard - 23.28 Start Time 07:30 End Time 17:00 Break 0 min 15 min 30 min…" at bounding box center [879, 343] width 453 height 388
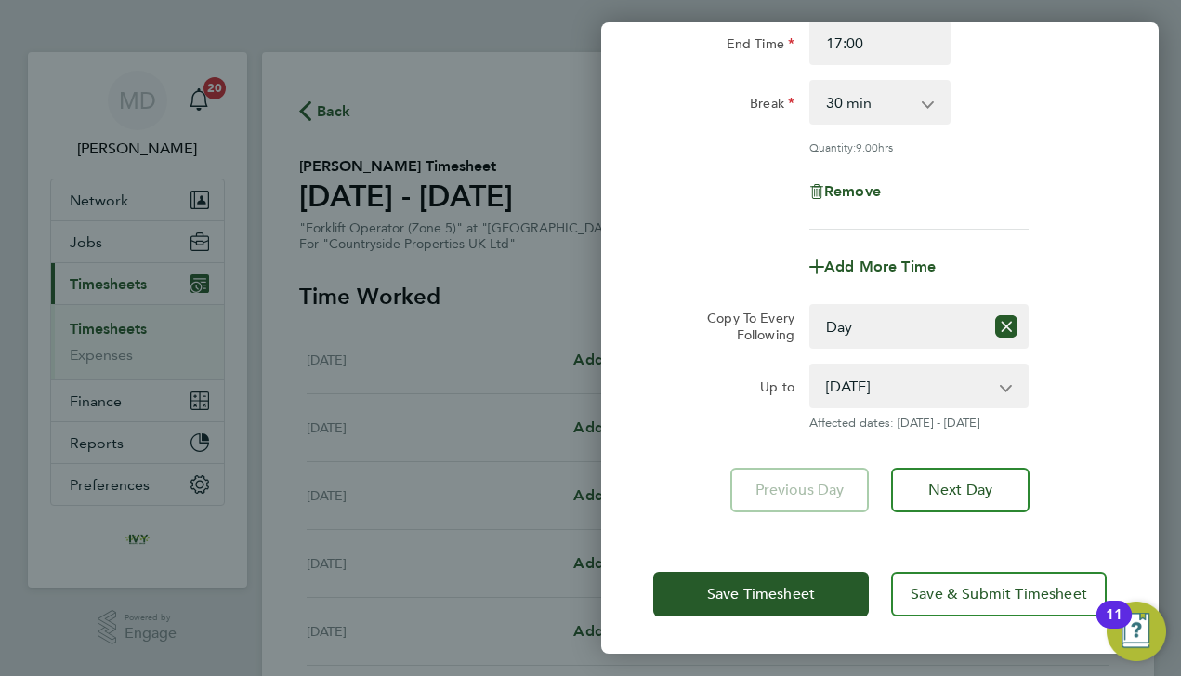
scroll to position [245, 0]
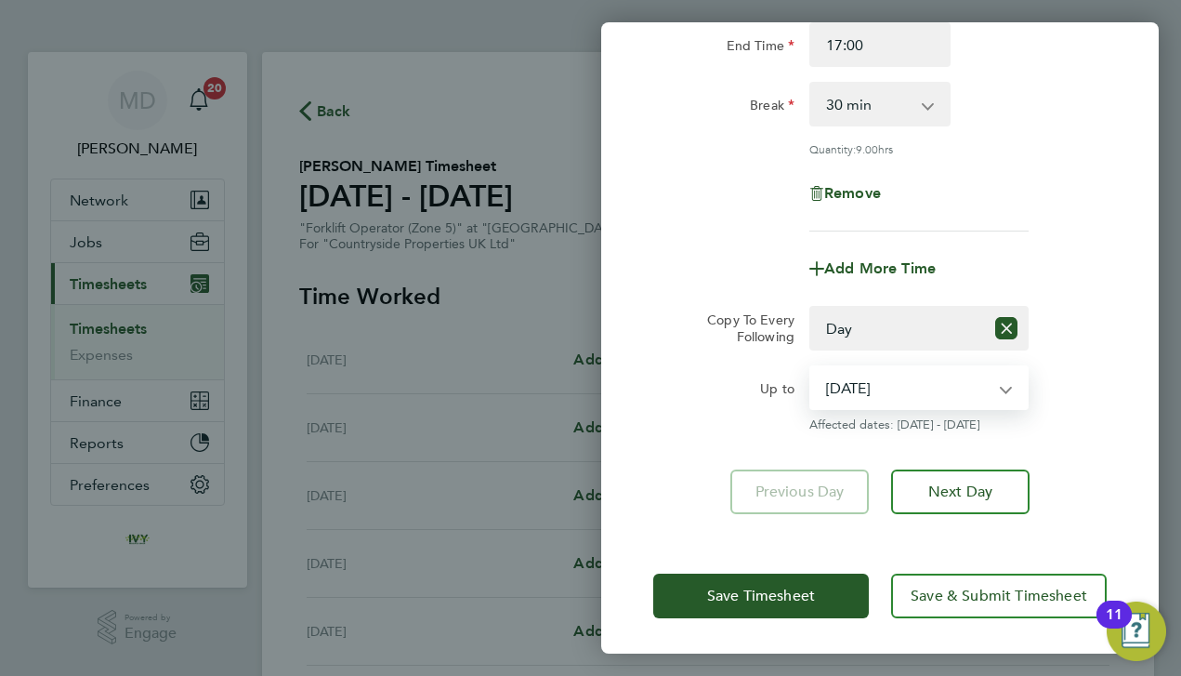
select select "[DATE]"
click at [705, 407] on div "Up to" at bounding box center [724, 398] width 156 height 67
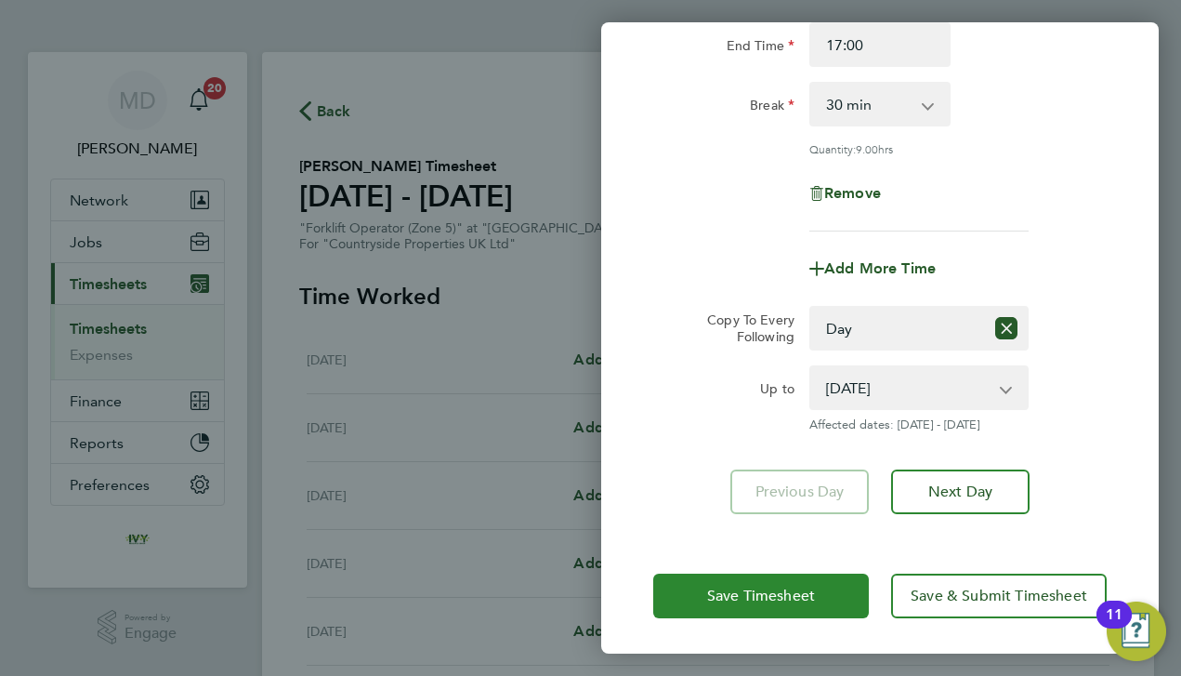
click at [756, 584] on button "Save Timesheet" at bounding box center [761, 595] width 216 height 45
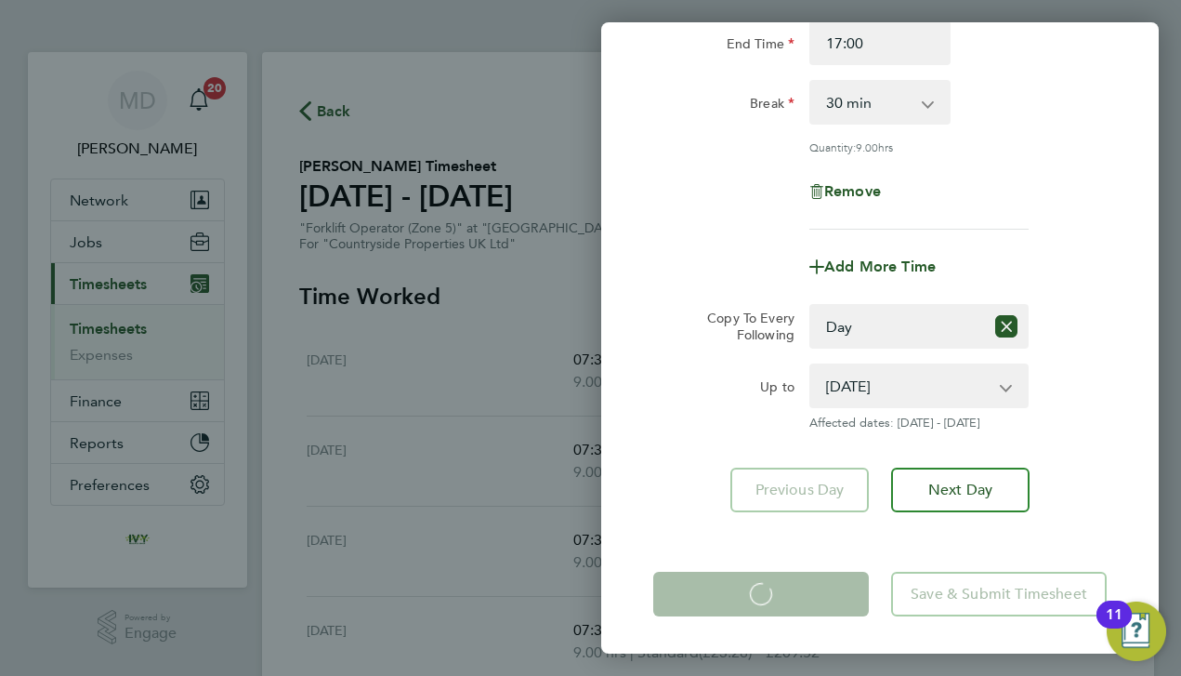
scroll to position [246, 0]
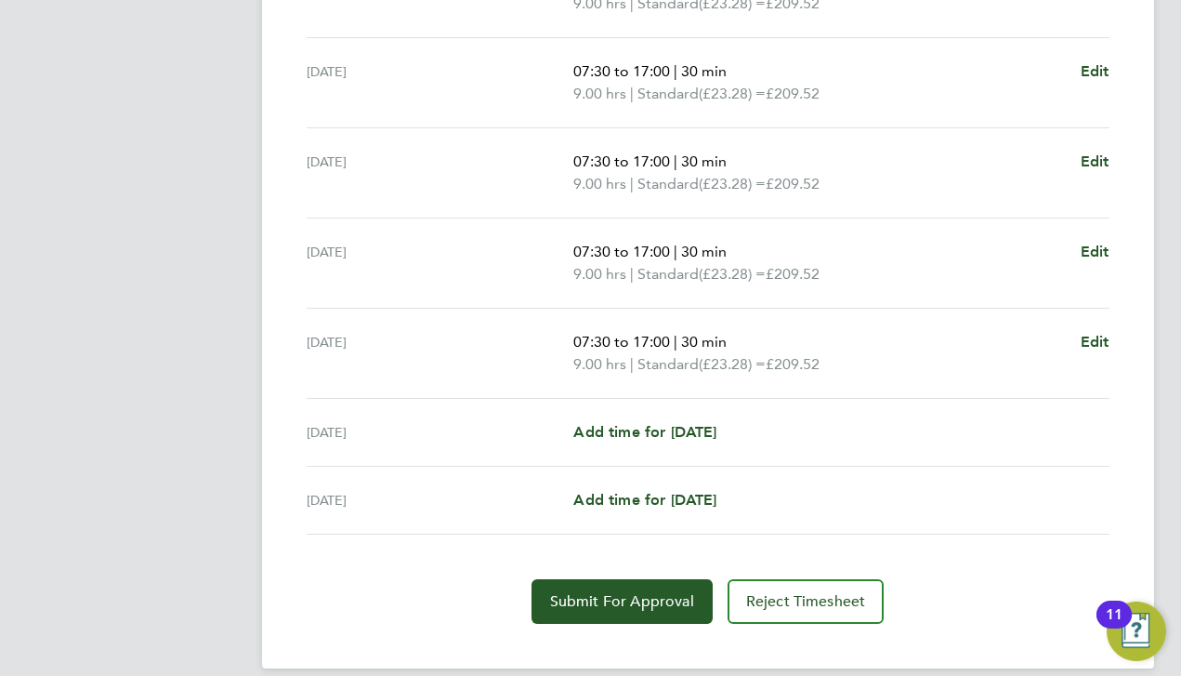
scroll to position [668, 0]
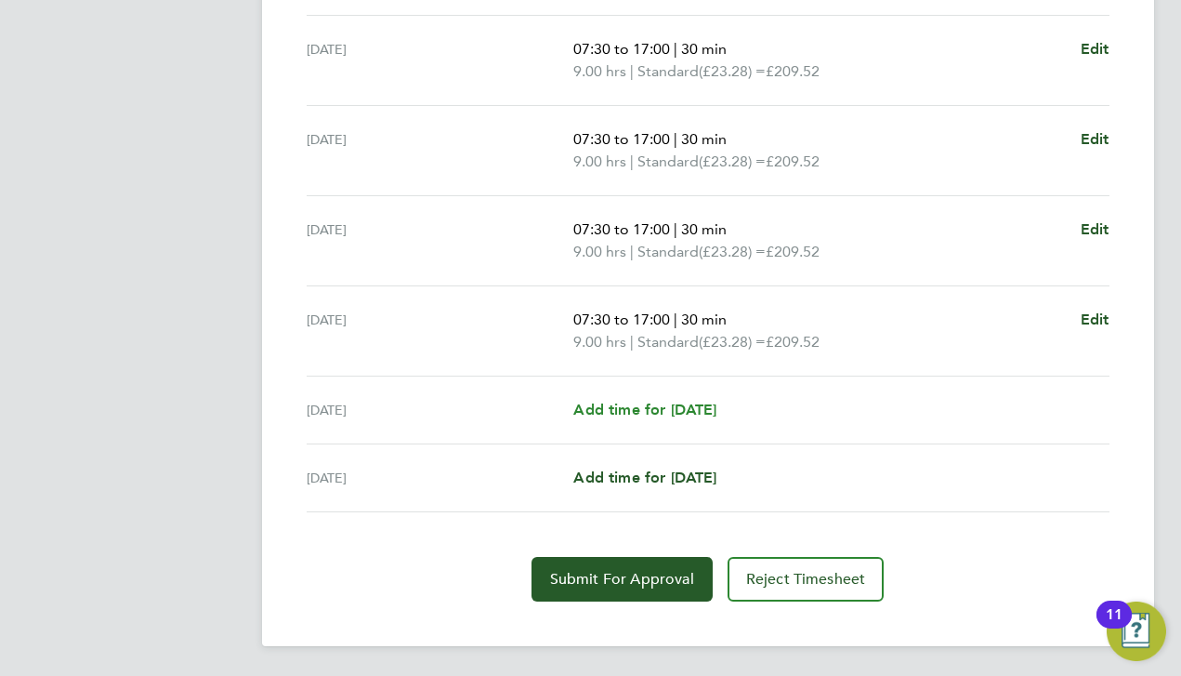
click at [679, 405] on span "Add time for [DATE]" at bounding box center [644, 410] width 143 height 18
select select "30"
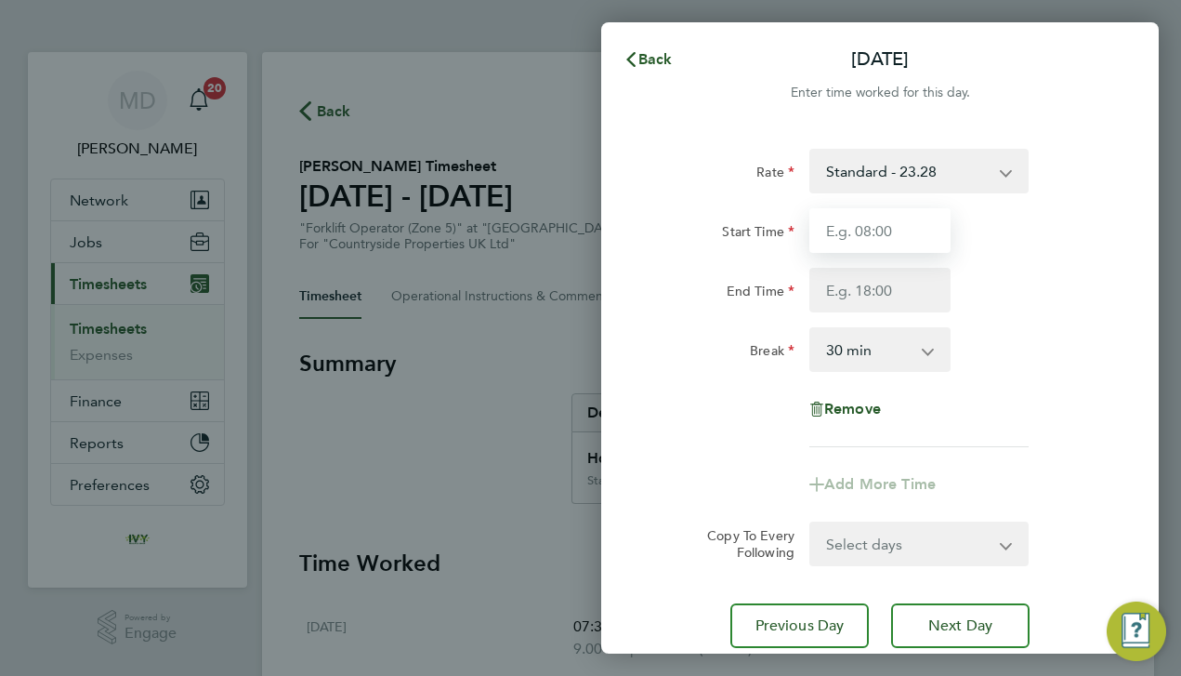
click at [910, 232] on input "Start Time" at bounding box center [879, 230] width 141 height 45
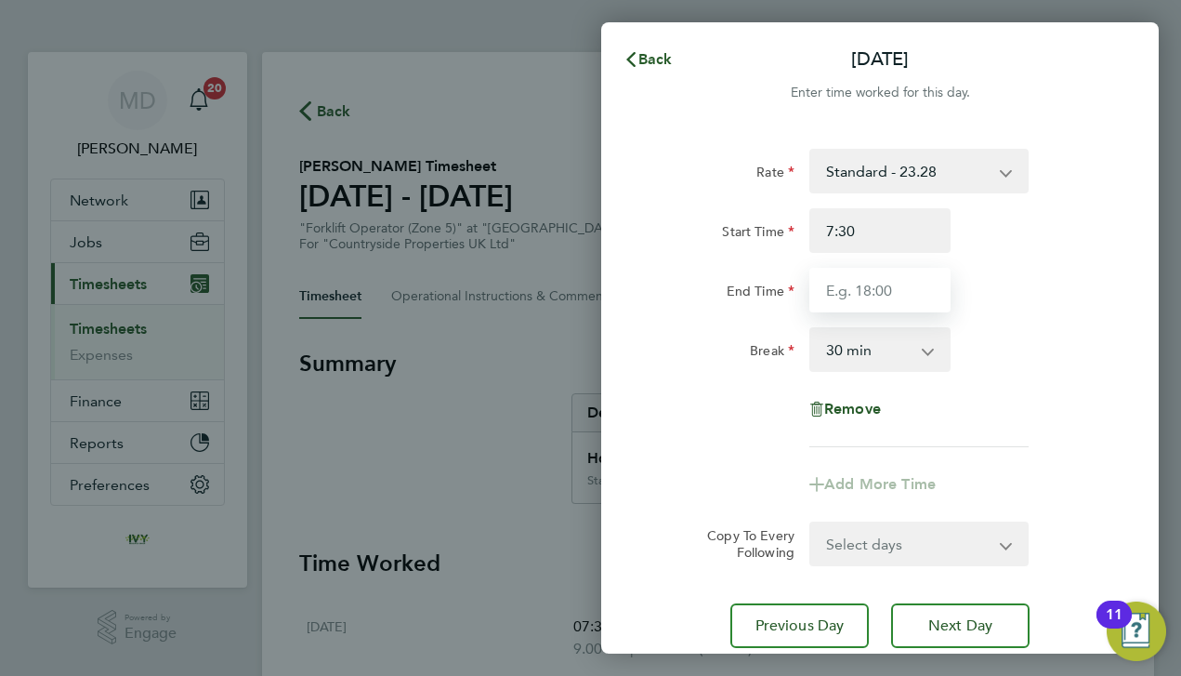
type input "07:30"
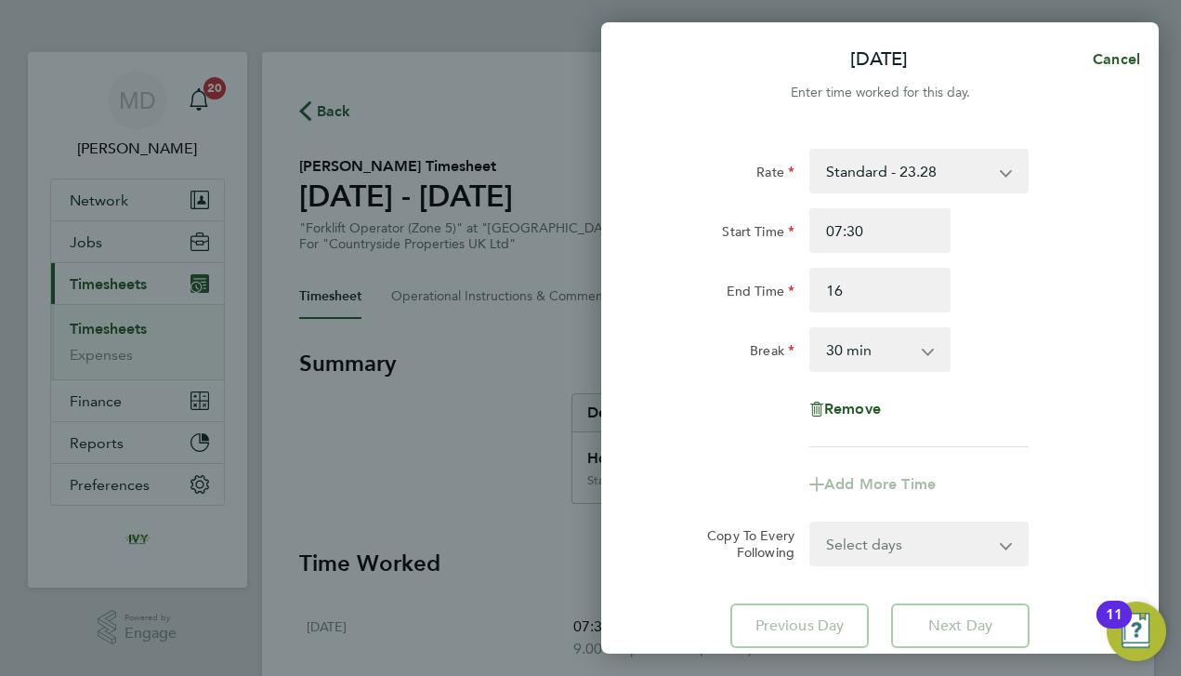
type input "16:00"
click at [1092, 312] on div "Rate Standard - 23.28 Start Time 07:30 End Time 16:00 Break 0 min 15 min 30 min…" at bounding box center [879, 298] width 453 height 298
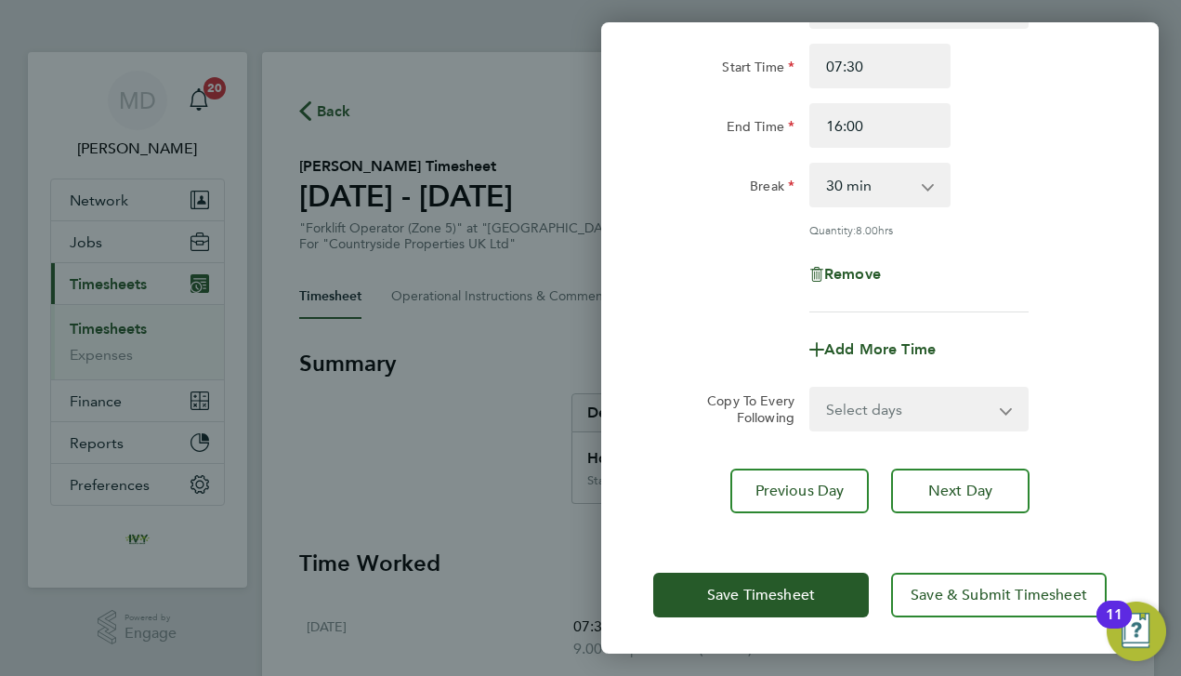
scroll to position [164, 0]
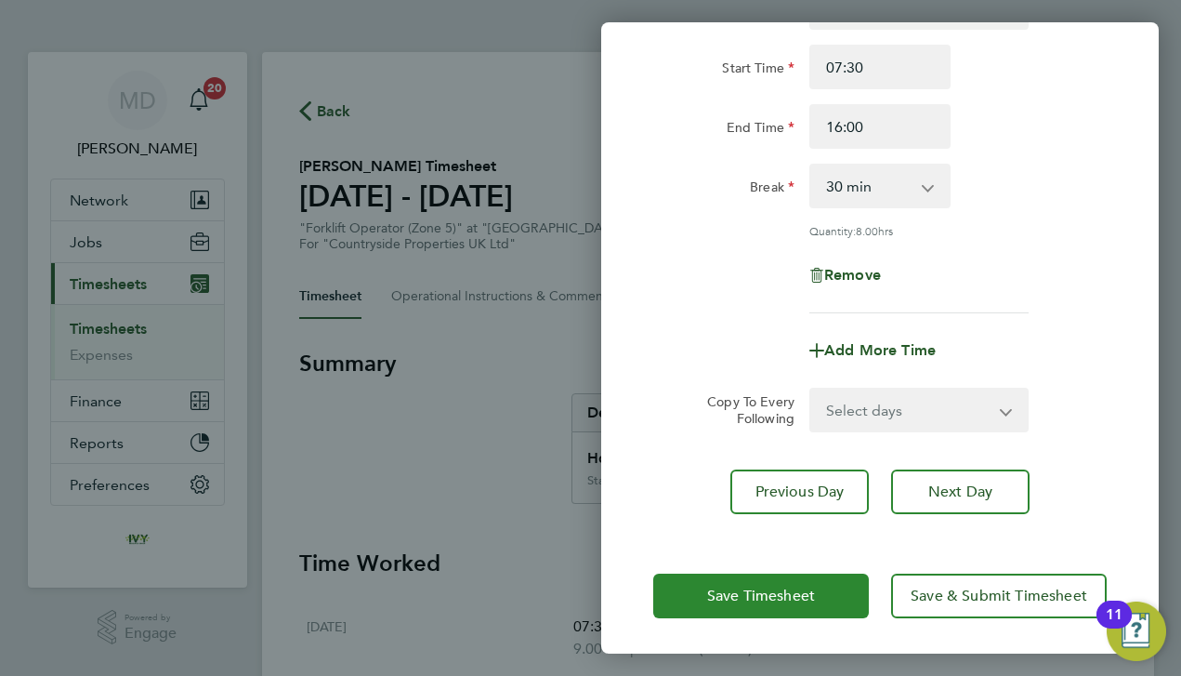
click at [772, 586] on span "Save Timesheet" at bounding box center [761, 595] width 108 height 19
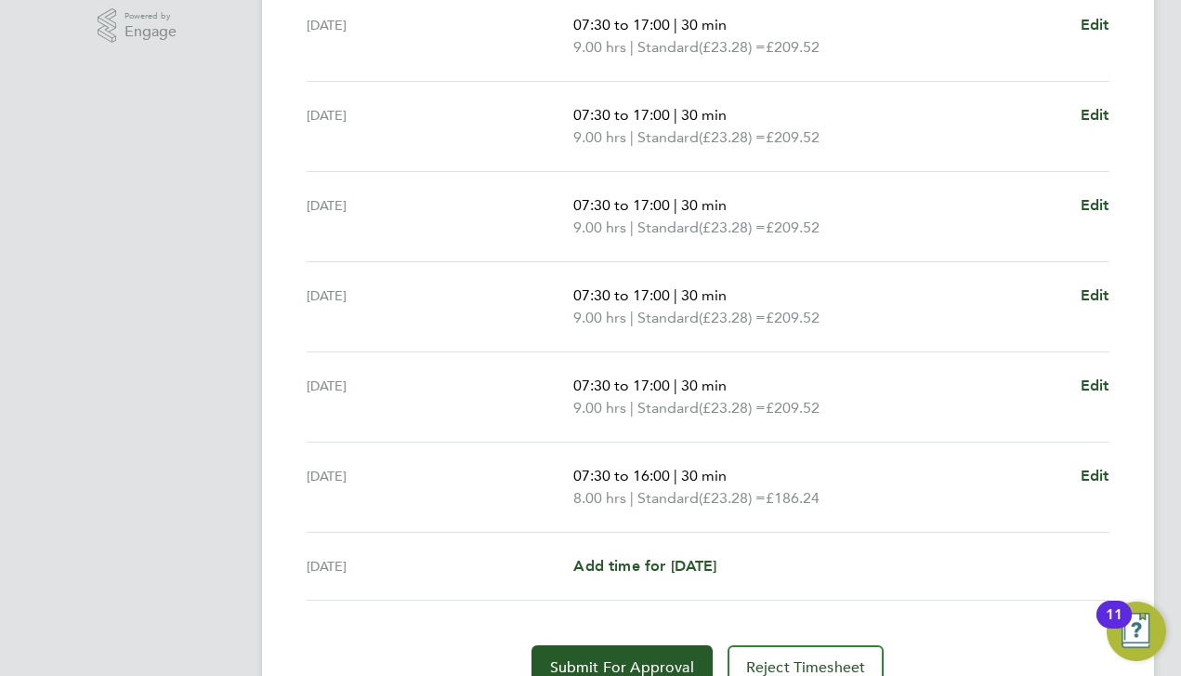
scroll to position [617, 0]
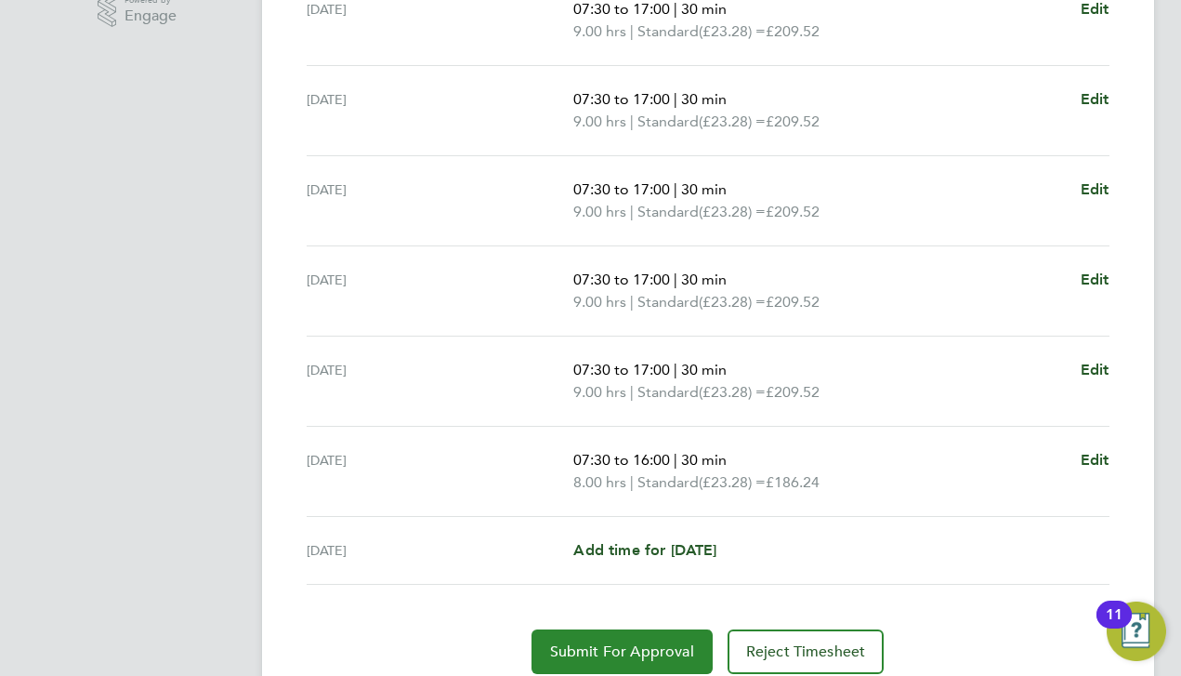
click at [617, 646] on span "Submit For Approval" at bounding box center [622, 651] width 144 height 19
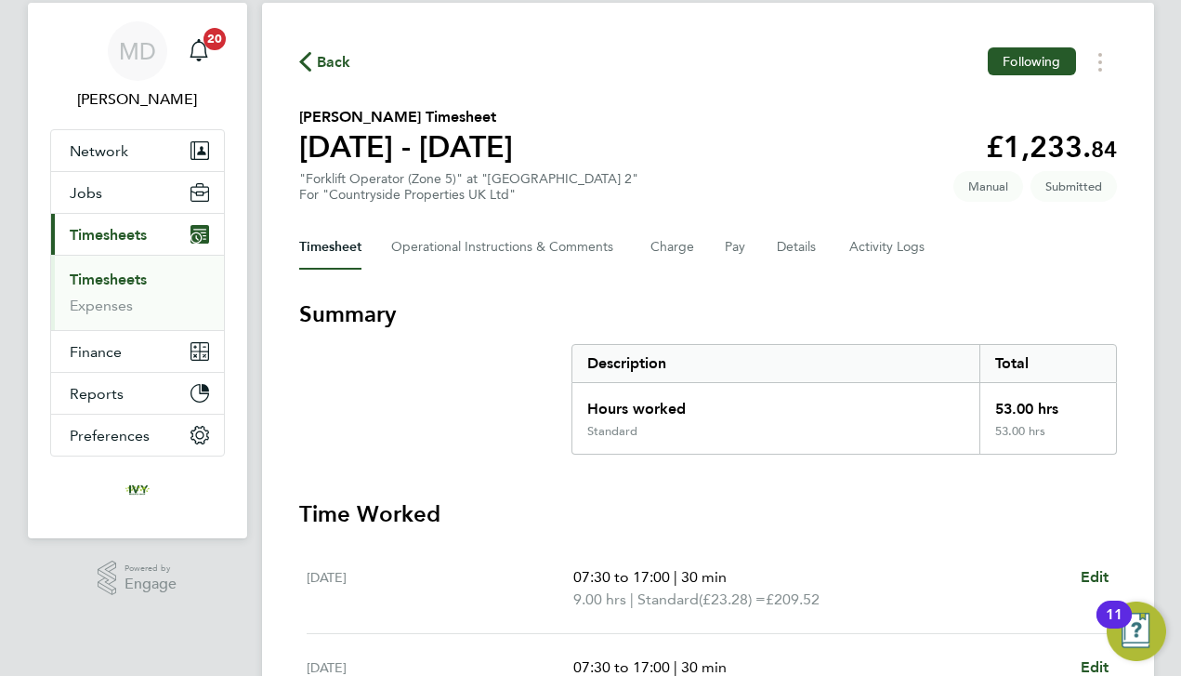
scroll to position [46, 0]
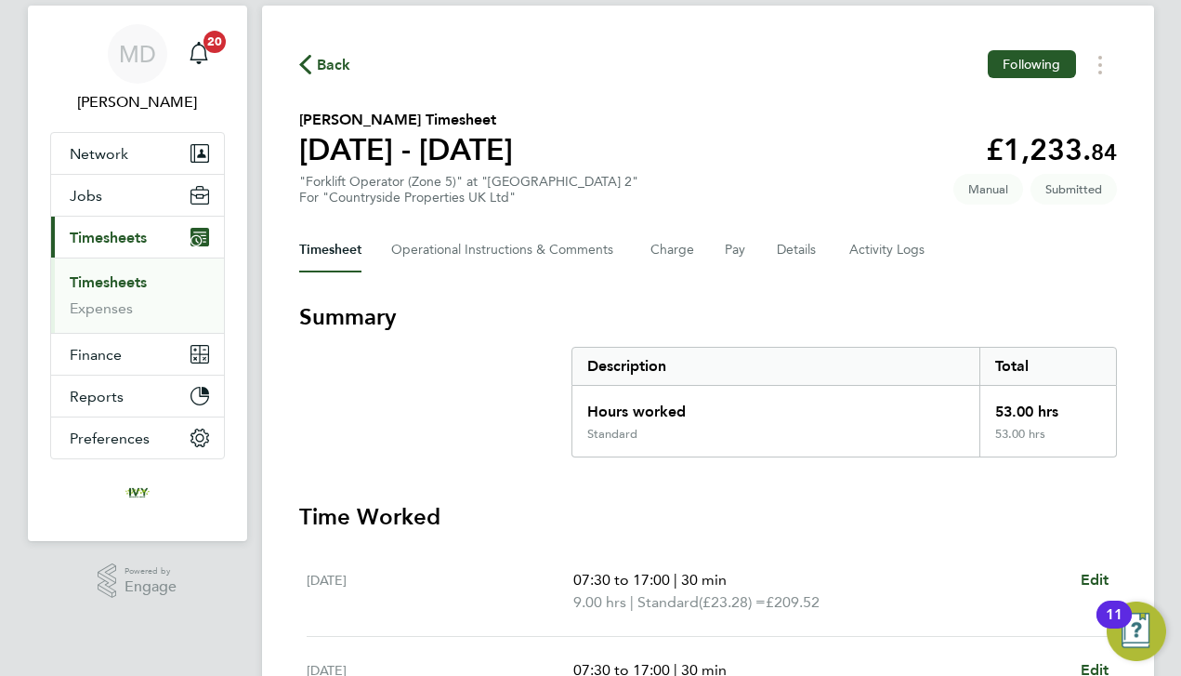
click at [102, 284] on link "Timesheets" at bounding box center [108, 282] width 77 height 18
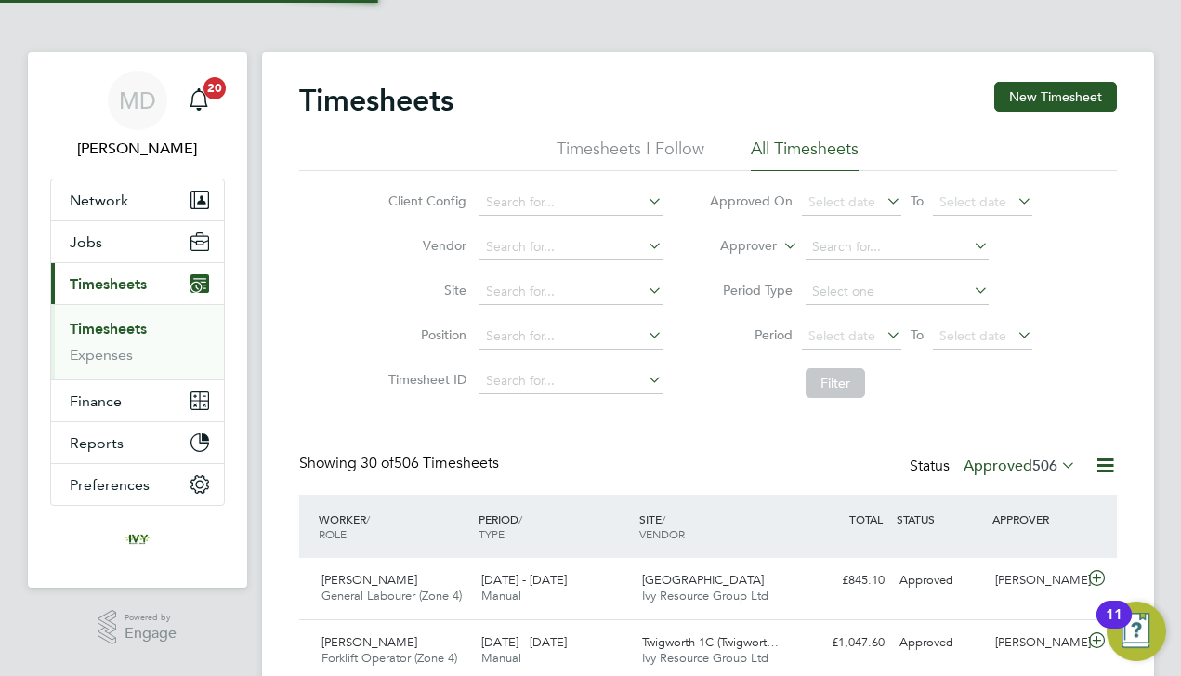
scroll to position [9, 9]
click at [1039, 89] on button "New Timesheet" at bounding box center [1055, 97] width 123 height 30
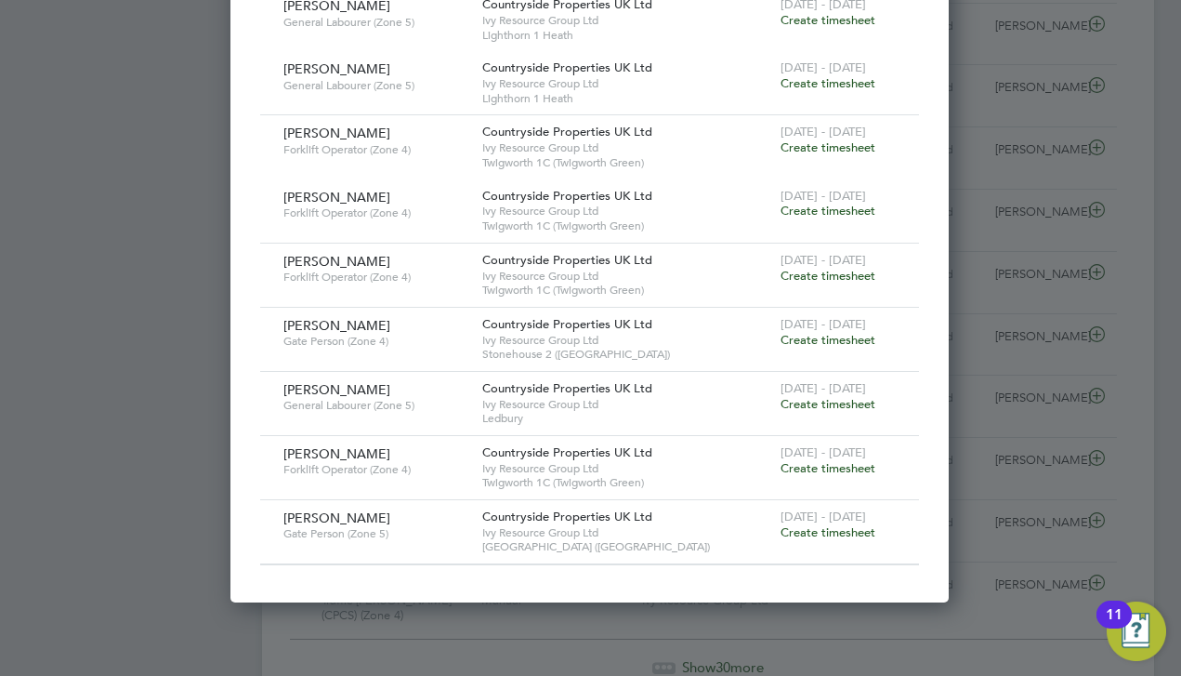
click at [827, 524] on span "Create timesheet" at bounding box center [828, 532] width 95 height 16
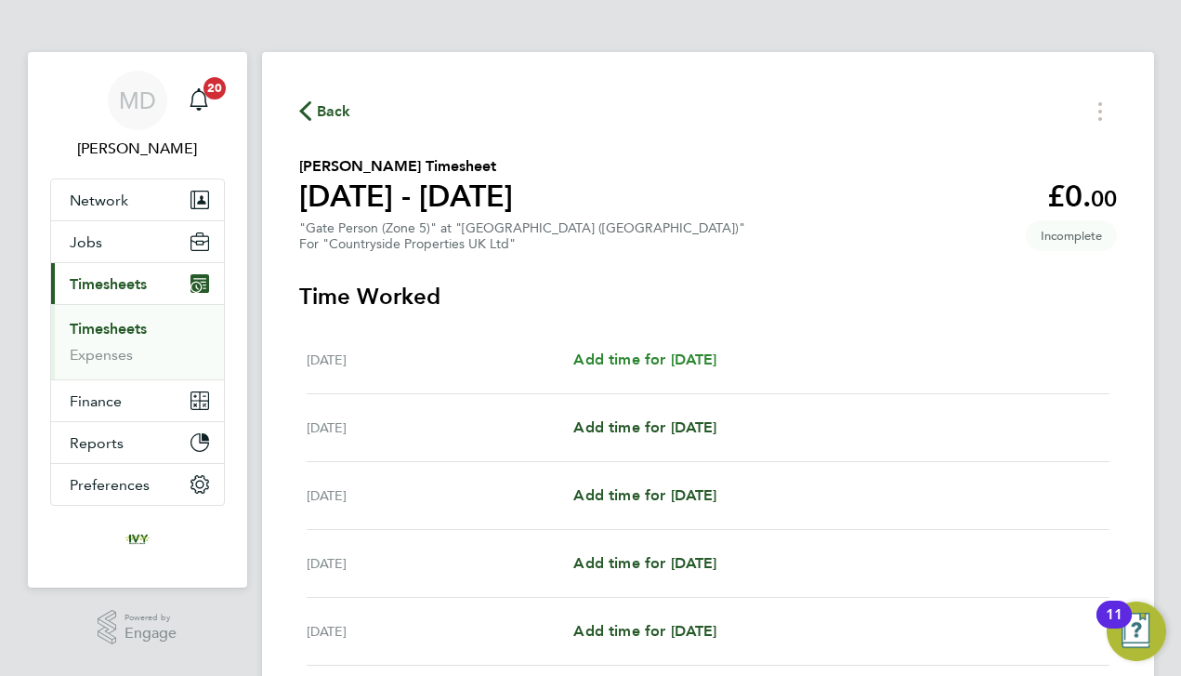
click at [678, 354] on span "Add time for [DATE]" at bounding box center [644, 359] width 143 height 18
select select "30"
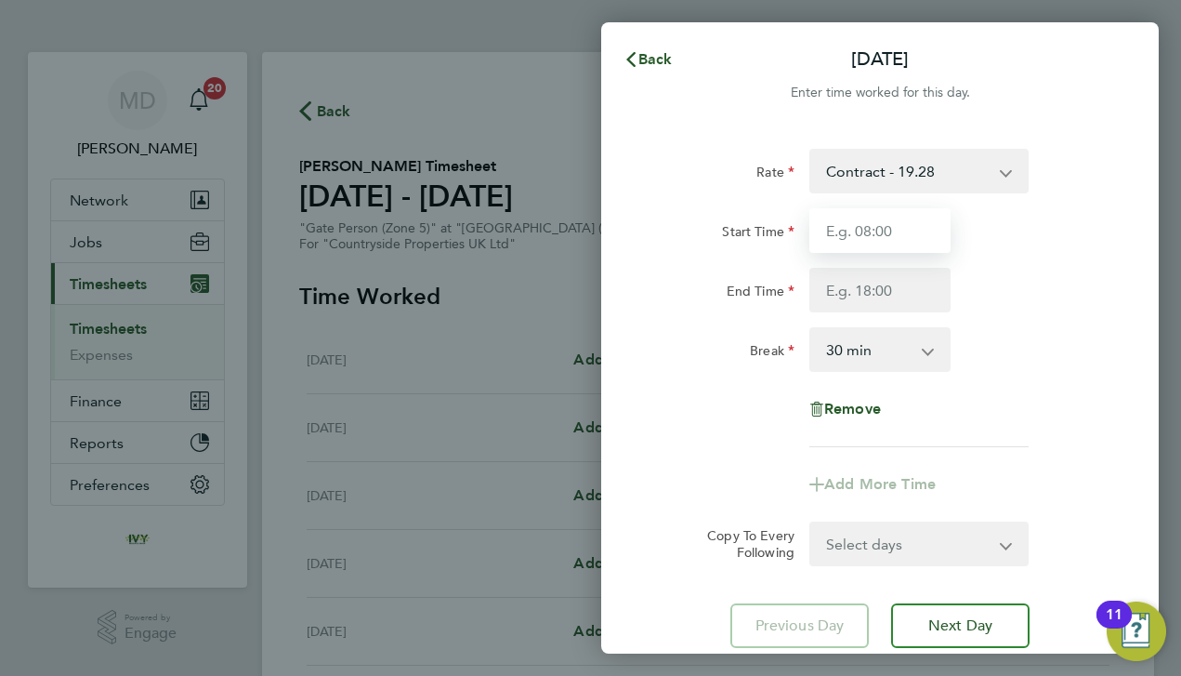
click at [909, 223] on input "Start Time" at bounding box center [879, 230] width 141 height 45
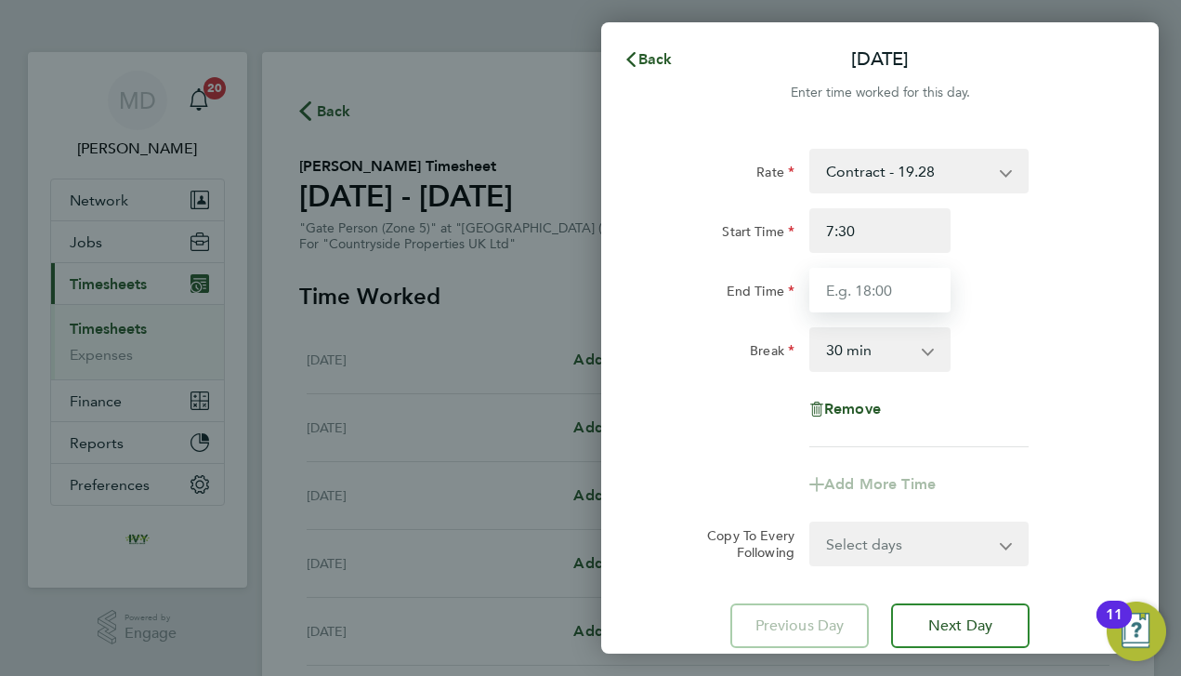
type input "07:30"
click at [898, 307] on input "End Time" at bounding box center [879, 290] width 141 height 45
type input "17:00"
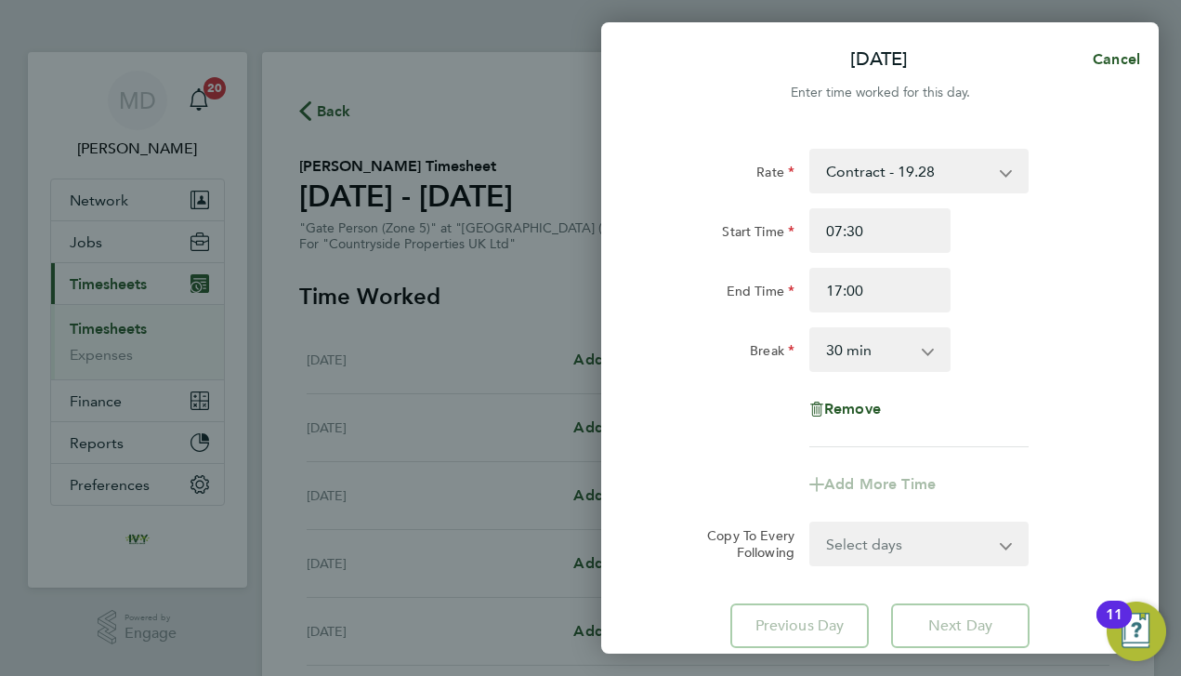
click at [960, 400] on div "Rate Contract - 19.28 Start Time 07:30 End Time 17:00 Break 0 min 15 min 30 min…" at bounding box center [879, 298] width 453 height 298
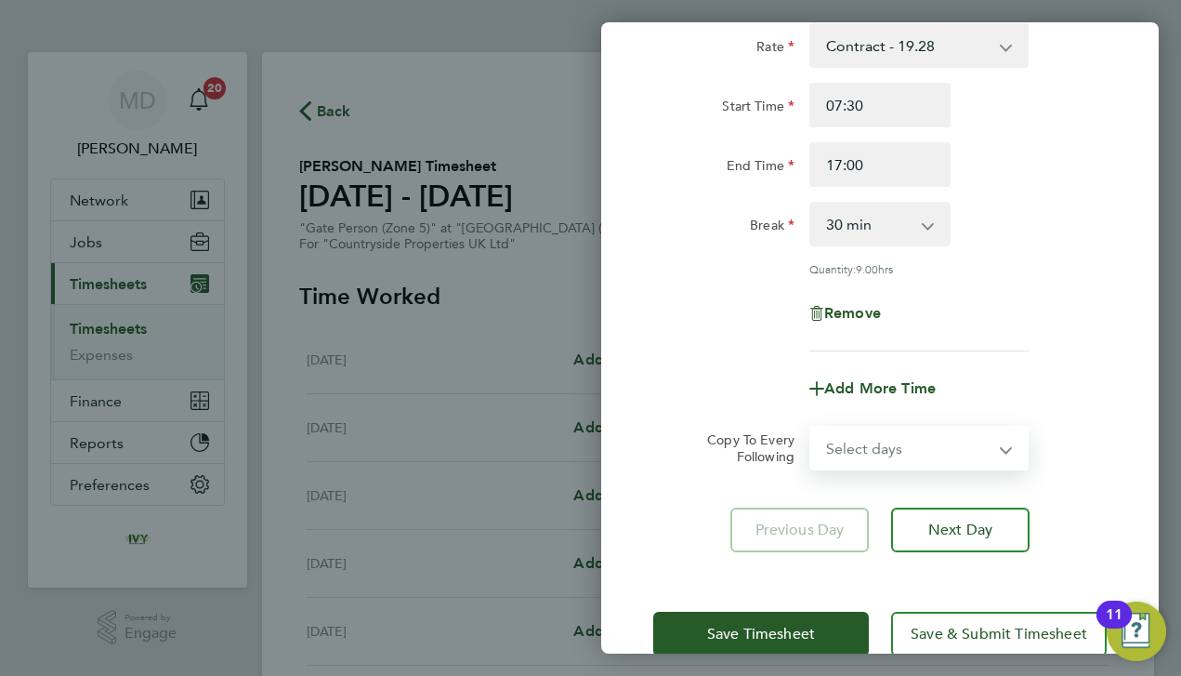
select select "DAY"
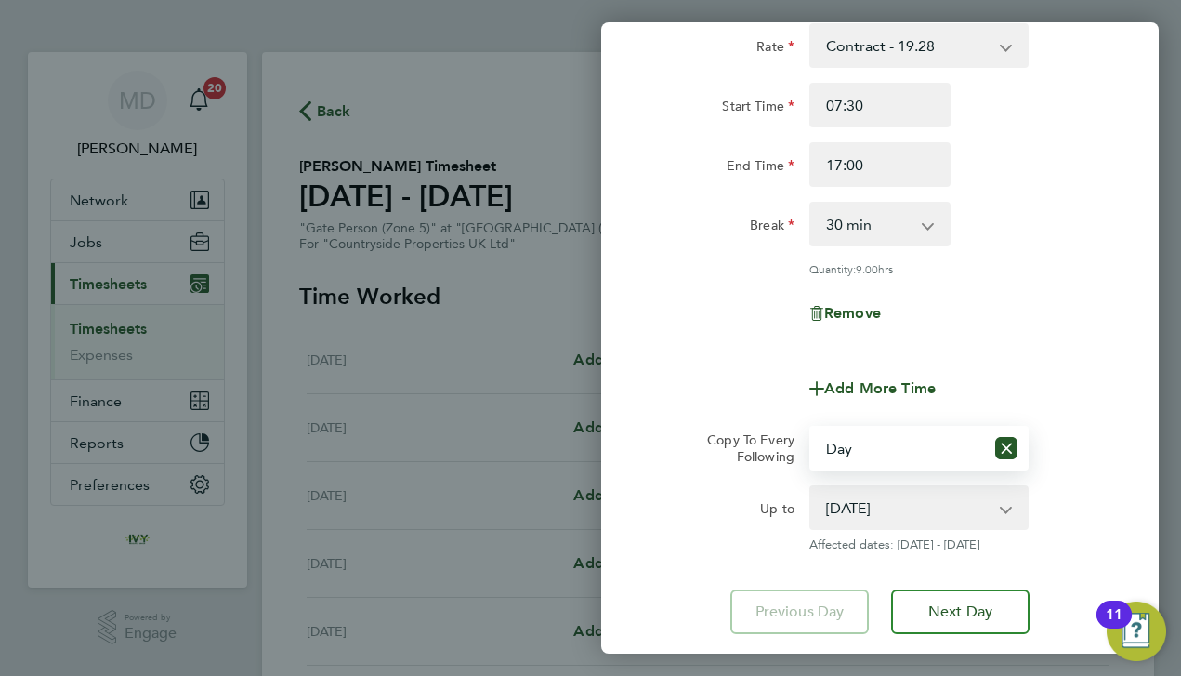
click at [718, 470] on app-copy-timesheet-lines "Copy To Every Following Select days Day Weekday (Mon-Fri) Weekend (Sat-Sun) Tue…" at bounding box center [879, 489] width 453 height 126
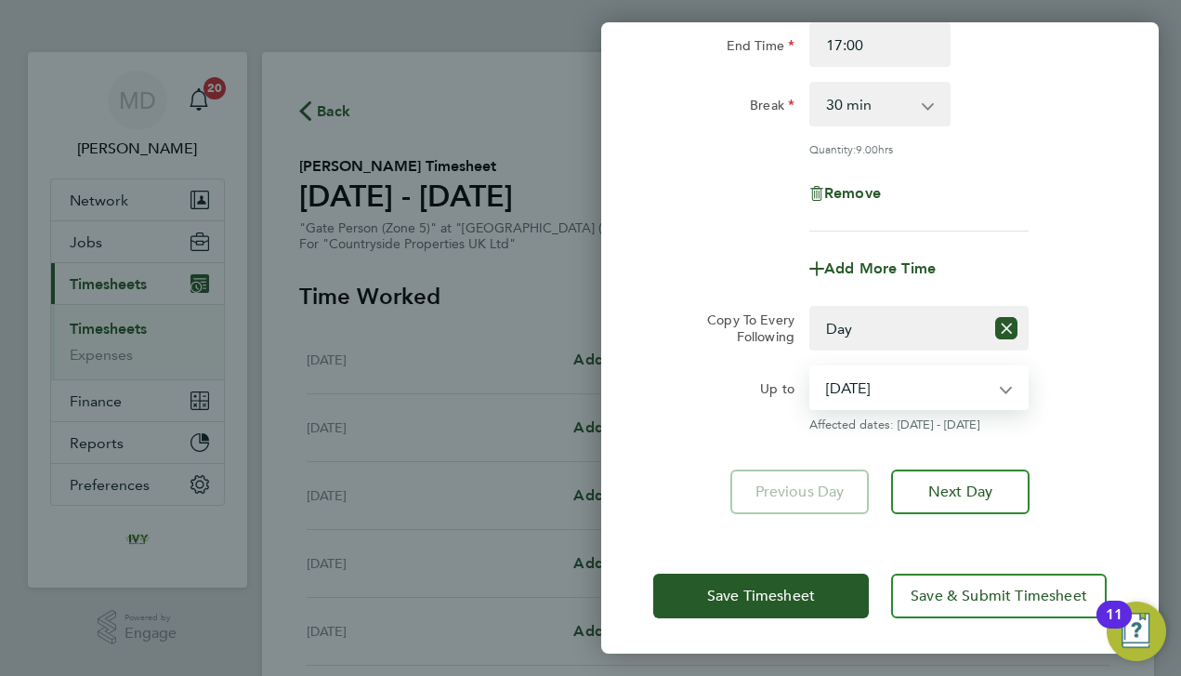
select select "[DATE]"
click at [692, 442] on div "Rate Contract - 19.28 Start Time 07:30 End Time 17:00 Break 0 min 15 min 30 min…" at bounding box center [880, 208] width 558 height 655
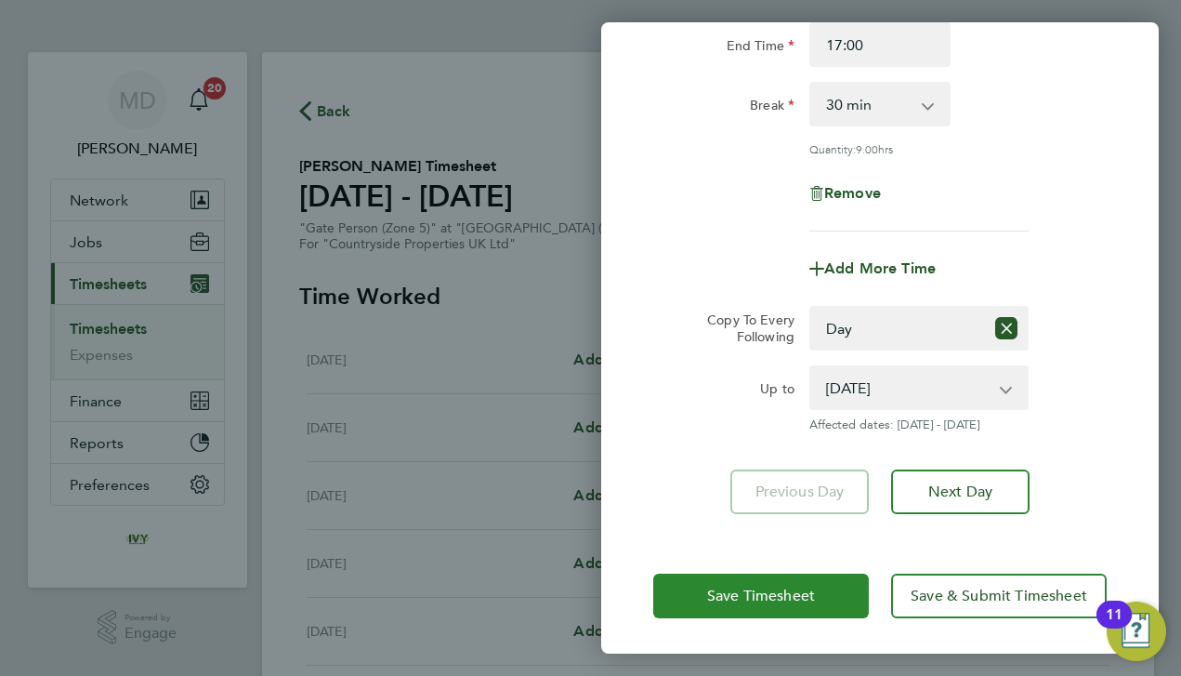
click at [691, 589] on button "Save Timesheet" at bounding box center [761, 595] width 216 height 45
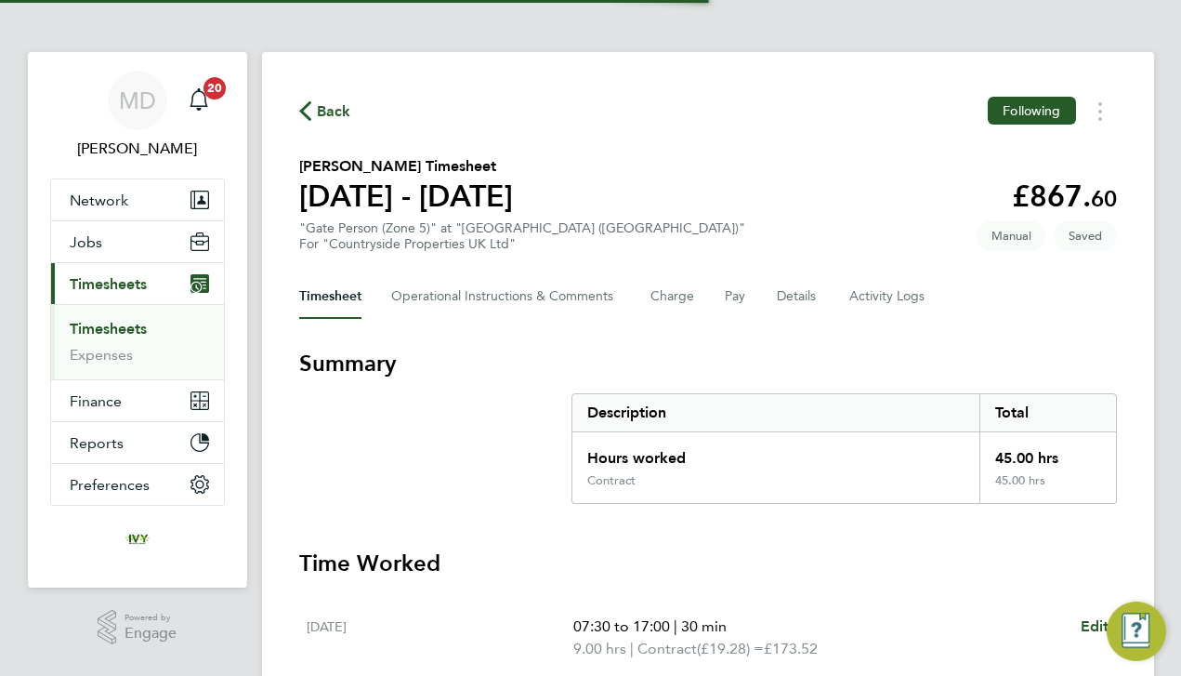
click at [504, 563] on h3 "Time Worked" at bounding box center [708, 563] width 818 height 30
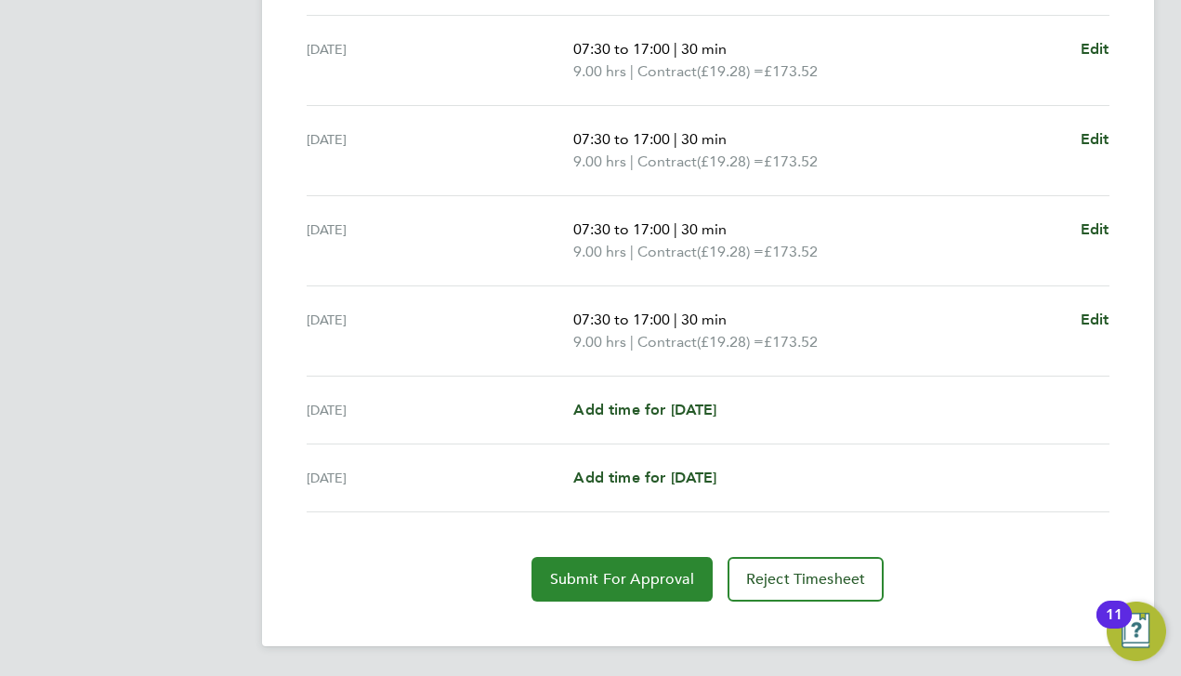
click at [566, 579] on span "Submit For Approval" at bounding box center [622, 579] width 144 height 19
